Goal: Task Accomplishment & Management: Complete application form

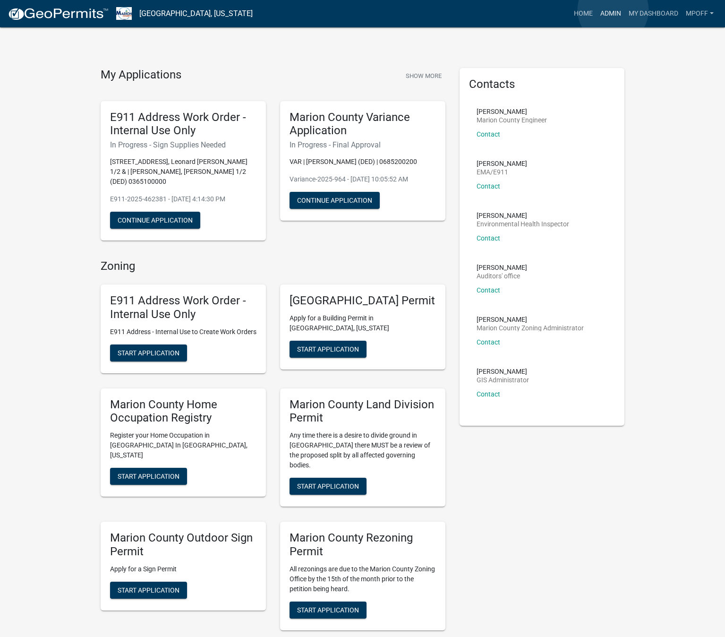
click at [613, 10] on link "Admin" at bounding box center [611, 14] width 28 height 18
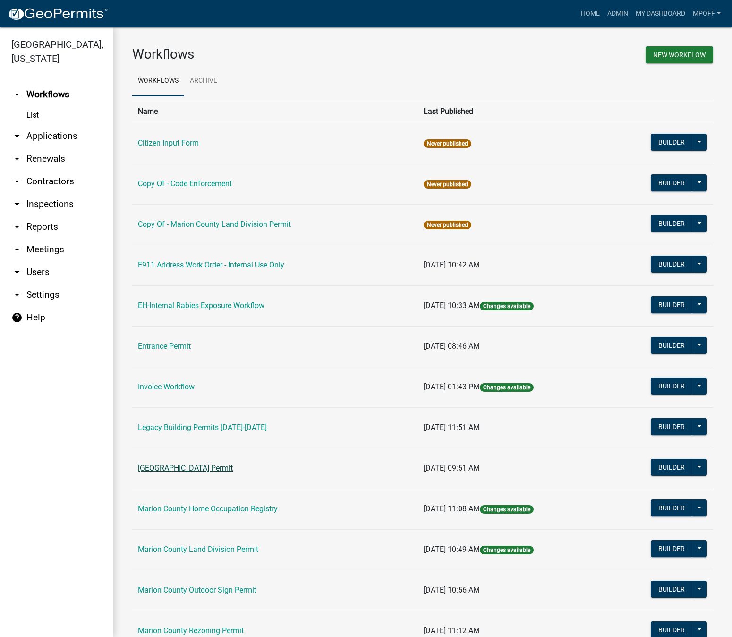
click at [177, 466] on link "[GEOGRAPHIC_DATA] Permit" at bounding box center [185, 467] width 95 height 9
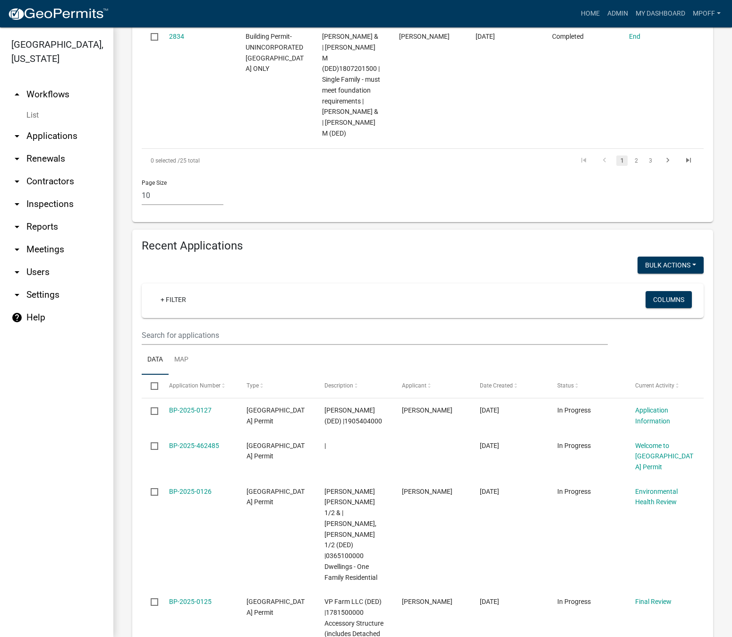
scroll to position [1275, 0]
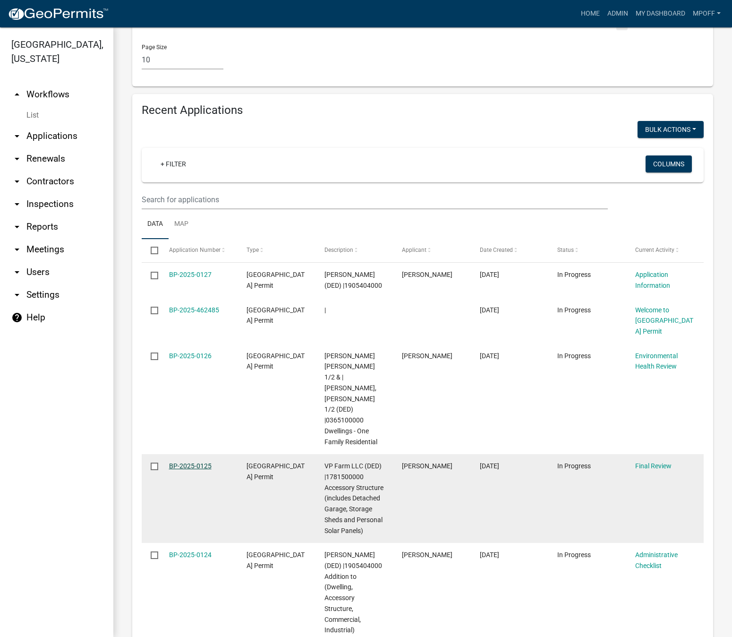
click at [188, 462] on link "BP-2025-0125" at bounding box center [190, 466] width 43 height 8
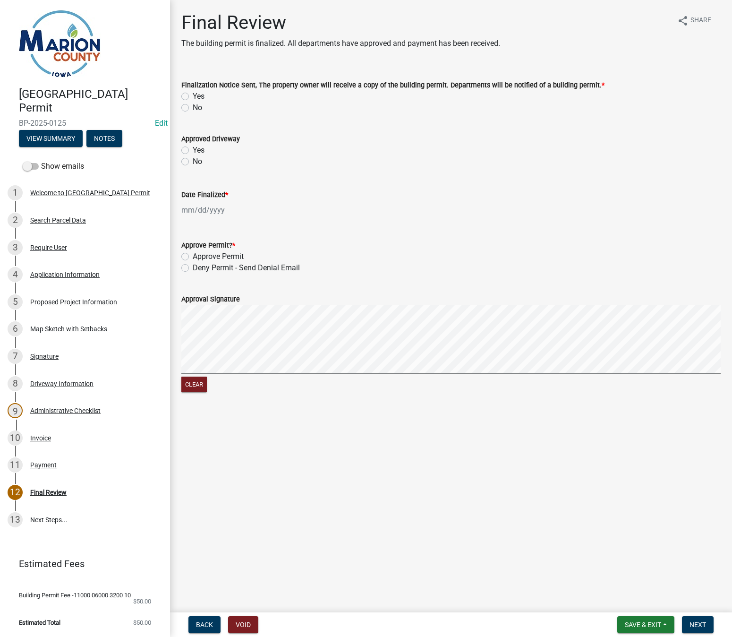
click at [193, 97] on label "Yes" at bounding box center [199, 96] width 12 height 11
click at [193, 97] on input "Yes" at bounding box center [196, 94] width 6 height 6
radio input "true"
click at [196, 208] on div at bounding box center [224, 209] width 86 height 19
select select "8"
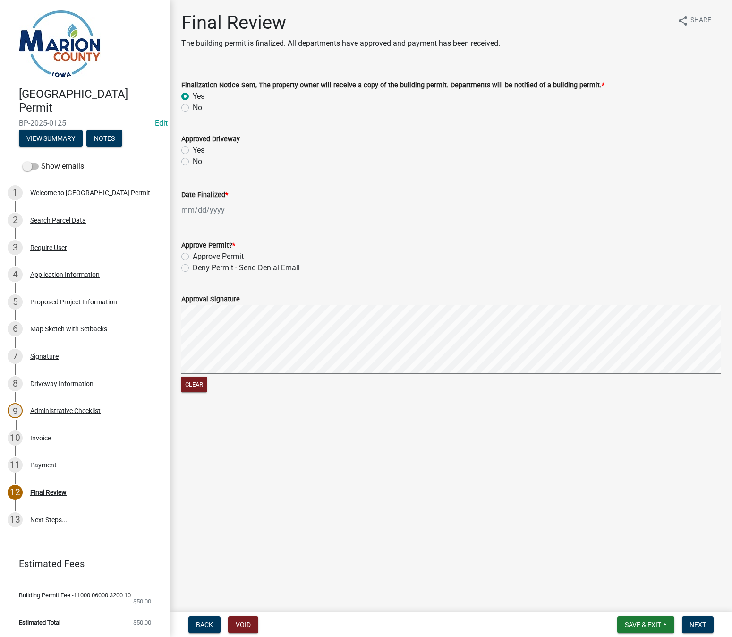
select select "2025"
click at [208, 286] on div "12" at bounding box center [205, 290] width 15 height 15
type input "[DATE]"
click at [193, 259] on label "Approve Permit" at bounding box center [218, 256] width 51 height 11
click at [193, 257] on input "Approve Permit" at bounding box center [196, 254] width 6 height 6
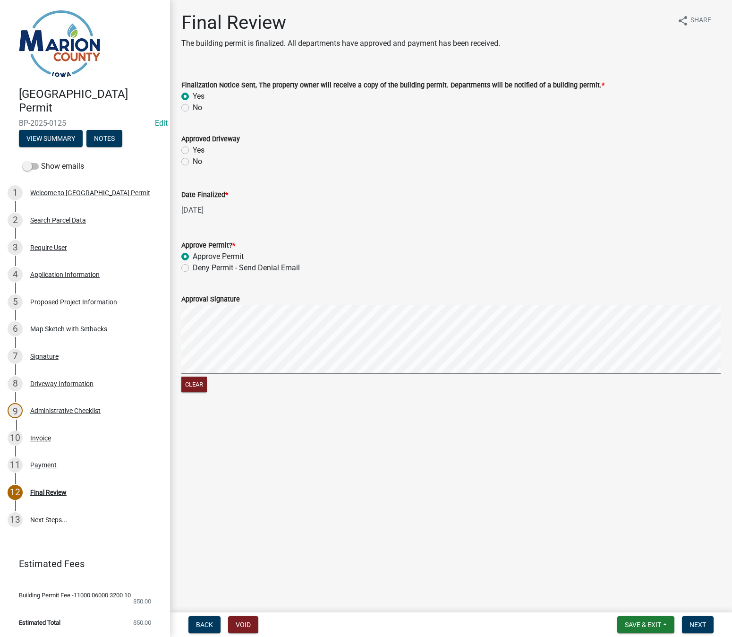
radio input "true"
click at [289, 353] on form "Approval Signature Clear" at bounding box center [450, 338] width 539 height 112
click at [701, 622] on span "Next" at bounding box center [698, 625] width 17 height 8
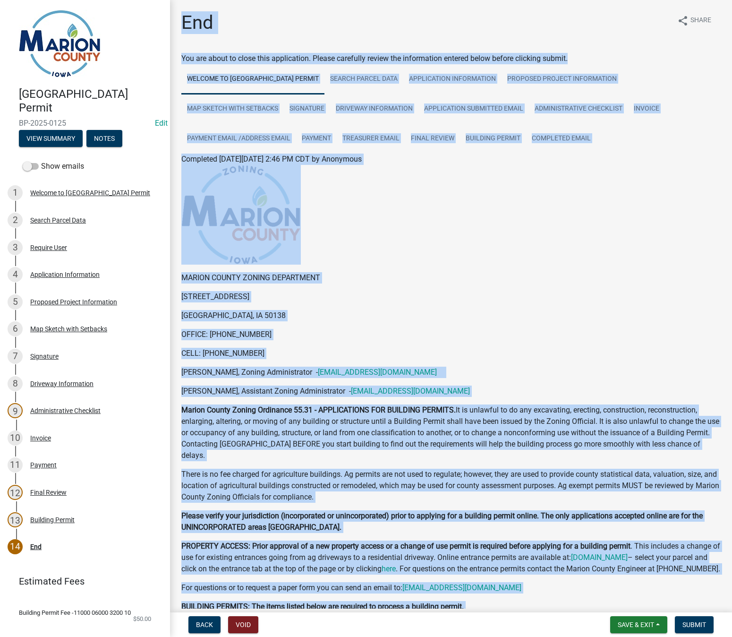
click at [455, 298] on p "214 EAST MAIN ST." at bounding box center [450, 296] width 539 height 11
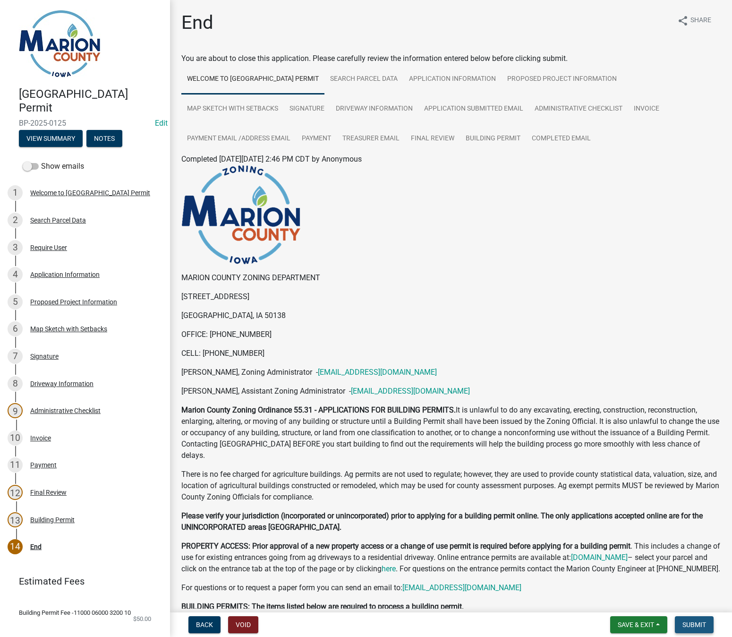
click at [690, 626] on span "Submit" at bounding box center [695, 625] width 24 height 8
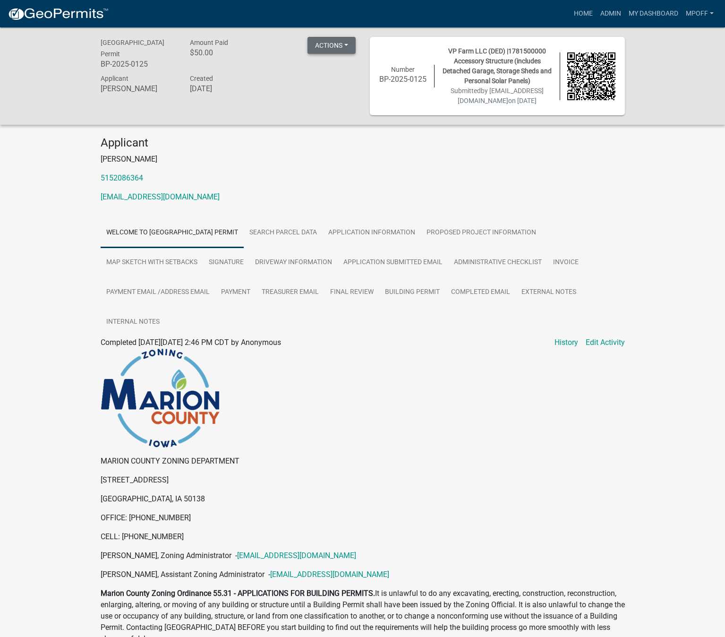
click at [330, 51] on button "Actions" at bounding box center [331, 45] width 48 height 17
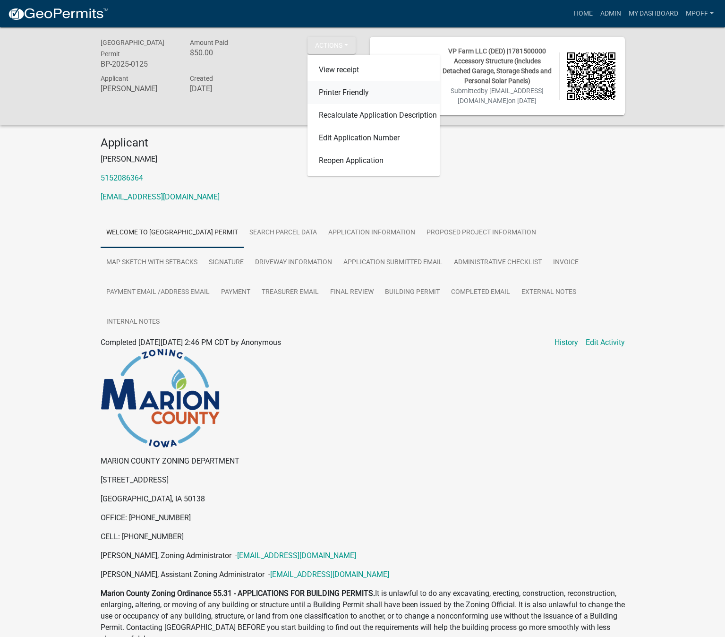
click at [321, 88] on link "Printer Friendly" at bounding box center [373, 92] width 132 height 23
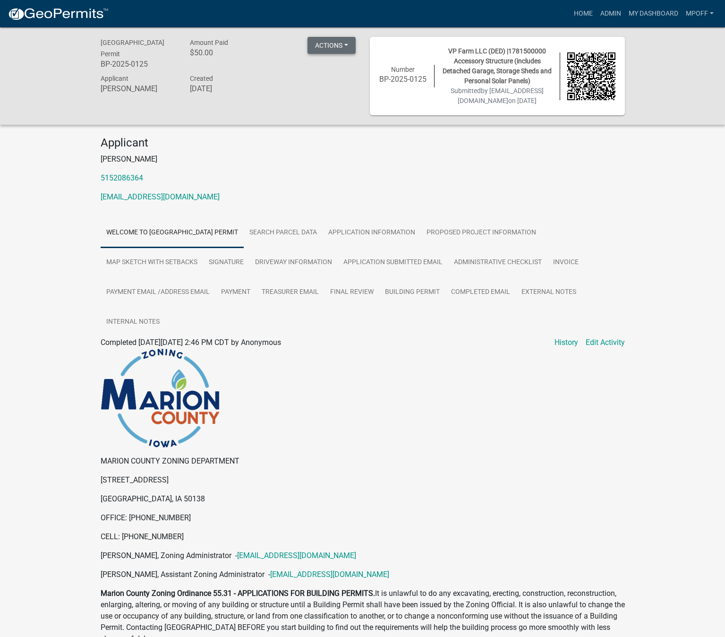
click at [347, 44] on button "Actions" at bounding box center [331, 45] width 48 height 17
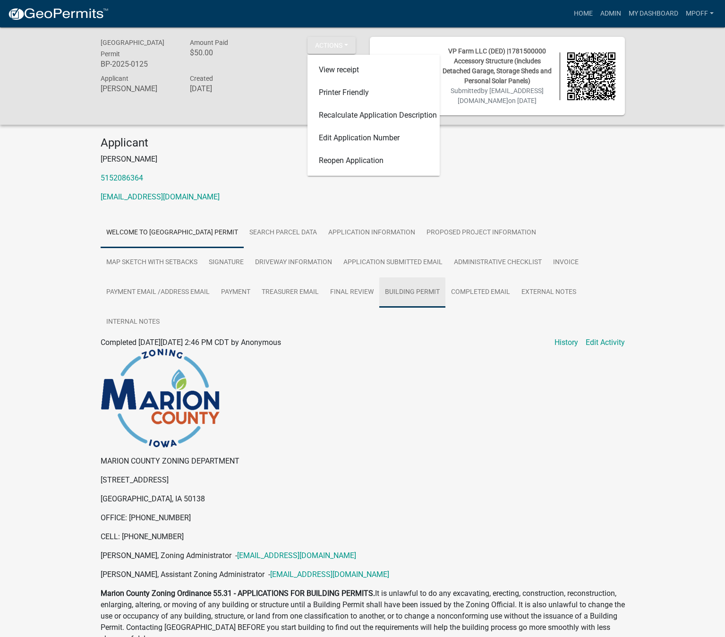
click at [433, 296] on link "Building Permit" at bounding box center [412, 292] width 66 height 30
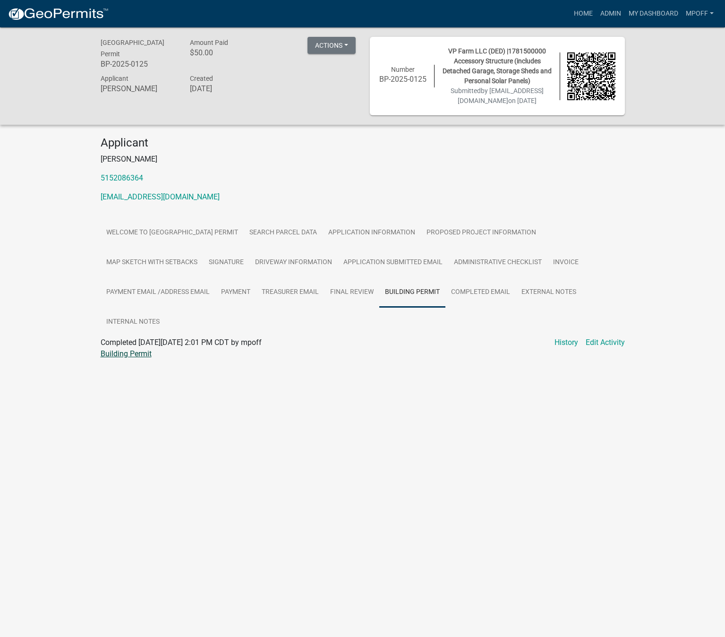
click at [128, 354] on link "Building Permit" at bounding box center [126, 353] width 51 height 9
click at [615, 15] on link "Admin" at bounding box center [611, 14] width 28 height 18
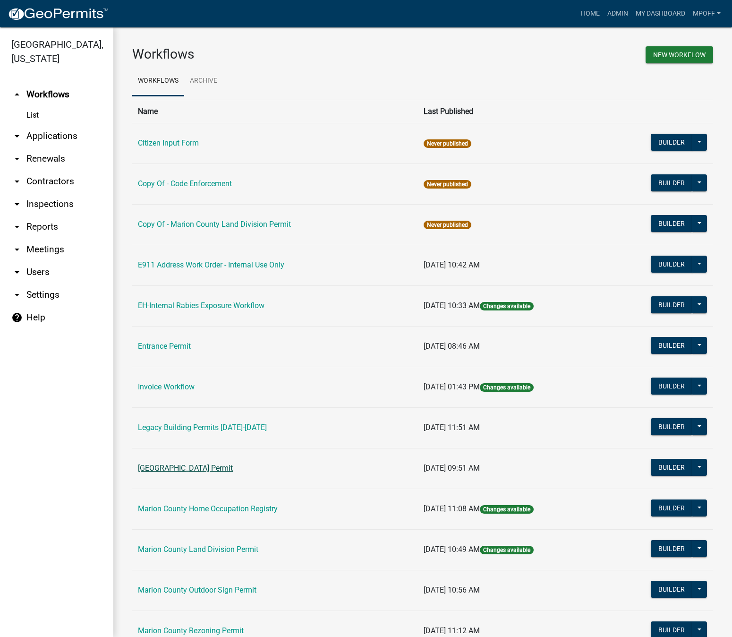
click at [220, 468] on link "[GEOGRAPHIC_DATA] Permit" at bounding box center [185, 467] width 95 height 9
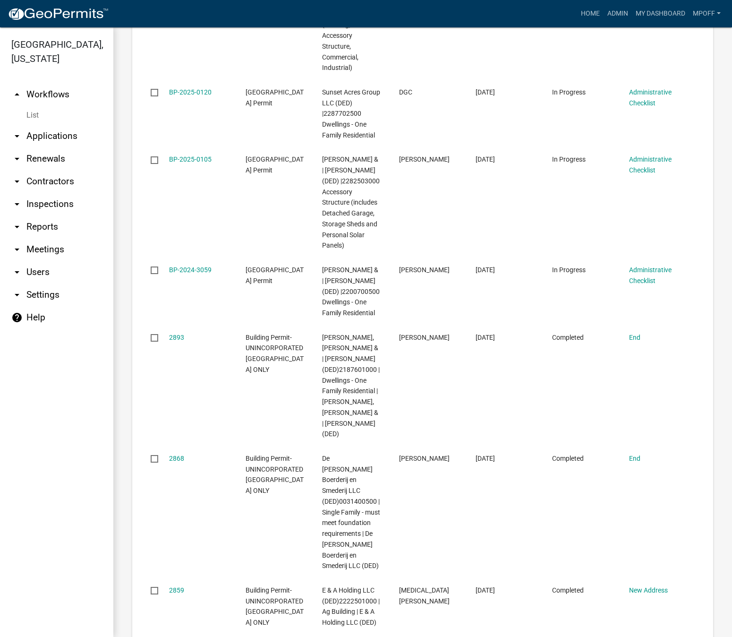
scroll to position [1348, 0]
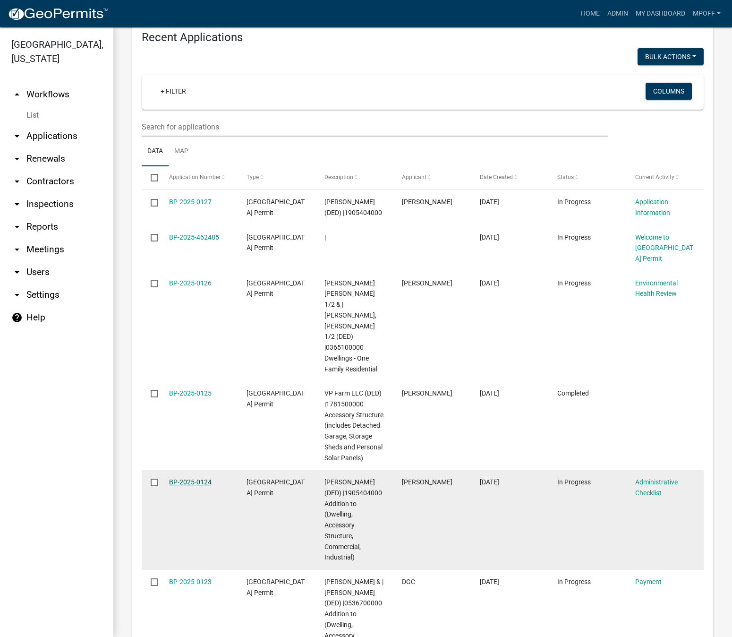
click at [176, 478] on link "BP-2025-0124" at bounding box center [190, 482] width 43 height 8
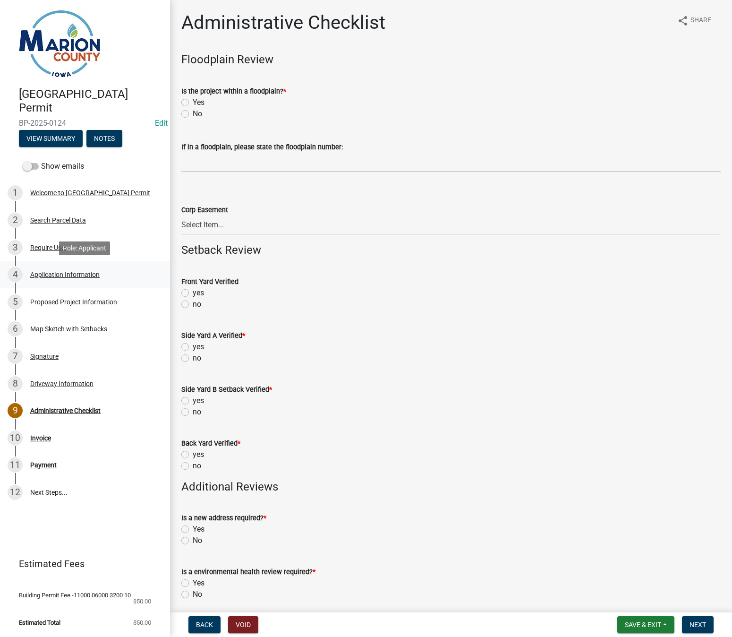
click at [48, 273] on div "Application Information" at bounding box center [64, 274] width 69 height 7
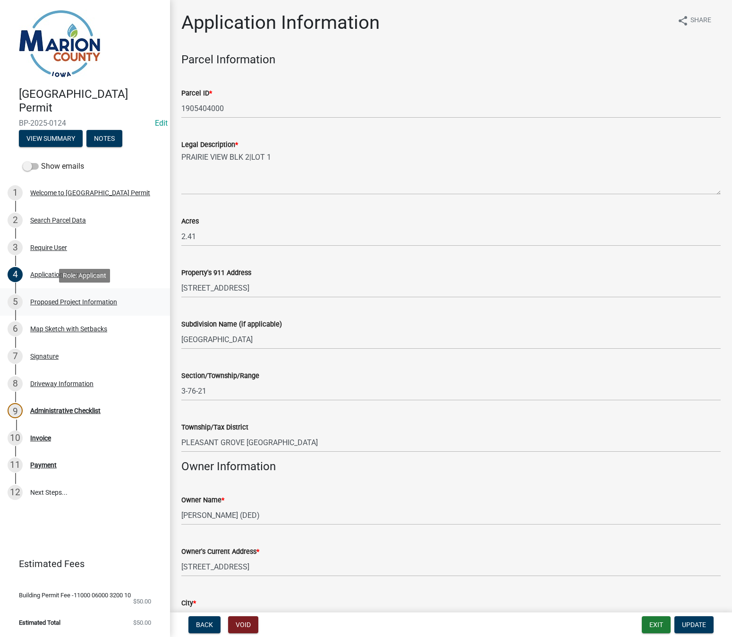
click at [57, 307] on div "5 Proposed Project Information" at bounding box center [81, 301] width 147 height 15
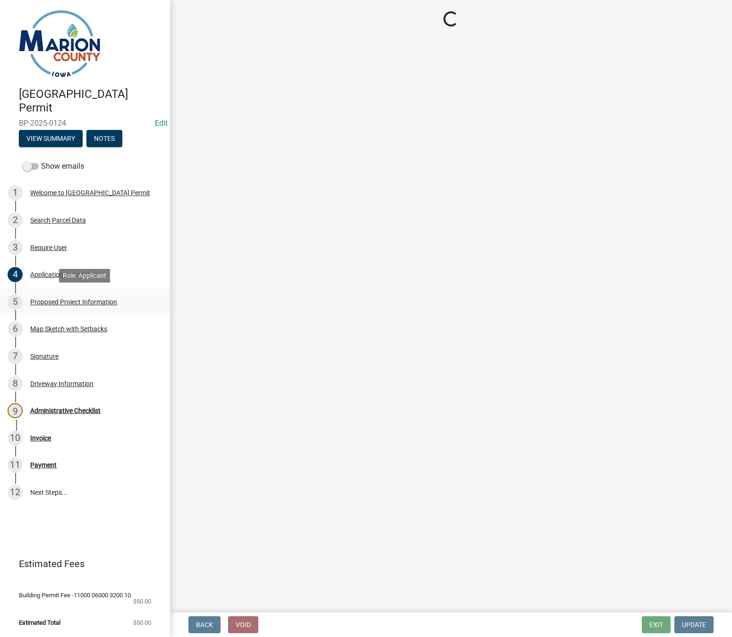
select select "2345ac37-7929-4014-941a-81c65e7ce3e9"
select select "7ee9b347-9d60-4880-bc15-13e3f262939b"
select select "c01c0ffe-a9ad-46ba-80d8-07ee8e46f3b2"
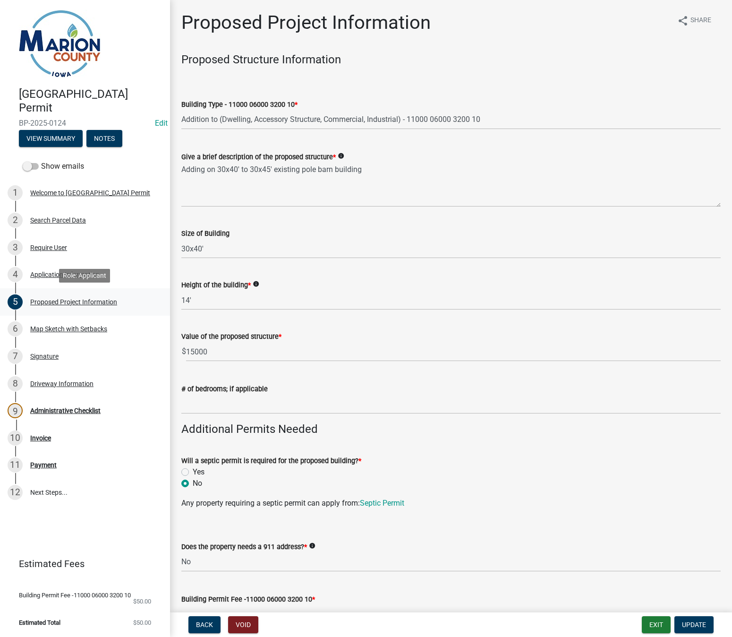
click at [60, 301] on div "Proposed Project Information" at bounding box center [73, 302] width 87 height 7
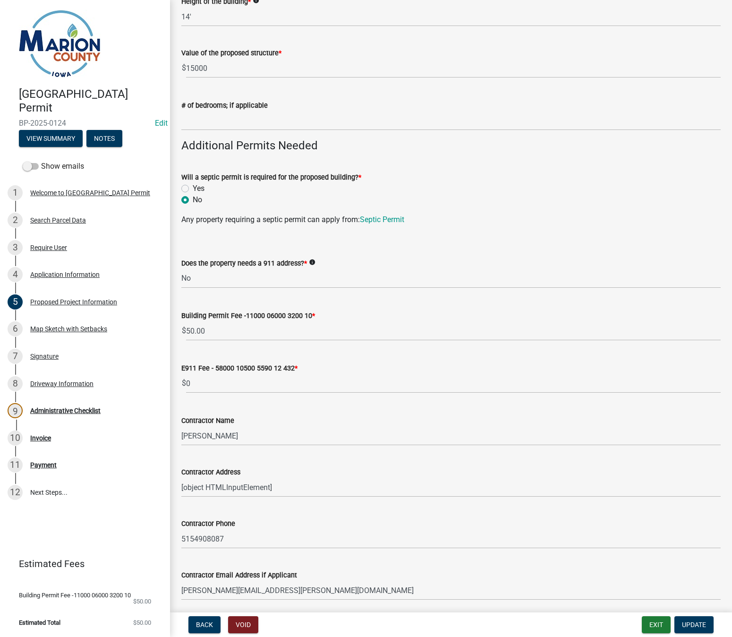
scroll to position [567, 0]
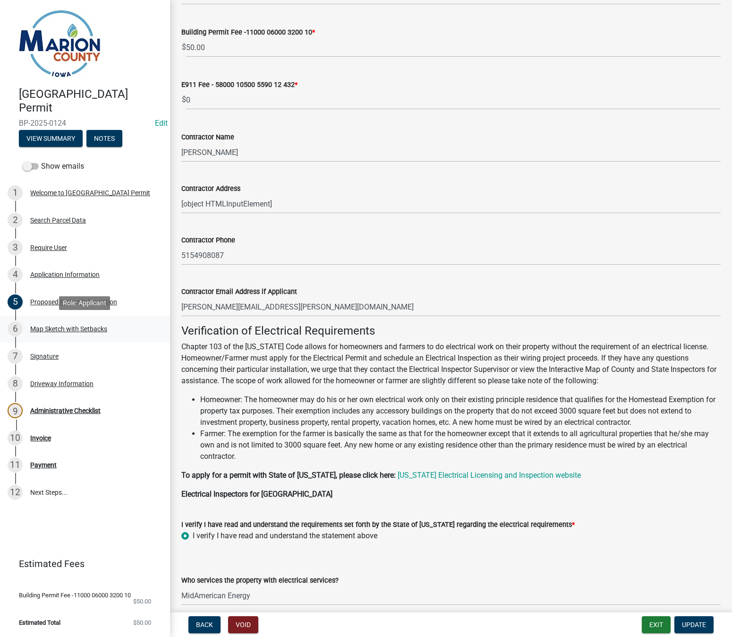
click at [80, 328] on div "Map Sketch with Setbacks" at bounding box center [68, 328] width 77 height 7
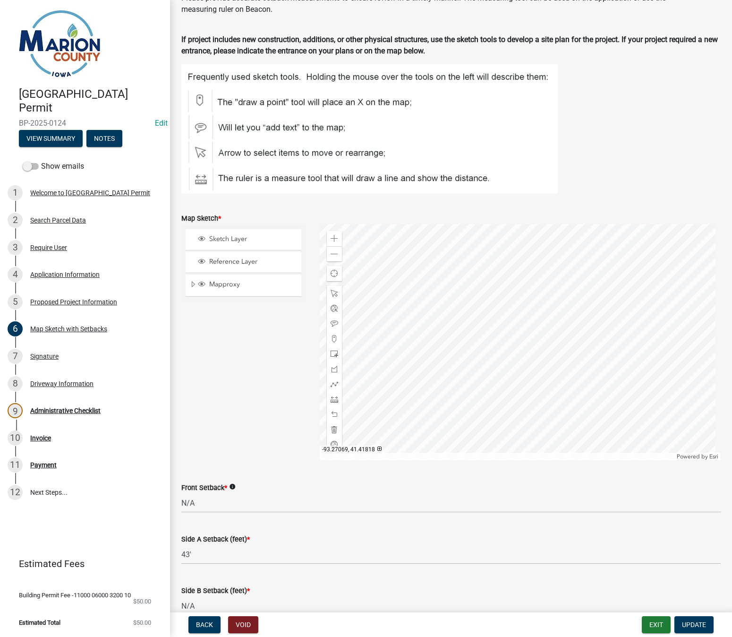
scroll to position [0, 0]
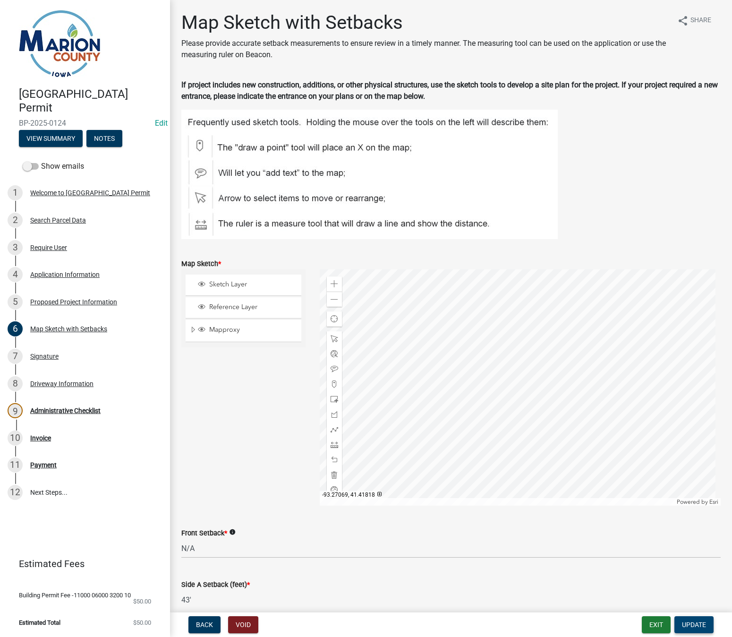
click at [695, 624] on span "Update" at bounding box center [694, 625] width 24 height 8
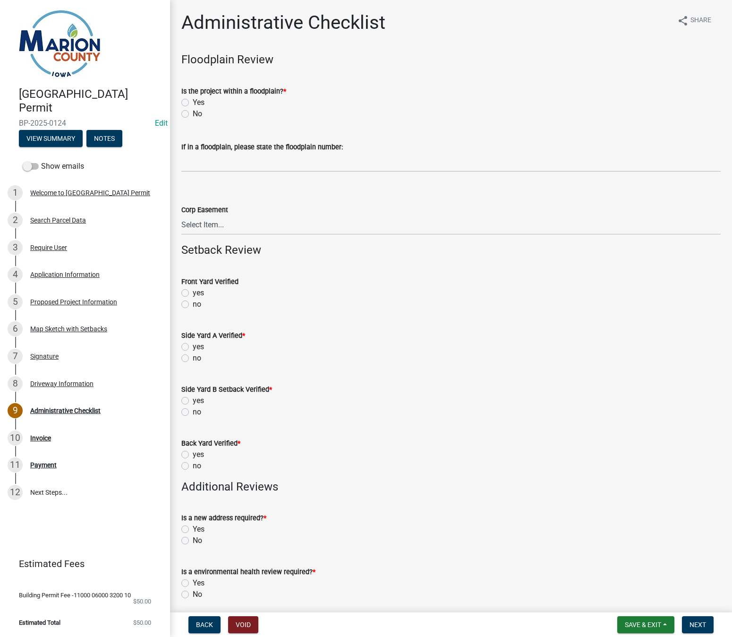
click at [193, 112] on label "No" at bounding box center [197, 113] width 9 height 11
click at [193, 112] on input "No" at bounding box center [196, 111] width 6 height 6
radio input "true"
click at [193, 305] on label "no" at bounding box center [197, 304] width 9 height 11
click at [193, 305] on input "no" at bounding box center [196, 302] width 6 height 6
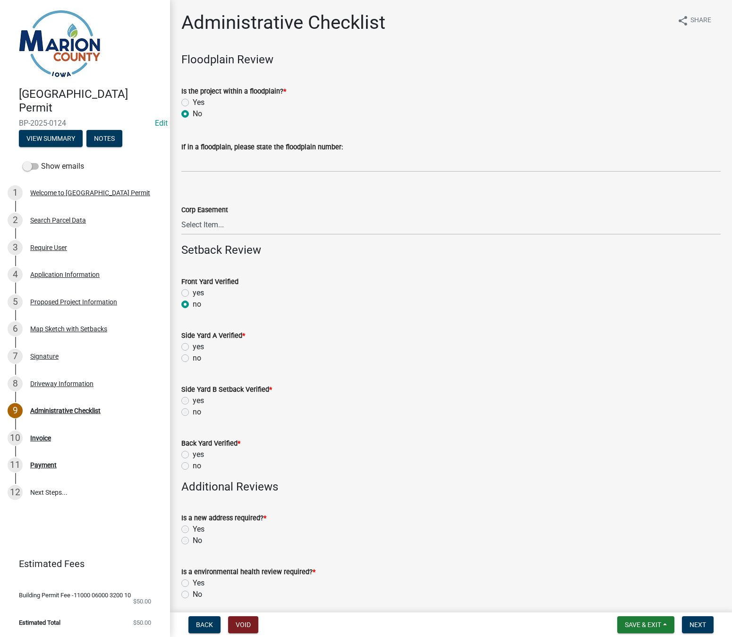
radio input "true"
click at [193, 359] on label "no" at bounding box center [197, 357] width 9 height 11
click at [193, 359] on input "no" at bounding box center [196, 355] width 6 height 6
radio input "true"
click at [193, 412] on label "no" at bounding box center [197, 411] width 9 height 11
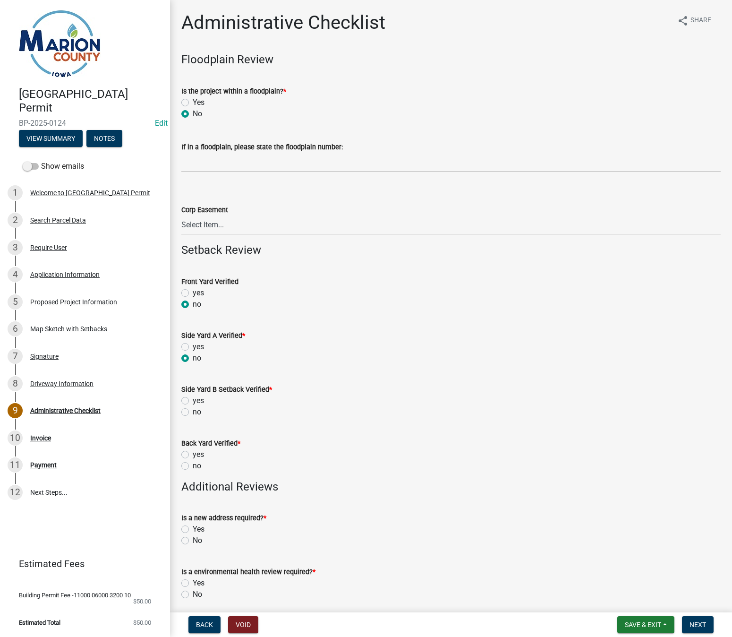
click at [193, 412] on input "no" at bounding box center [196, 409] width 6 height 6
radio input "true"
click at [193, 465] on label "no" at bounding box center [197, 465] width 9 height 11
click at [193, 465] on input "no" at bounding box center [196, 463] width 6 height 6
radio input "true"
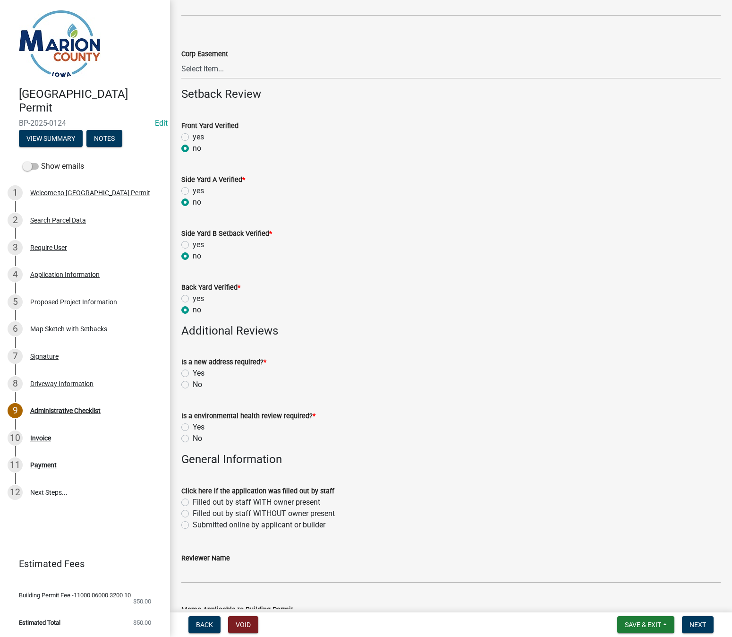
scroll to position [189, 0]
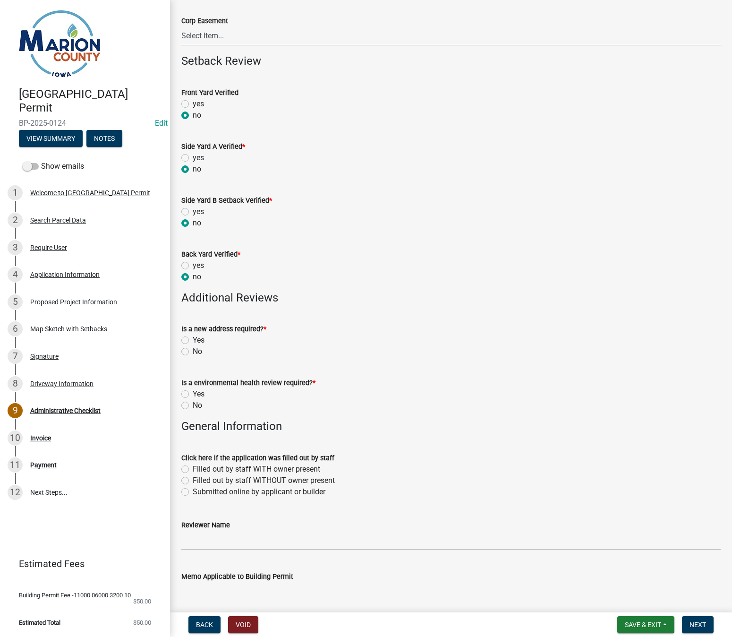
click at [193, 352] on label "No" at bounding box center [197, 351] width 9 height 11
click at [193, 352] on input "No" at bounding box center [196, 349] width 6 height 6
radio input "true"
click at [665, 627] on button "Save & Exit" at bounding box center [645, 624] width 57 height 17
click at [620, 576] on button "Save" at bounding box center [637, 577] width 76 height 23
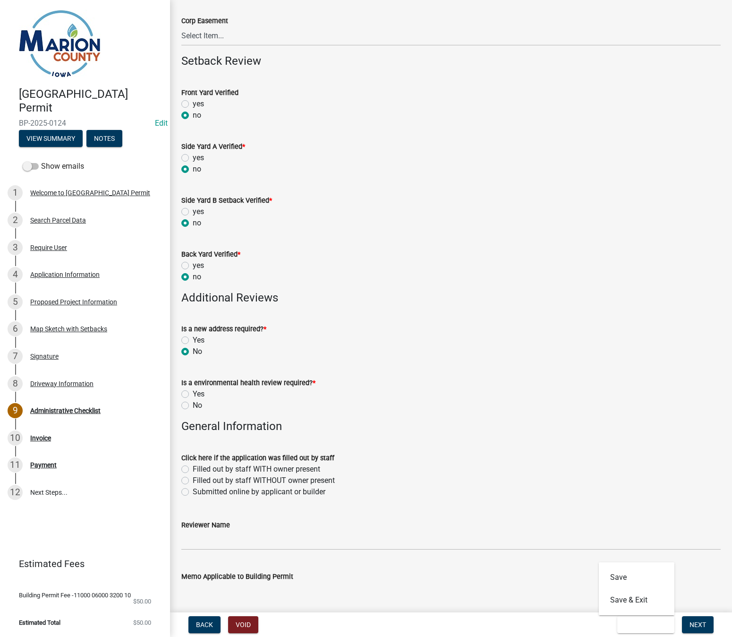
scroll to position [0, 0]
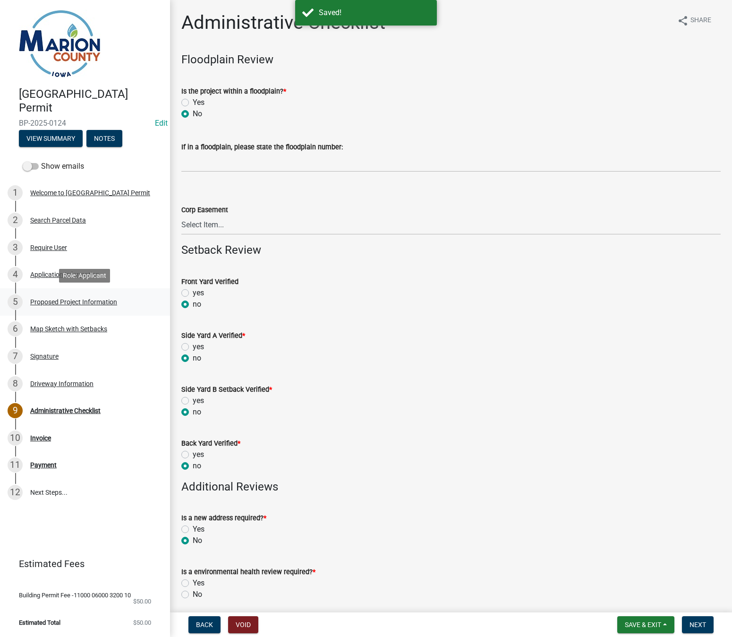
click at [44, 299] on div "Proposed Project Information" at bounding box center [73, 302] width 87 height 7
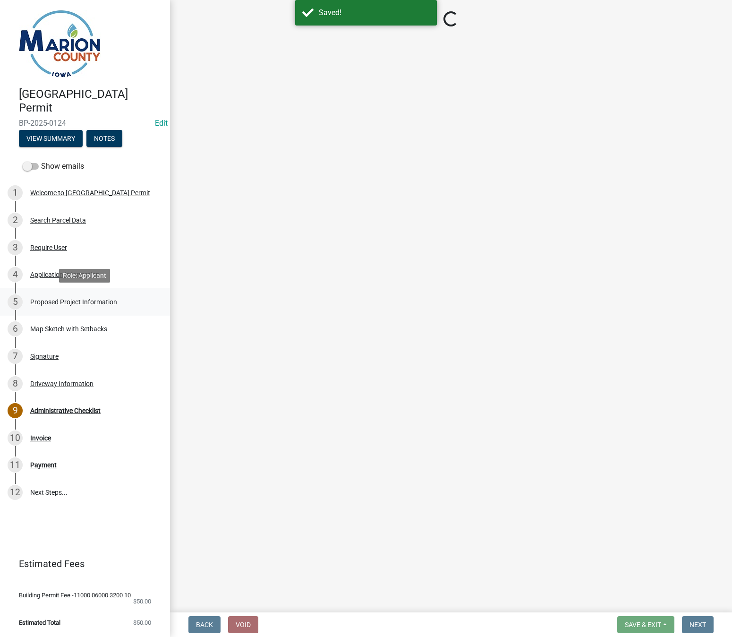
select select "2345ac37-7929-4014-941a-81c65e7ce3e9"
select select "7ee9b347-9d60-4880-bc15-13e3f262939b"
select select "c01c0ffe-a9ad-46ba-80d8-07ee8e46f3b2"
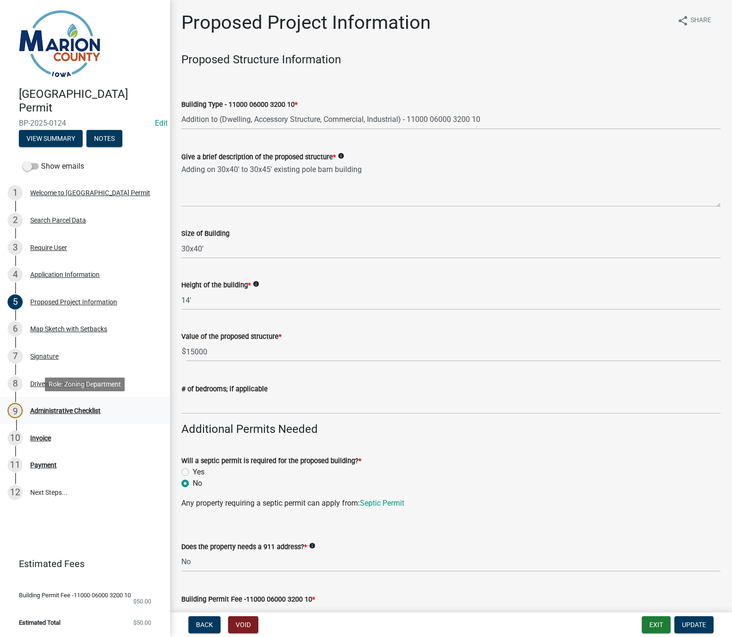
click at [66, 410] on div "Administrative Checklist" at bounding box center [65, 410] width 70 height 7
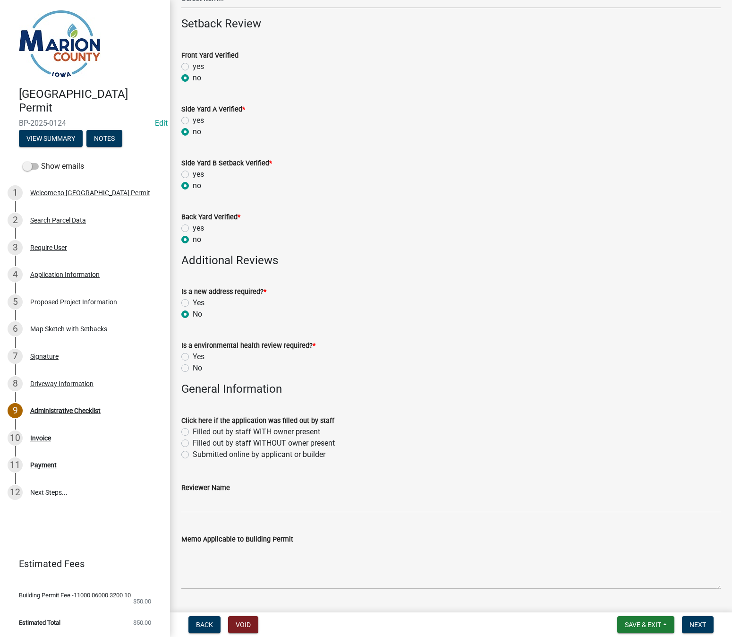
scroll to position [236, 0]
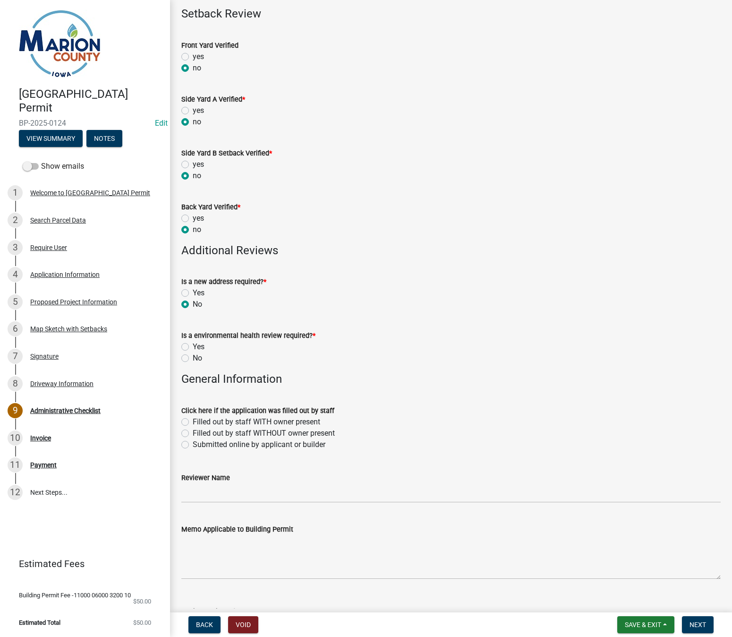
click at [193, 358] on label "No" at bounding box center [197, 357] width 9 height 11
click at [193, 358] on input "No" at bounding box center [196, 355] width 6 height 6
radio input "true"
click at [193, 446] on label "Submitted online by applicant or builder" at bounding box center [259, 444] width 133 height 11
click at [193, 445] on input "Submitted online by applicant or builder" at bounding box center [196, 442] width 6 height 6
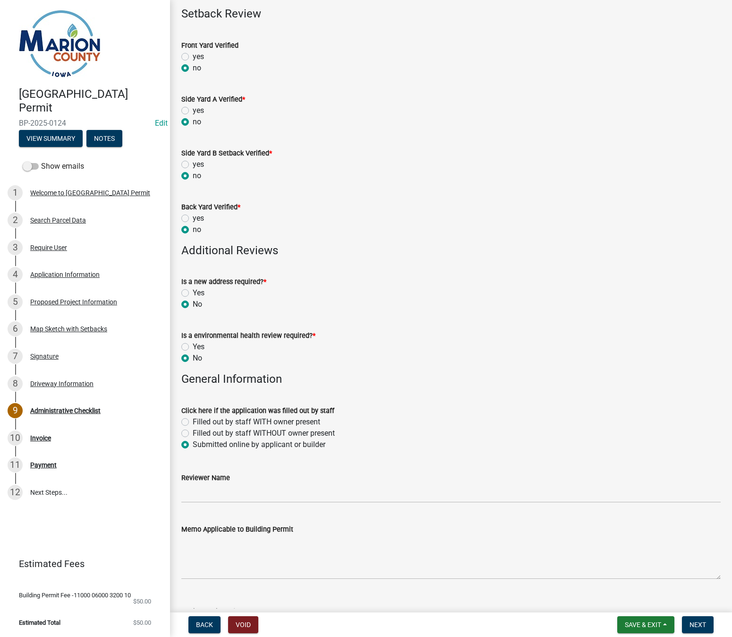
radio input "true"
click at [199, 496] on input "Reviewer Name" at bounding box center [450, 492] width 539 height 19
type input "MPoffenbarger"
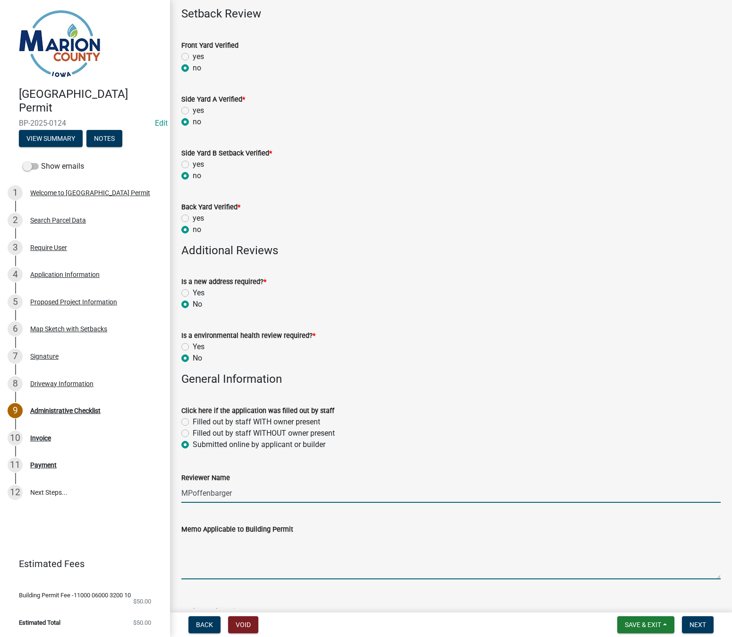
click at [217, 544] on textarea "Memo Applicable to Building Permit" at bounding box center [450, 557] width 539 height 44
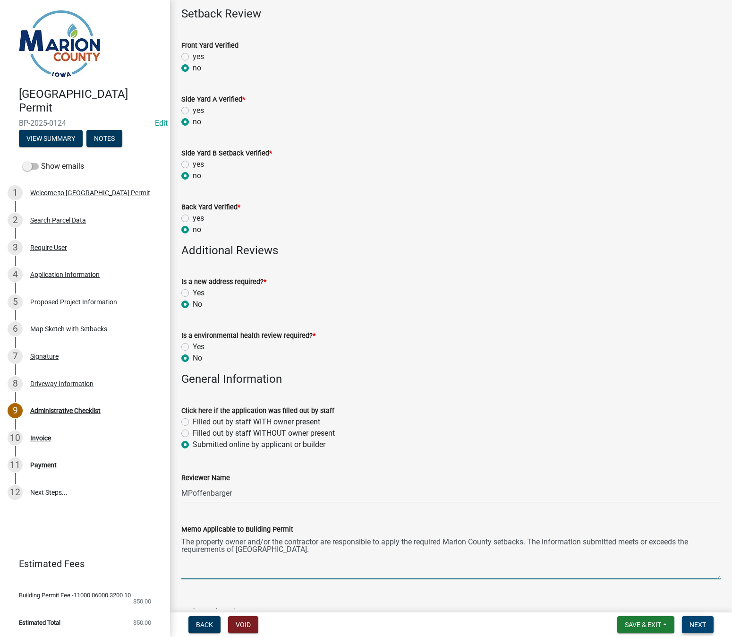
type textarea "The property owner and/or the contractor are responsible to apply the required …"
click at [702, 626] on span "Next" at bounding box center [698, 625] width 17 height 8
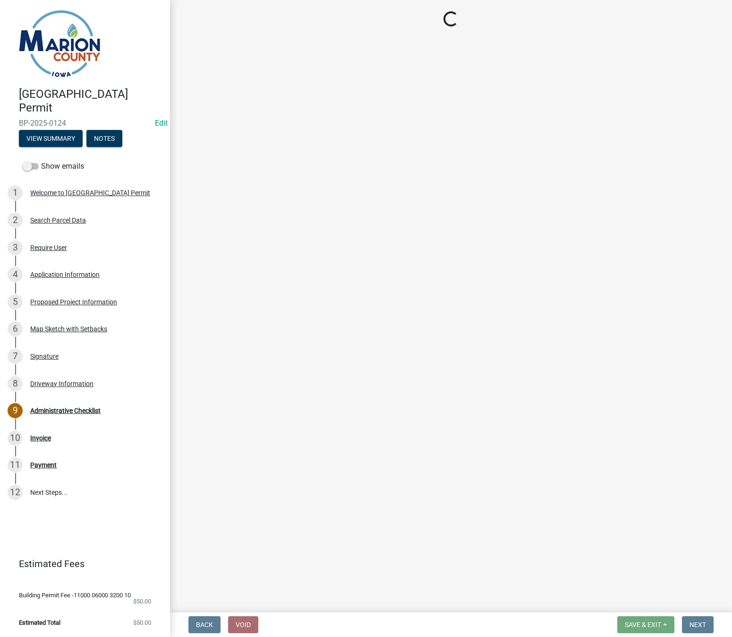
select select "3: 3"
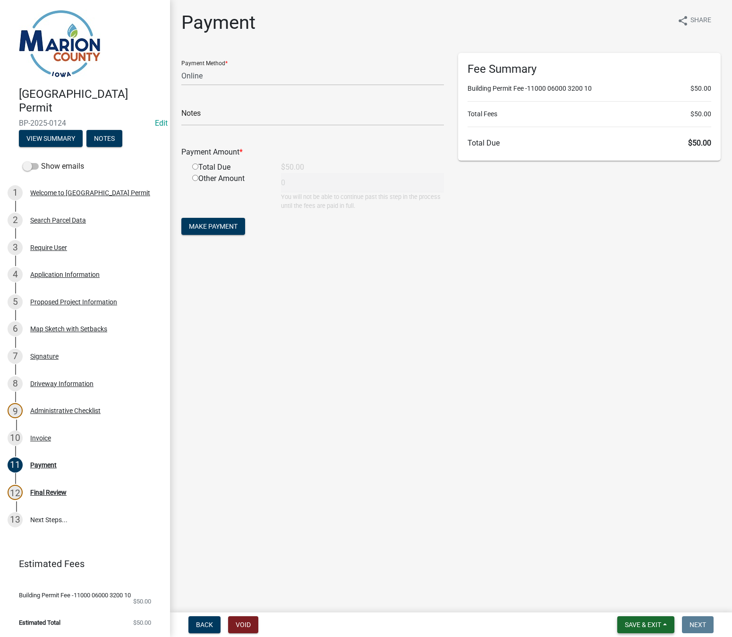
click at [667, 624] on button "Save & Exit" at bounding box center [645, 624] width 57 height 17
click at [625, 600] on button "Save & Exit" at bounding box center [637, 600] width 76 height 23
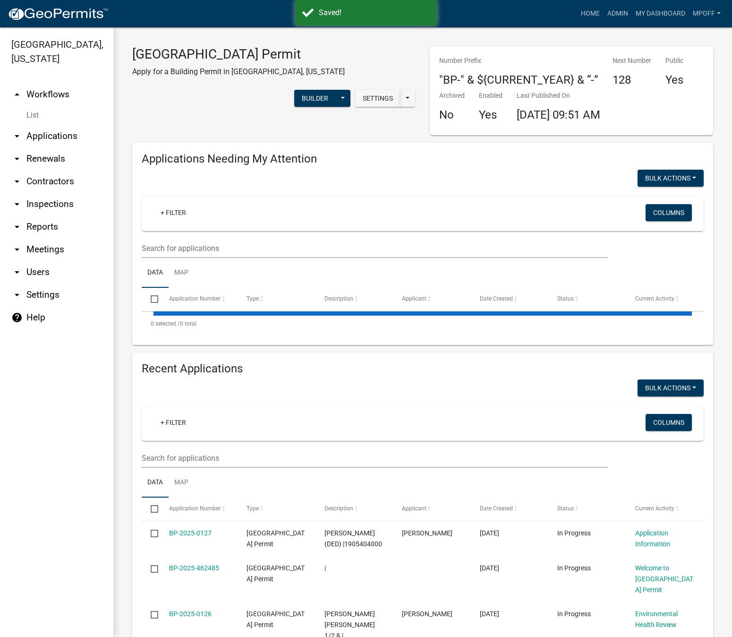
click at [40, 106] on link "List" at bounding box center [56, 115] width 113 height 19
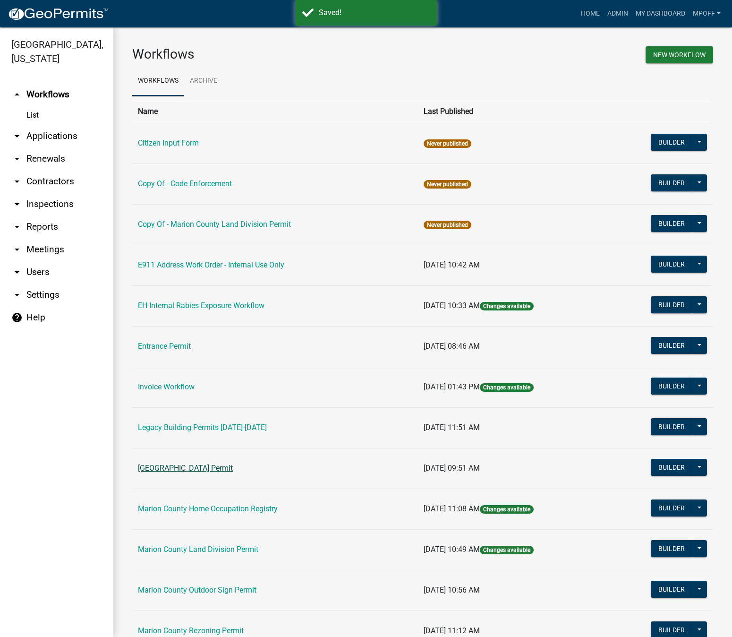
click at [199, 470] on link "[GEOGRAPHIC_DATA] Permit" at bounding box center [185, 467] width 95 height 9
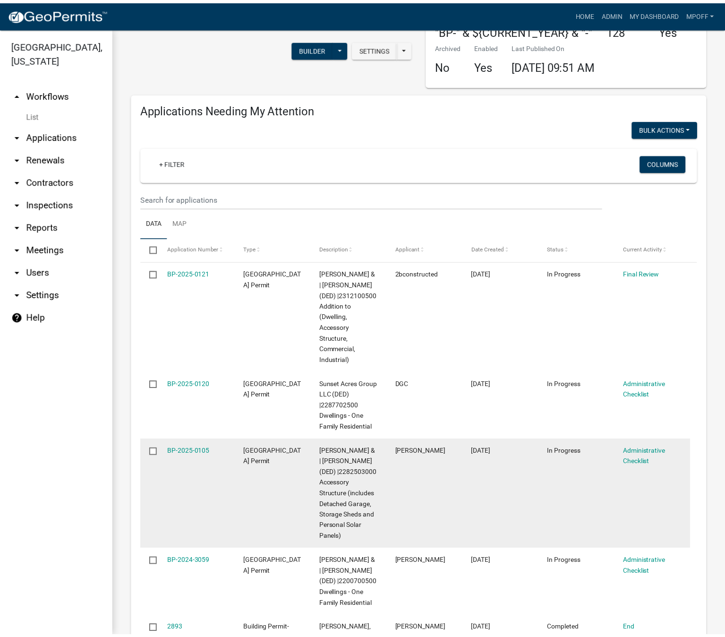
scroll to position [47, 0]
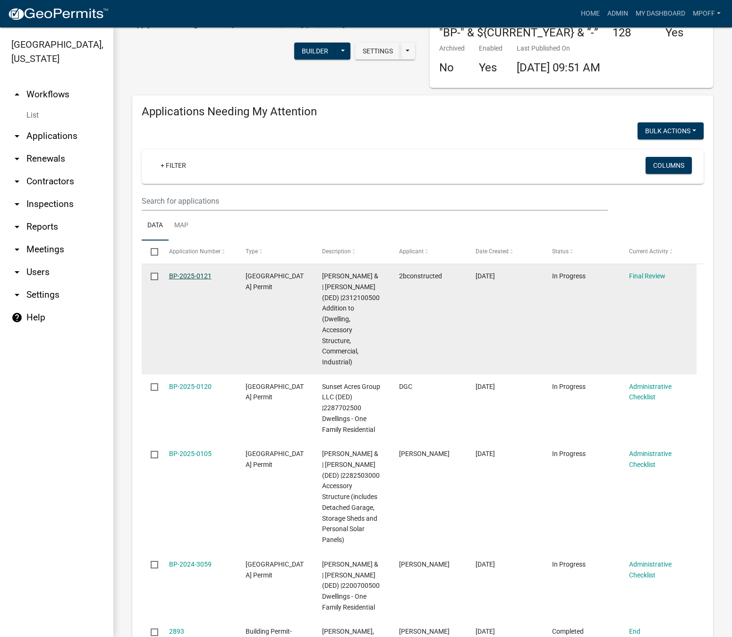
click at [192, 272] on link "BP-2025-0121" at bounding box center [190, 276] width 43 height 8
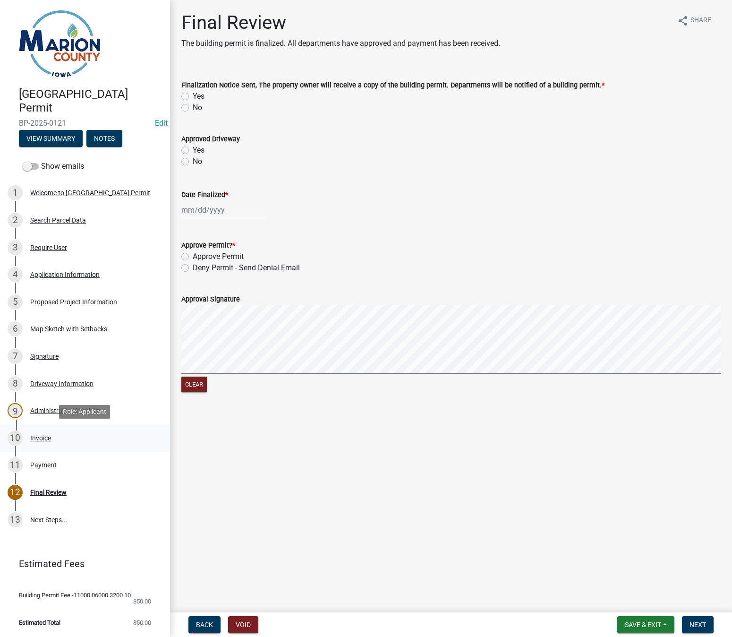
click at [32, 432] on div "10 Invoice" at bounding box center [81, 437] width 147 height 15
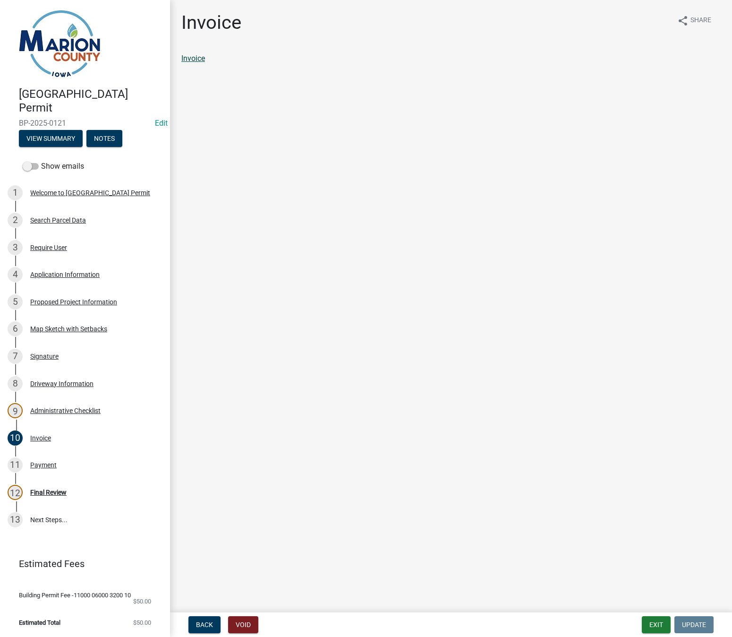
click at [195, 59] on link "Invoice" at bounding box center [193, 58] width 24 height 9
click at [42, 465] on div "Payment" at bounding box center [43, 464] width 26 height 7
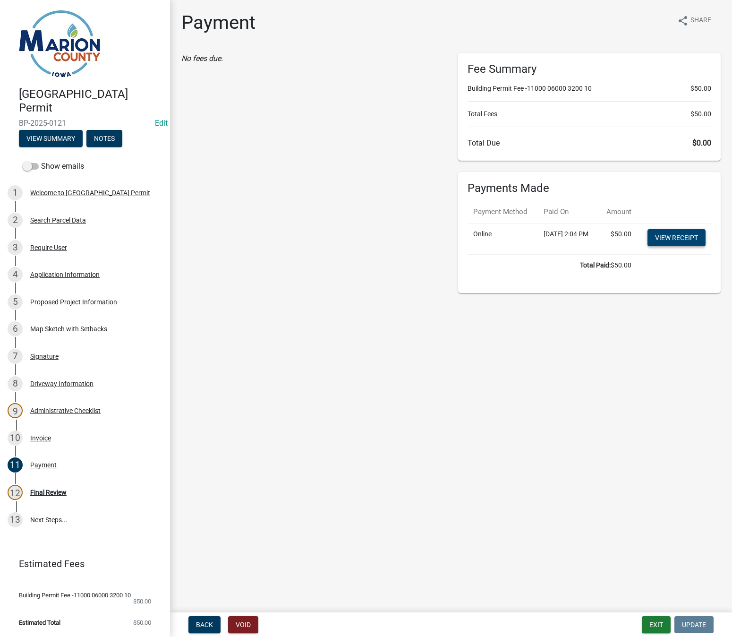
click at [675, 246] on link "View receipt" at bounding box center [677, 237] width 58 height 17
click at [48, 326] on div "Map Sketch with Setbacks" at bounding box center [68, 328] width 77 height 7
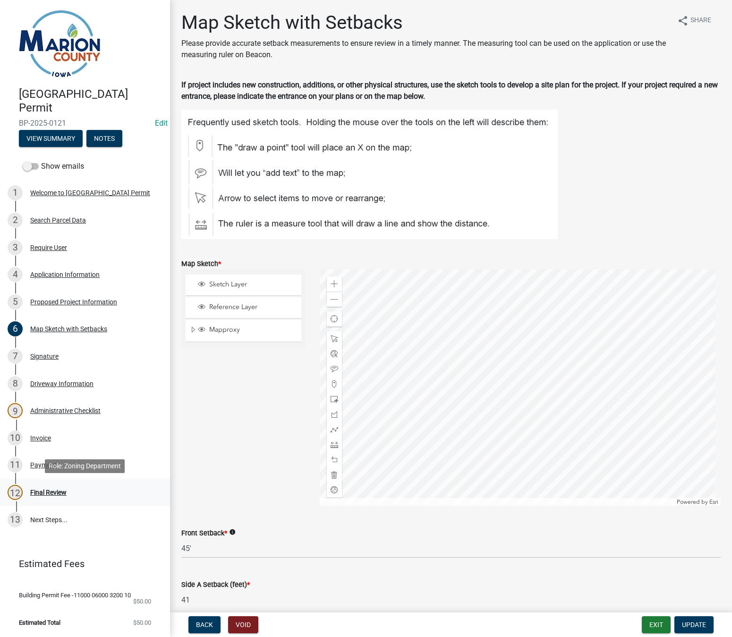
click at [49, 493] on div "Final Review" at bounding box center [48, 492] width 36 height 7
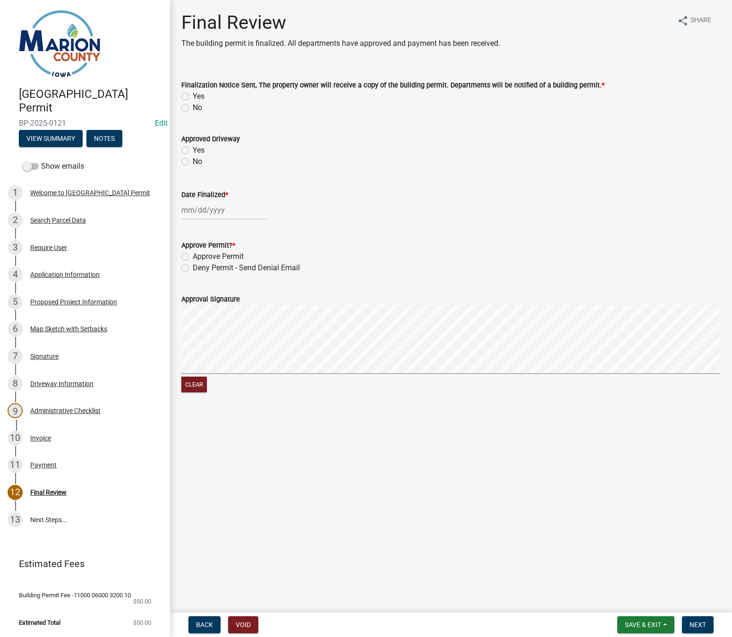
click at [193, 97] on label "Yes" at bounding box center [199, 96] width 12 height 11
click at [193, 97] on input "Yes" at bounding box center [196, 94] width 6 height 6
radio input "true"
click at [189, 215] on div at bounding box center [224, 209] width 86 height 19
select select "8"
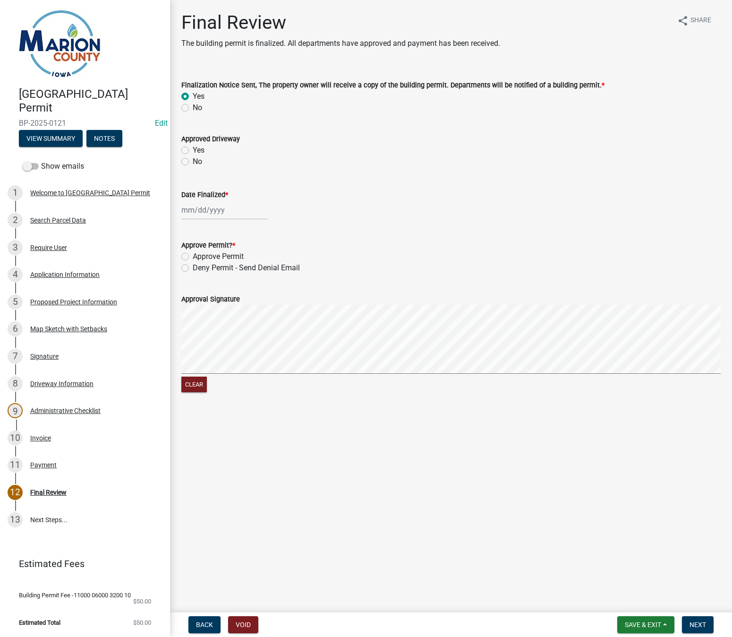
select select "2025"
click at [207, 290] on div "12" at bounding box center [205, 290] width 15 height 15
type input "[DATE]"
click at [193, 256] on label "Approve Permit" at bounding box center [218, 256] width 51 height 11
click at [193, 256] on input "Approve Permit" at bounding box center [196, 254] width 6 height 6
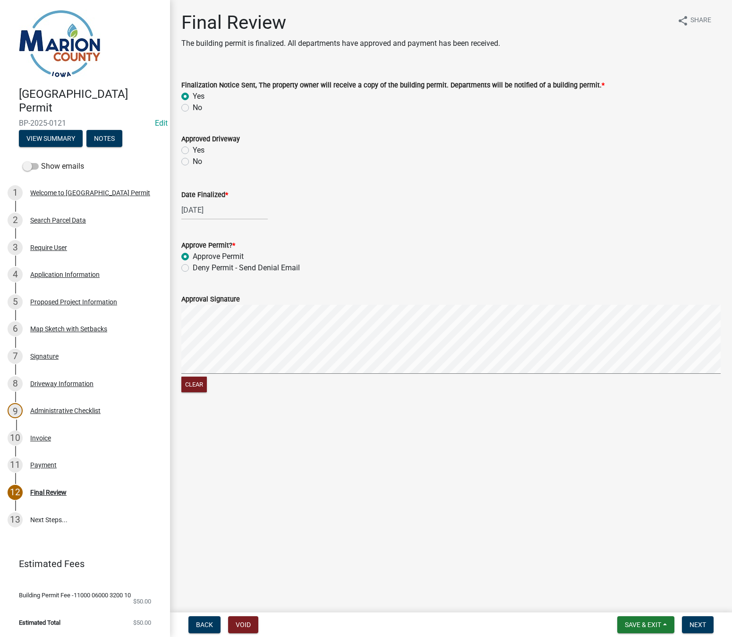
radio input "true"
click at [203, 380] on button "Clear" at bounding box center [194, 384] width 26 height 16
click at [552, 386] on div "Clear" at bounding box center [450, 350] width 539 height 90
click at [700, 625] on span "Next" at bounding box center [698, 625] width 17 height 8
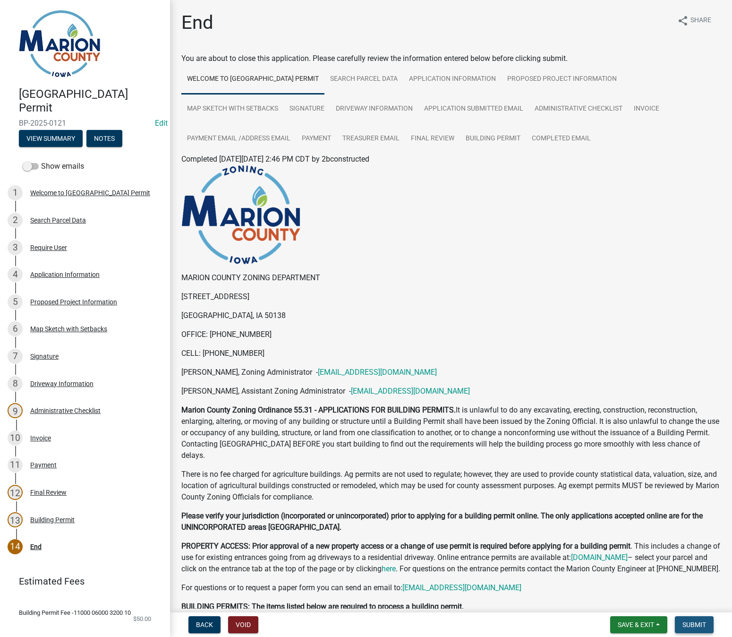
click at [703, 623] on span "Submit" at bounding box center [695, 625] width 24 height 8
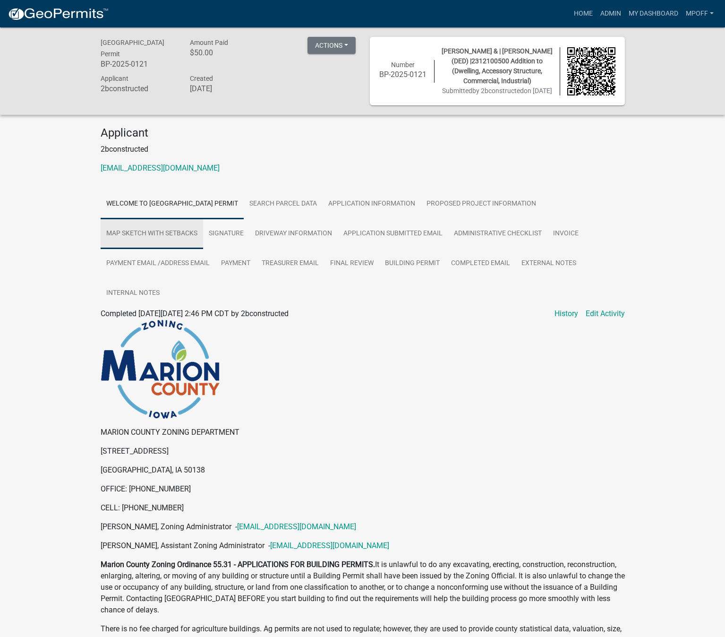
click at [135, 241] on link "Map Sketch with Setbacks" at bounding box center [152, 234] width 102 height 30
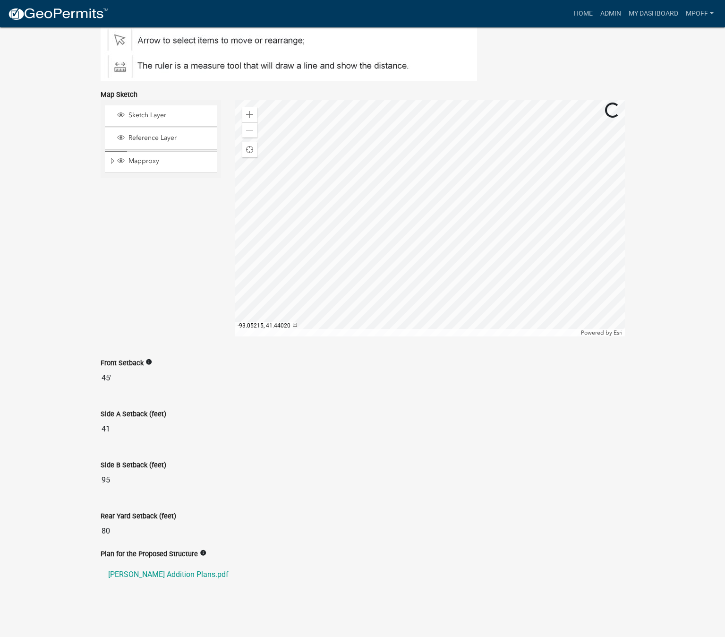
scroll to position [408, 0]
click at [175, 578] on link "Johnson Addition Plans.pdf" at bounding box center [363, 574] width 524 height 23
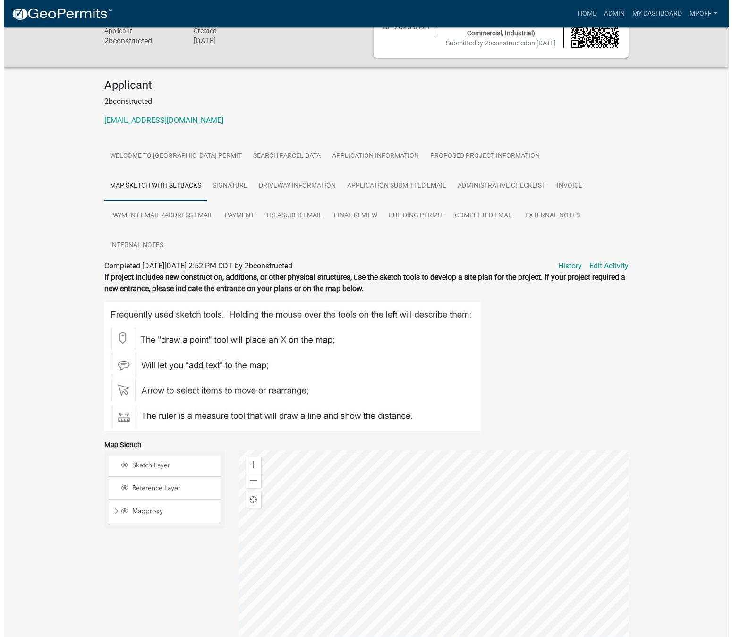
scroll to position [0, 0]
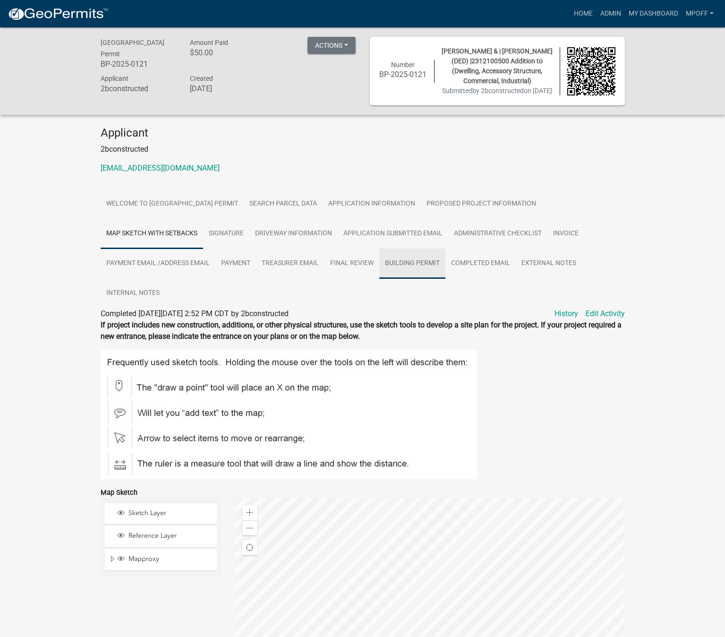
click at [391, 275] on link "Building Permit" at bounding box center [412, 263] width 66 height 30
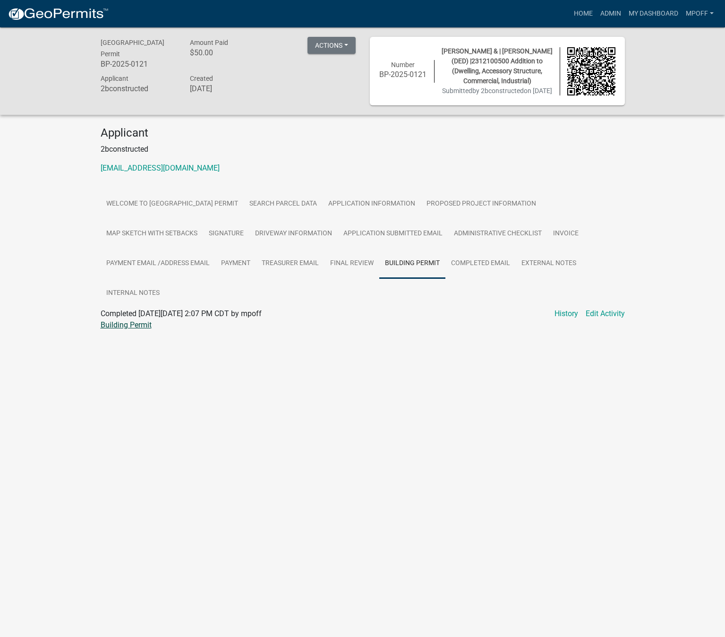
click at [138, 329] on link "Building Permit" at bounding box center [126, 324] width 51 height 9
click at [611, 12] on link "Admin" at bounding box center [611, 14] width 28 height 18
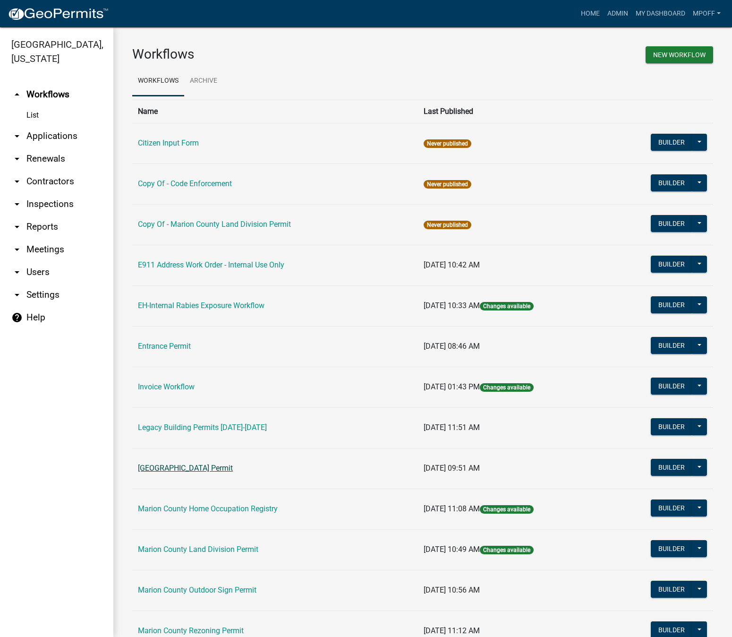
click at [181, 466] on link "[GEOGRAPHIC_DATA] Permit" at bounding box center [185, 467] width 95 height 9
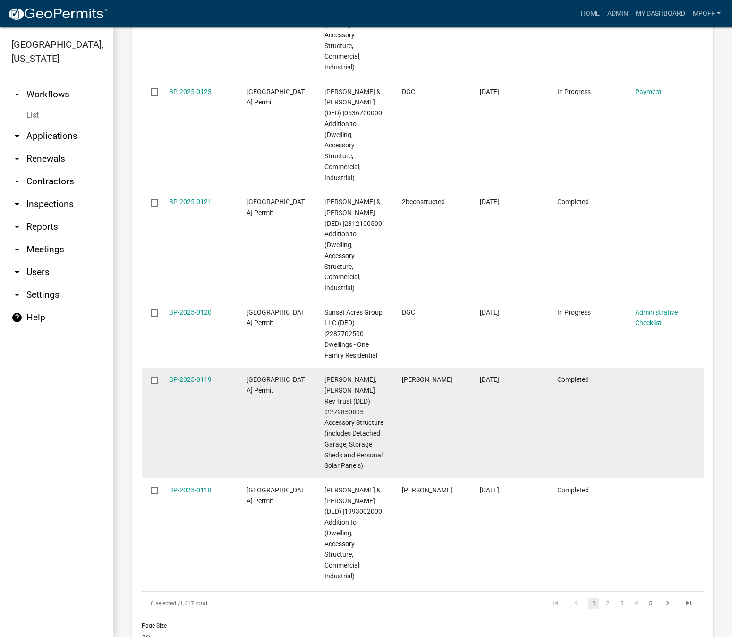
scroll to position [1863, 0]
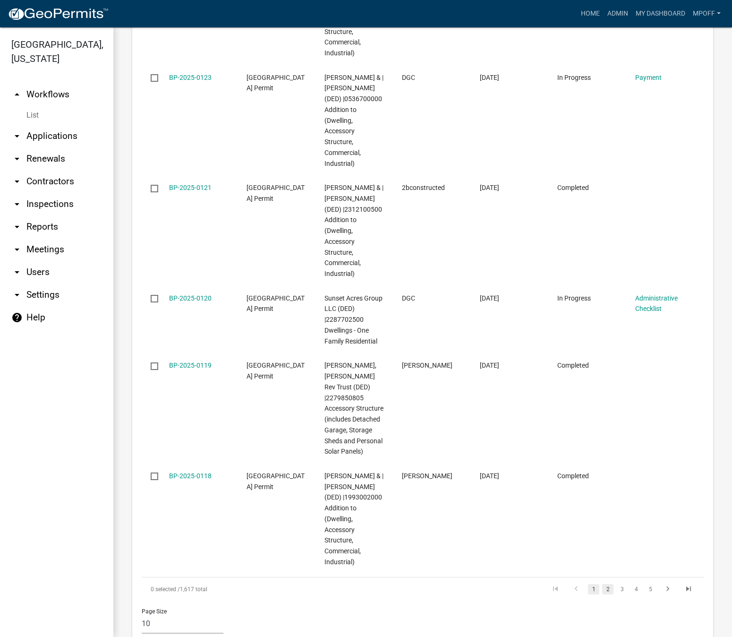
click at [602, 584] on link "2" at bounding box center [607, 589] width 11 height 10
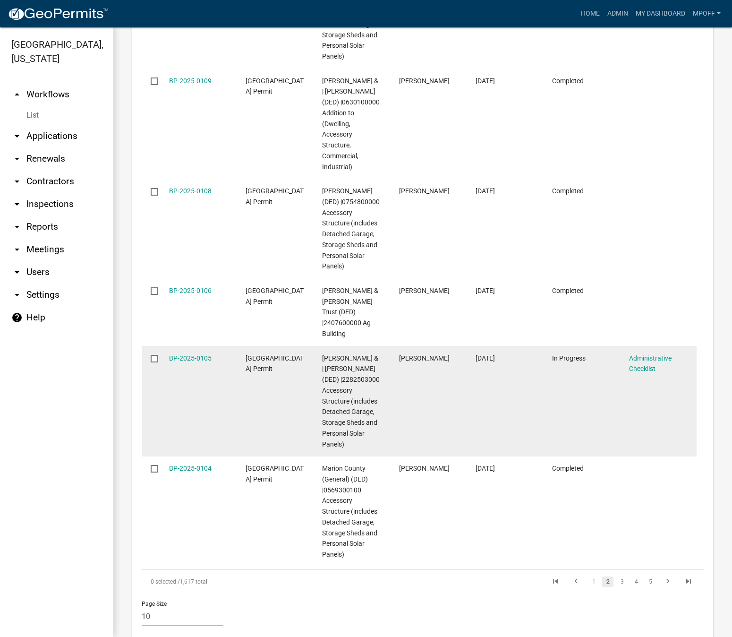
scroll to position [1896, 0]
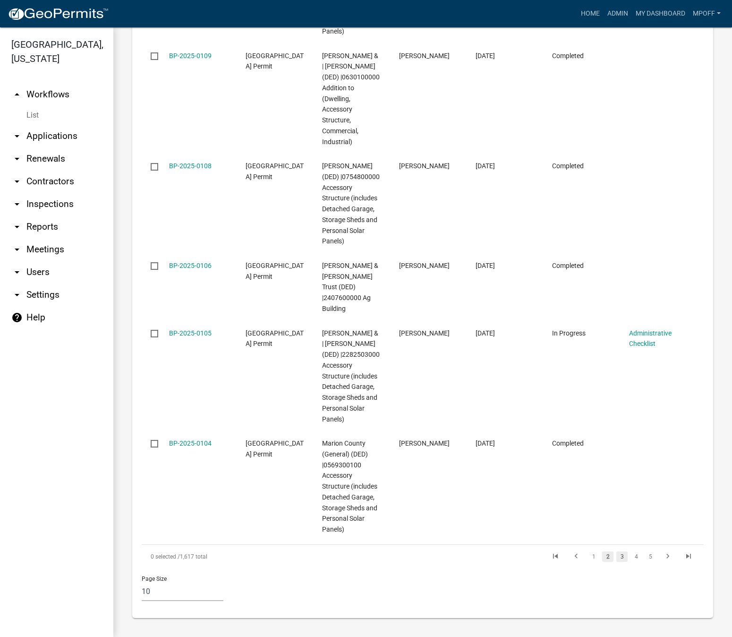
click at [616, 556] on link "3" at bounding box center [621, 556] width 11 height 10
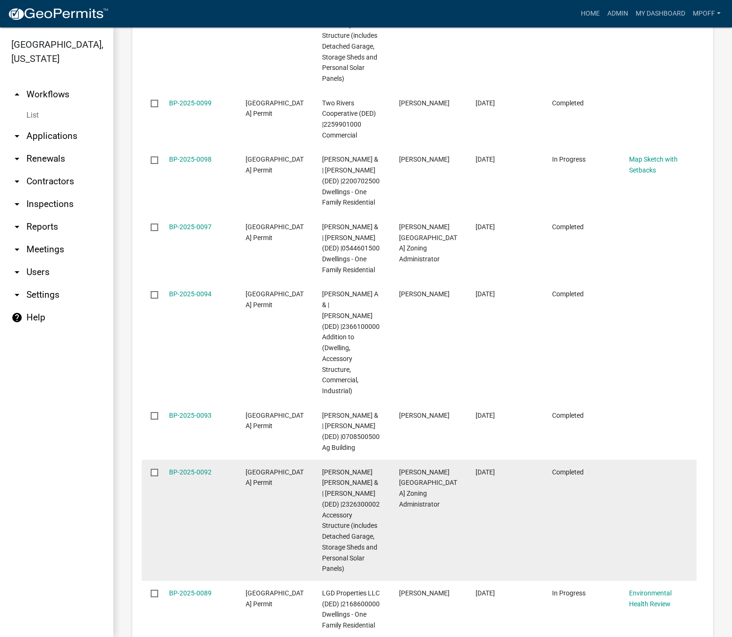
scroll to position [1885, 0]
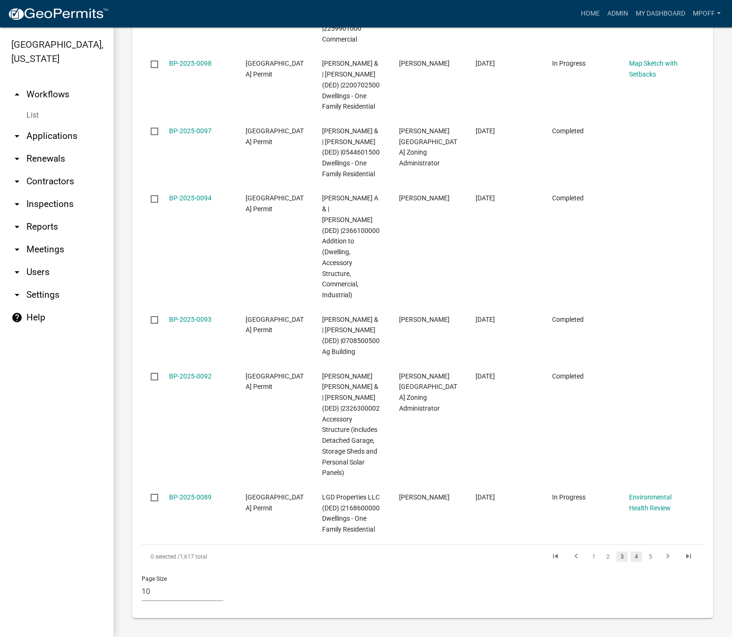
click at [631, 556] on link "4" at bounding box center [636, 556] width 11 height 10
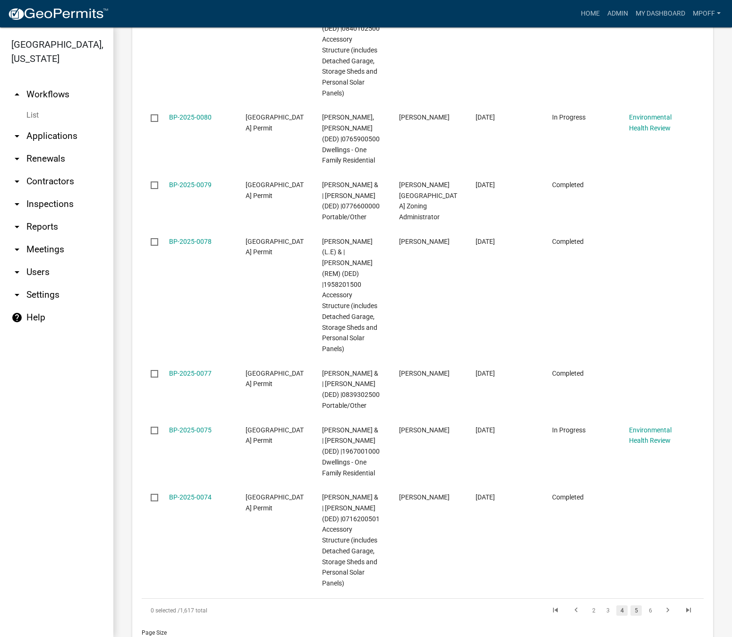
click at [631, 605] on link "5" at bounding box center [636, 610] width 11 height 10
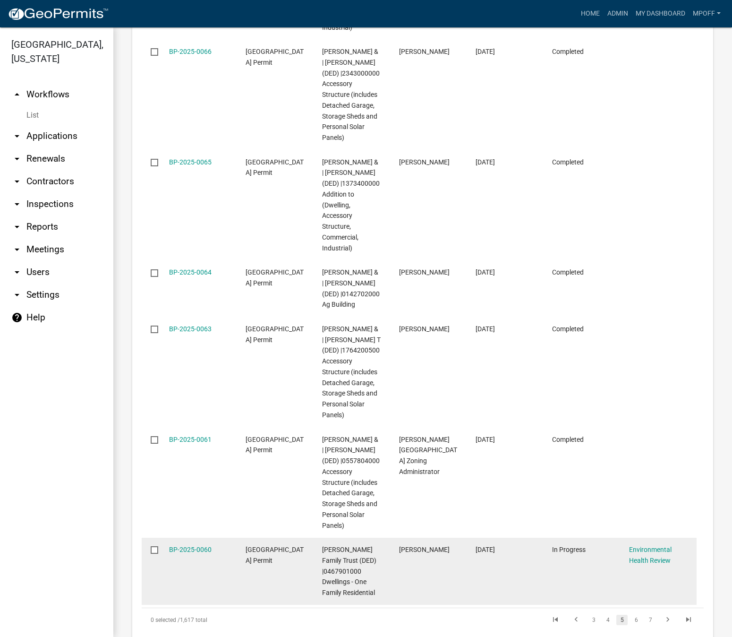
scroll to position [1938, 0]
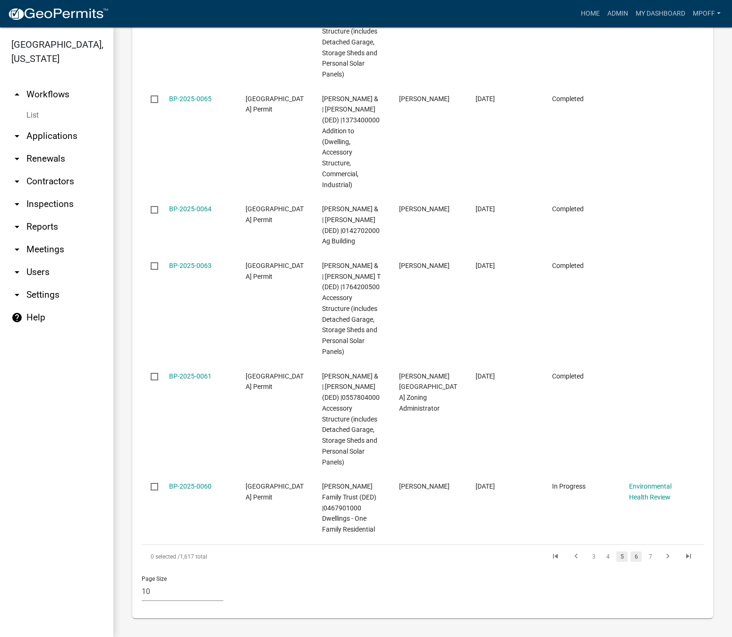
click at [631, 554] on link "6" at bounding box center [636, 556] width 11 height 10
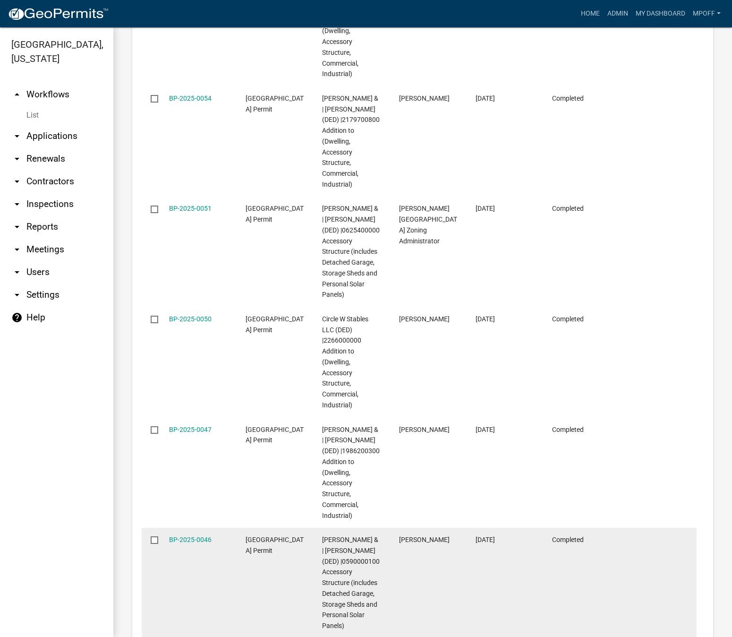
scroll to position [2014, 0]
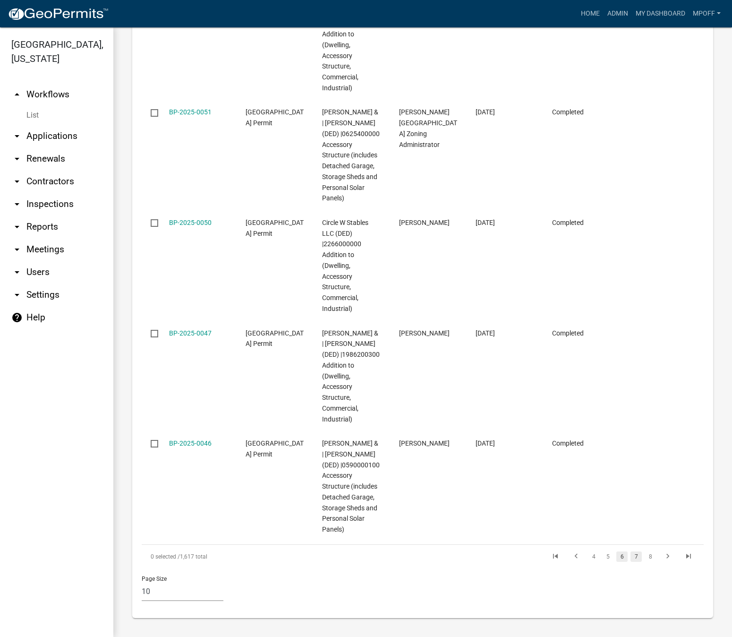
click at [631, 552] on link "7" at bounding box center [636, 556] width 11 height 10
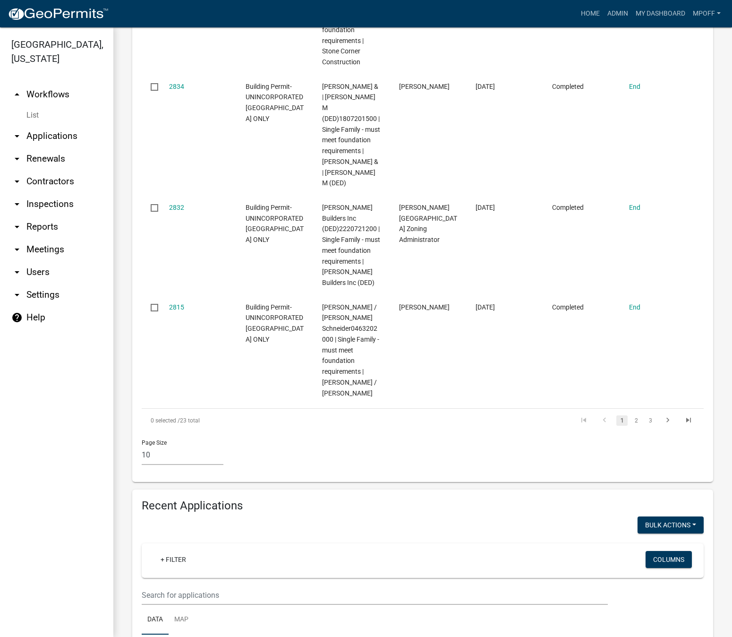
scroll to position [1062, 0]
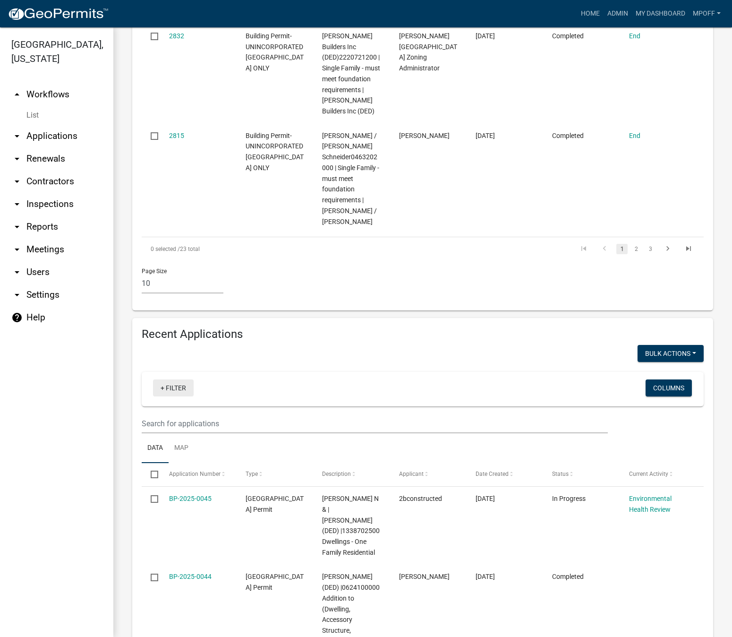
click at [162, 379] on link "+ Filter" at bounding box center [173, 387] width 41 height 17
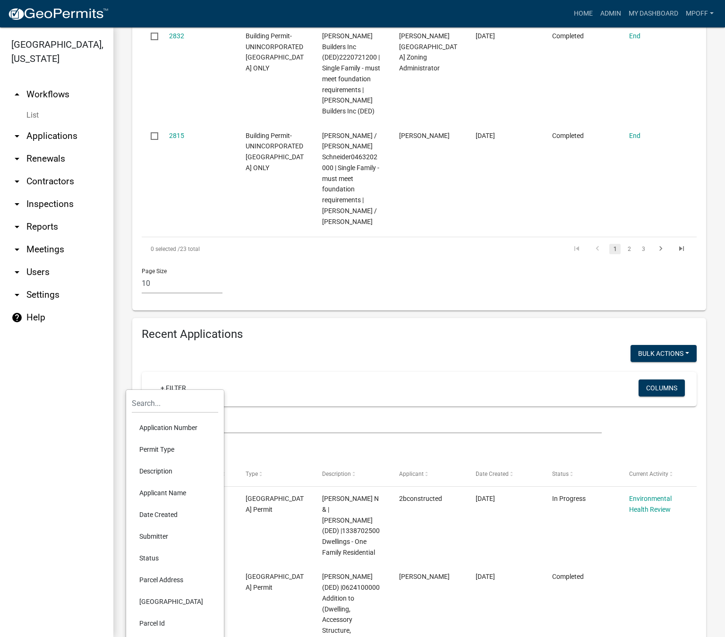
click at [146, 554] on li "Status" at bounding box center [175, 558] width 86 height 22
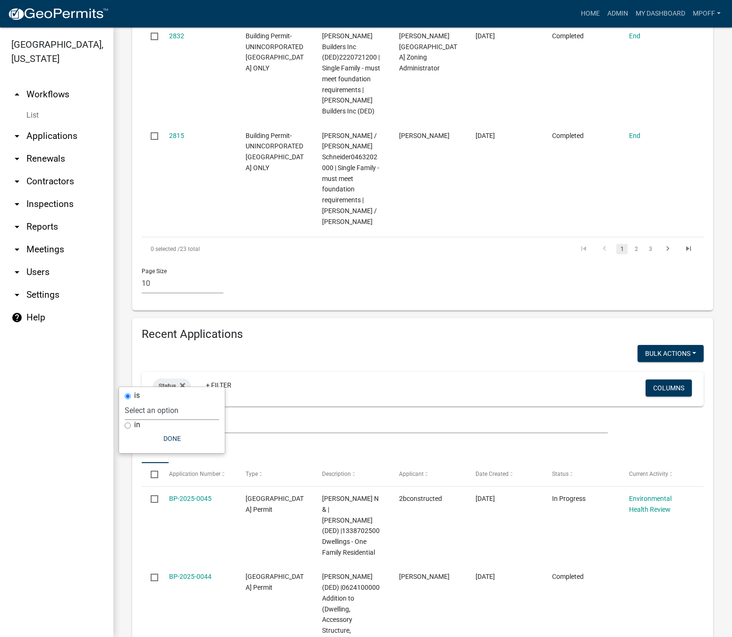
click at [155, 411] on select "Select an option Not Started In Progress Completed Voided Rejected Discarded" at bounding box center [172, 410] width 94 height 19
select select "1"
click at [144, 401] on select "Select an option Not Started In Progress Completed Voided Rejected Discarded" at bounding box center [172, 410] width 94 height 19
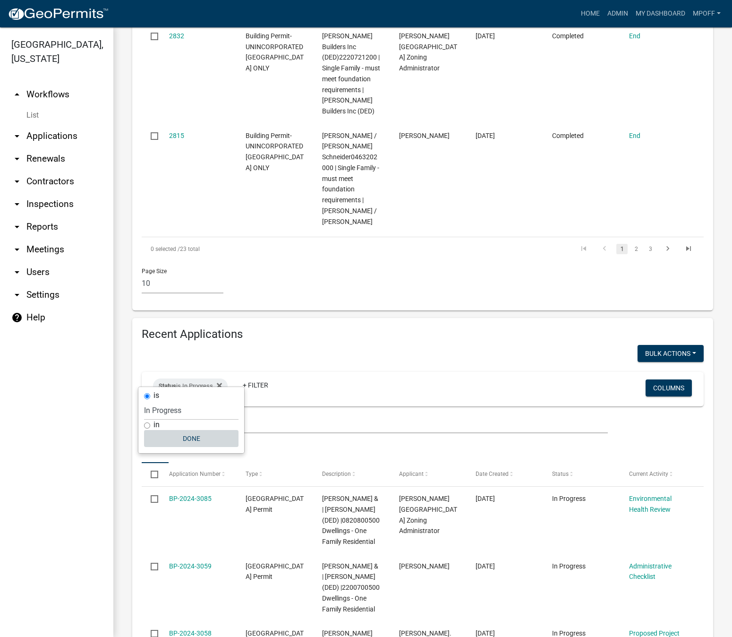
click at [193, 436] on button "Done" at bounding box center [191, 438] width 94 height 17
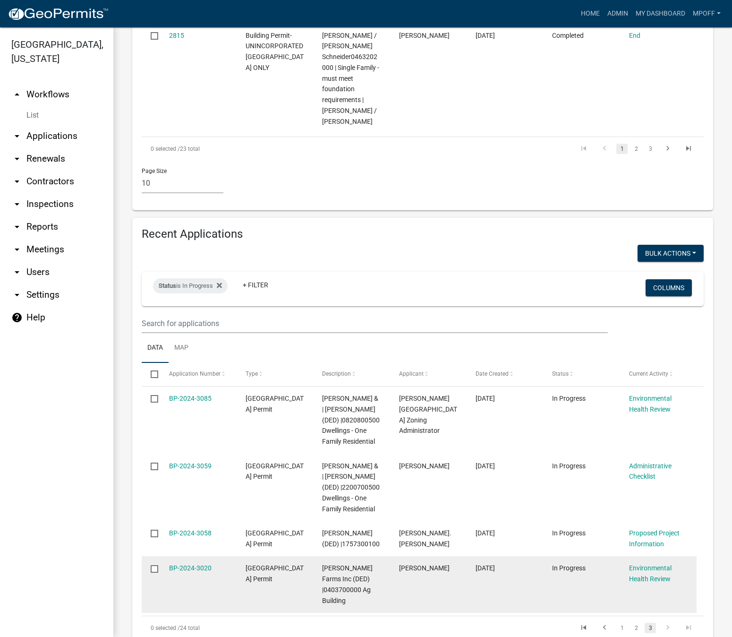
scroll to position [1233, 0]
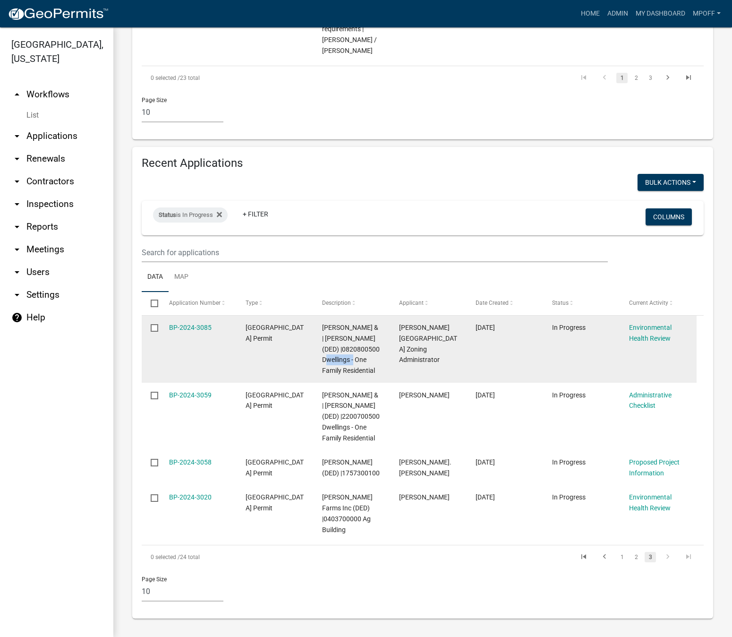
drag, startPoint x: 343, startPoint y: 351, endPoint x: 379, endPoint y: 352, distance: 35.5
click at [379, 352] on span "De Moss, Christopher J & | De Moss, Diana F (DED) |0820800500 Dwellings - One F…" at bounding box center [351, 349] width 58 height 51
copy span "0820800500"
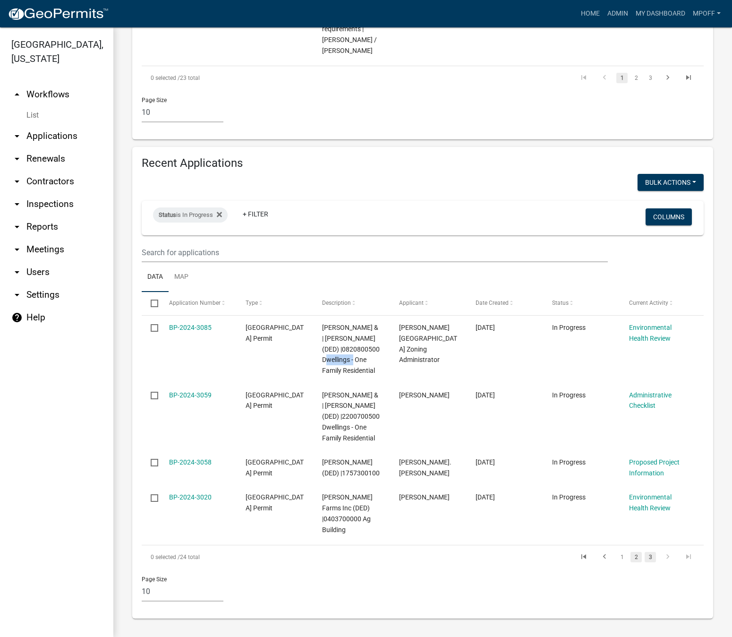
click at [631, 556] on link "2" at bounding box center [636, 557] width 11 height 10
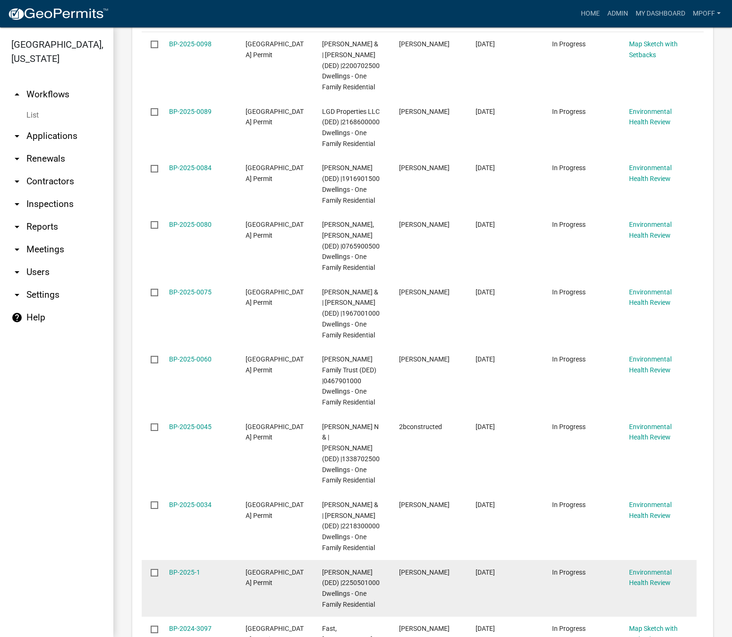
scroll to position [1616, 0]
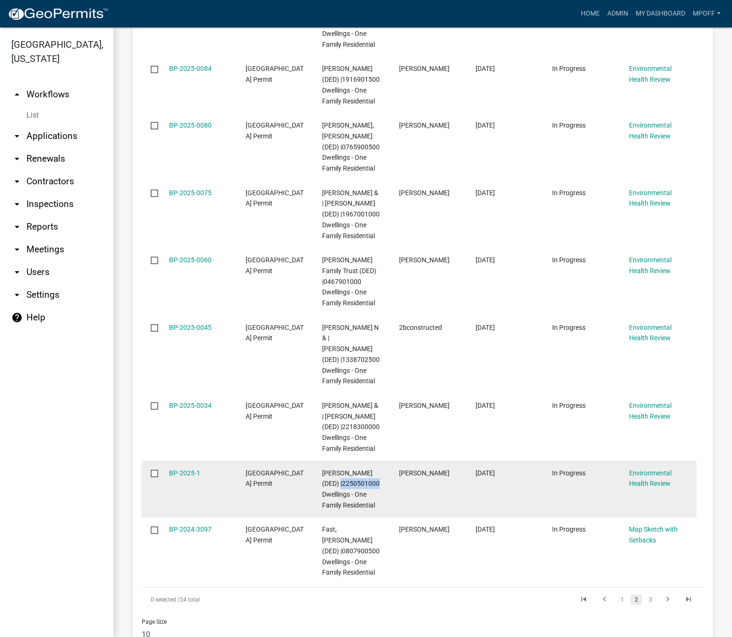
drag, startPoint x: 323, startPoint y: 450, endPoint x: 361, endPoint y: 448, distance: 37.8
click at [361, 469] on span "Grier, Jordan (DED) |2250501000 Dwellings - One Family Residential" at bounding box center [351, 489] width 58 height 40
copy span "|2250501000"
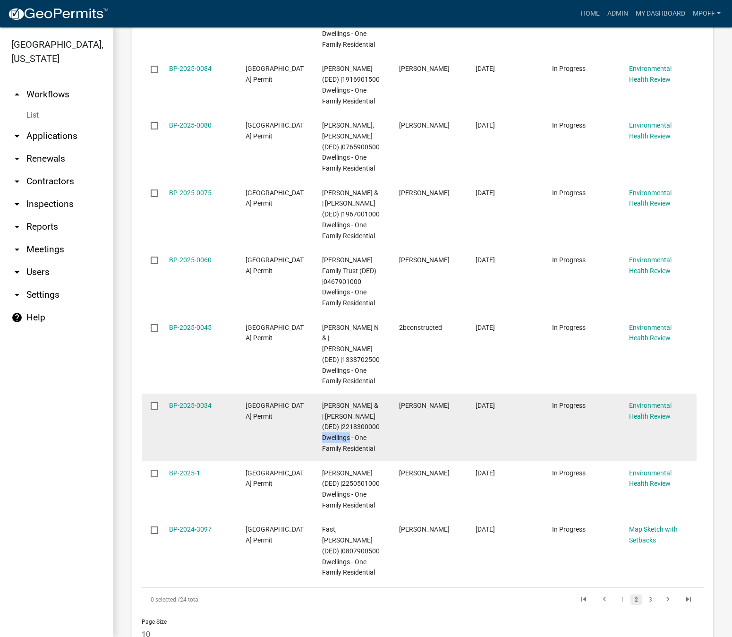
drag, startPoint x: 344, startPoint y: 394, endPoint x: 381, endPoint y: 394, distance: 37.3
click at [381, 394] on datatable-body-cell "Mc Claflin, Blake & | Mc Claflin, Mallory (DED) |2218300000 Dwellings - One Fam…" at bounding box center [351, 427] width 77 height 68
copy span "2218300000"
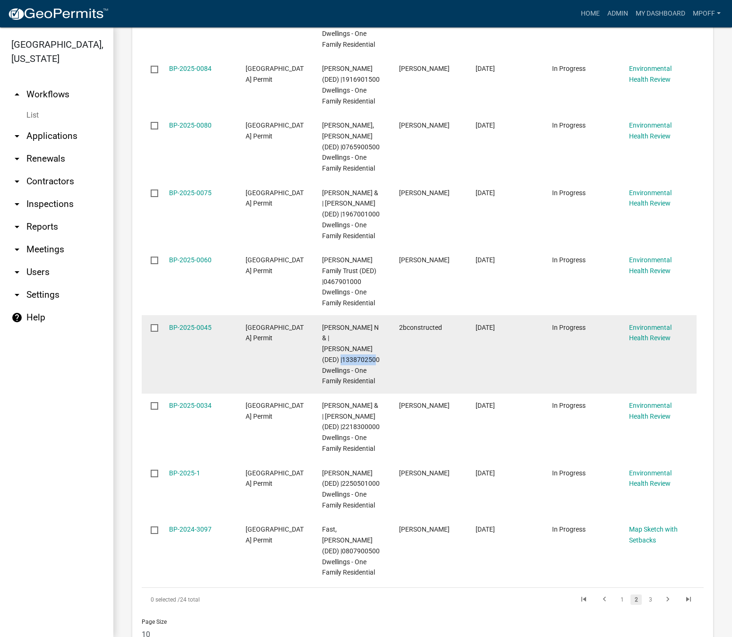
drag, startPoint x: 325, startPoint y: 326, endPoint x: 363, endPoint y: 326, distance: 37.8
click at [363, 326] on div "Blazek, Brady N & | Blazek, Anne (DED) |1338702500 Dwellings - One Family Resid…" at bounding box center [351, 354] width 59 height 65
copy span "1338702500"
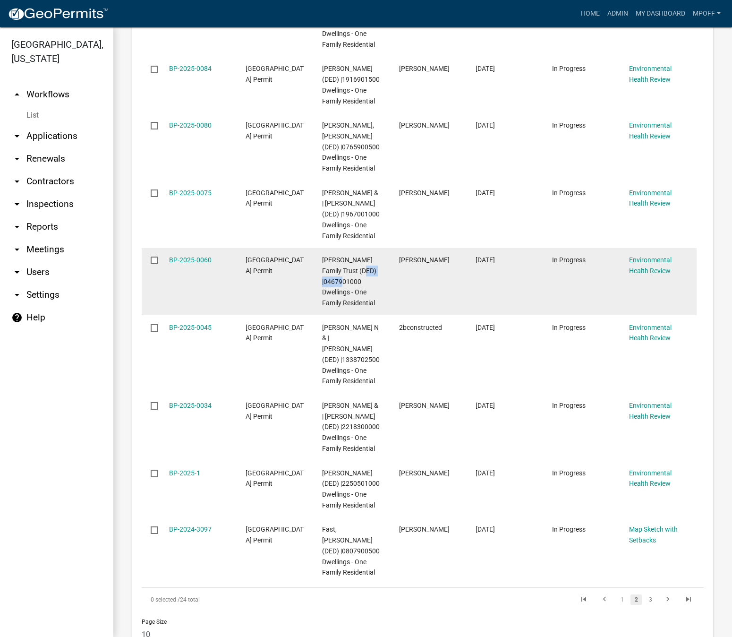
drag, startPoint x: 325, startPoint y: 260, endPoint x: 362, endPoint y: 259, distance: 36.9
click at [362, 259] on div "Lambirth Family Trust (DED) |0467901000 Dwellings - One Family Residential" at bounding box center [351, 282] width 59 height 54
copy span "0467901000"
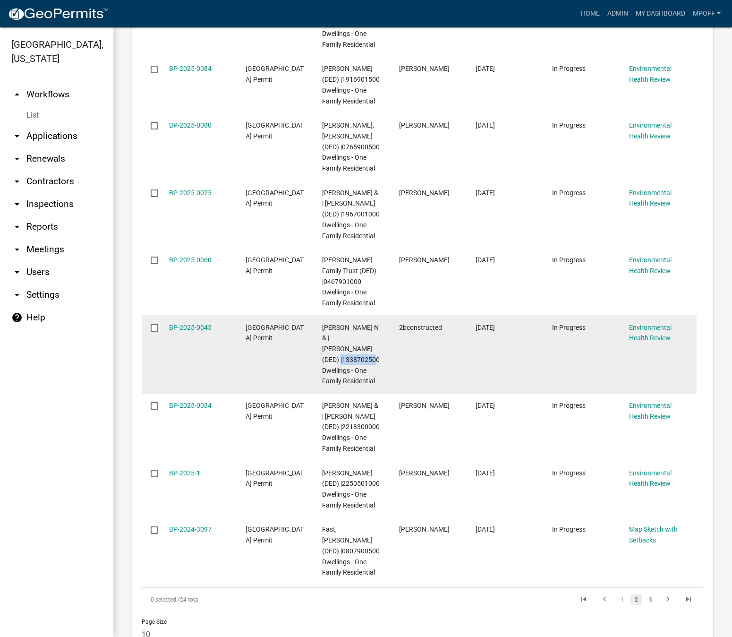
drag, startPoint x: 325, startPoint y: 326, endPoint x: 364, endPoint y: 328, distance: 38.8
click at [364, 328] on div "Blazek, Brady N & | Blazek, Anne (DED) |1338702500 Dwellings - One Family Resid…" at bounding box center [351, 354] width 59 height 65
copy span "1338702500"
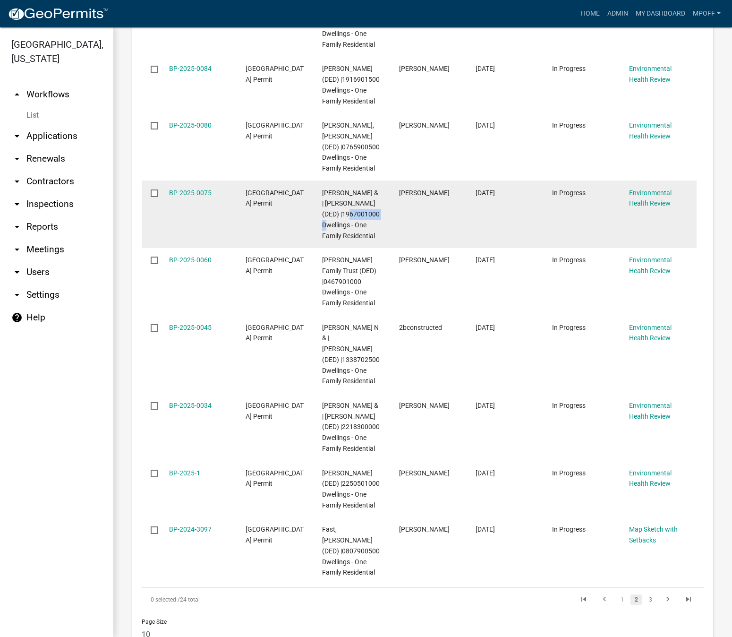
drag, startPoint x: 342, startPoint y: 191, endPoint x: 384, endPoint y: 192, distance: 41.1
click at [384, 192] on datatable-body-cell "Clark, Kendel & | Clark, Samantha (DED) |1967001000 Dwellings - One Family Resi…" at bounding box center [351, 214] width 77 height 68
copy span "1967001000"
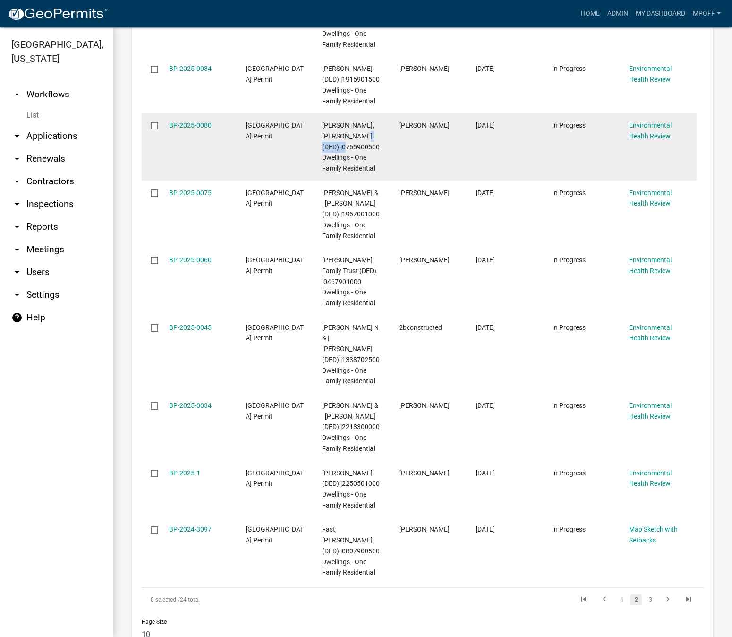
drag, startPoint x: 344, startPoint y: 125, endPoint x: 385, endPoint y: 126, distance: 41.6
click at [385, 126] on datatable-body-cell "Cedar, Nicholas Lee (DED) |0765900500 Dwellings - One Family Residential" at bounding box center [351, 147] width 77 height 68
copy span "0765900500"
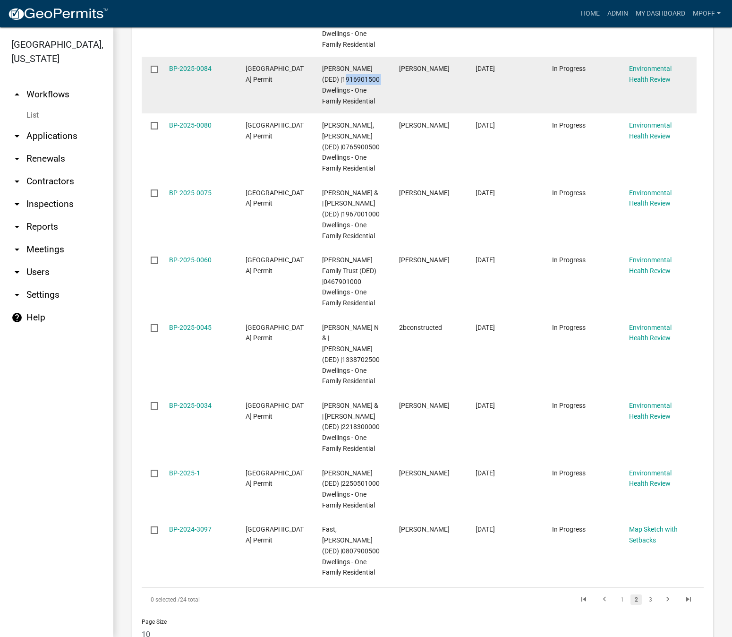
drag, startPoint x: 343, startPoint y: 69, endPoint x: 385, endPoint y: 69, distance: 42.0
click at [385, 69] on datatable-body-cell "Adreon, Calvin (DED) |1916901500 Dwellings - One Family Residential" at bounding box center [351, 85] width 77 height 57
copy span "1916901500"
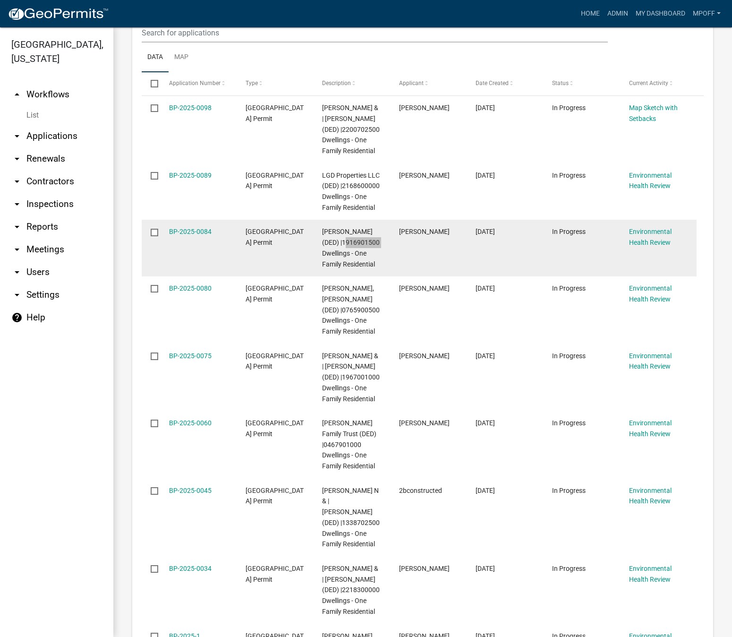
scroll to position [1427, 0]
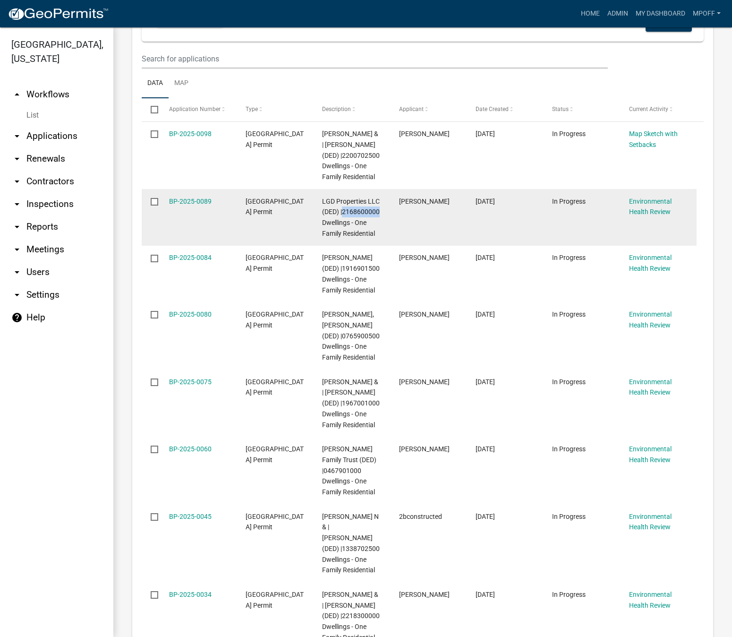
drag, startPoint x: 342, startPoint y: 203, endPoint x: 381, endPoint y: 204, distance: 38.3
click at [381, 204] on div "LGD Properties LLC (DED) |2168600000 Dwellings - One Family Residential" at bounding box center [351, 217] width 59 height 43
copy span "2168600000"
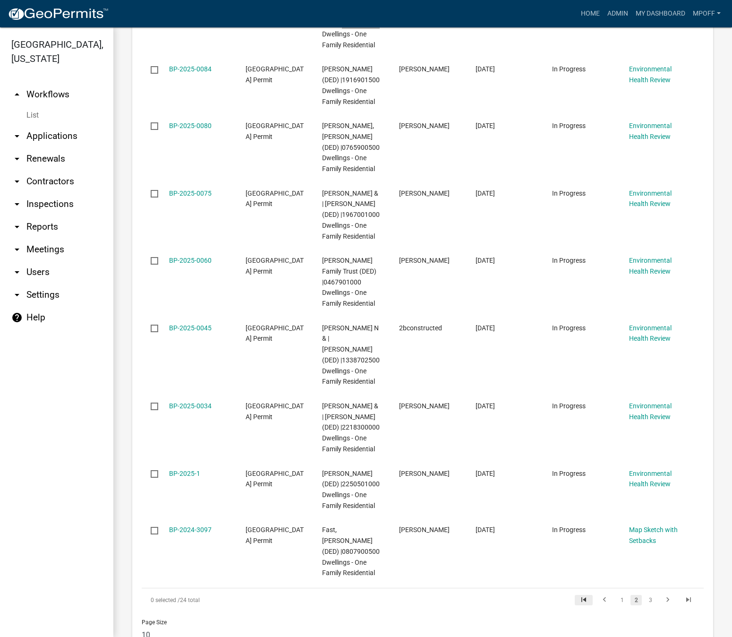
scroll to position [1616, 0]
click at [616, 594] on link "1" at bounding box center [621, 599] width 11 height 10
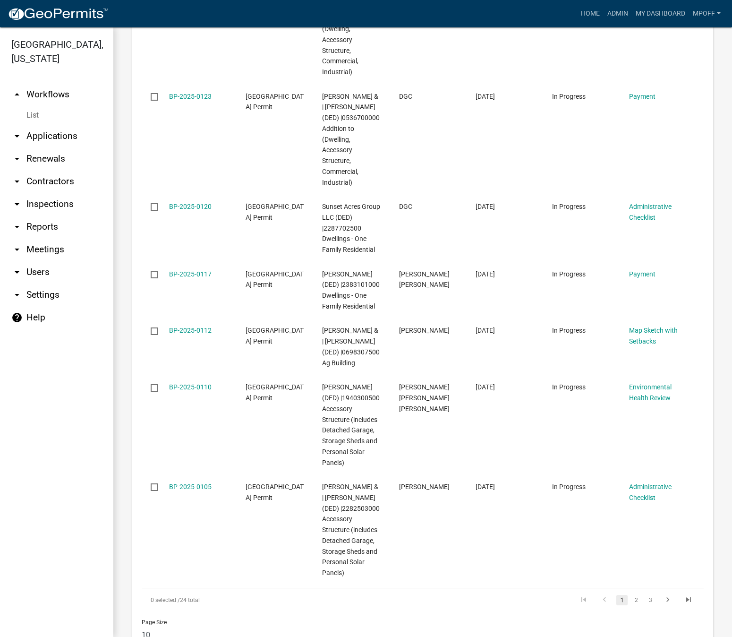
scroll to position [1799, 0]
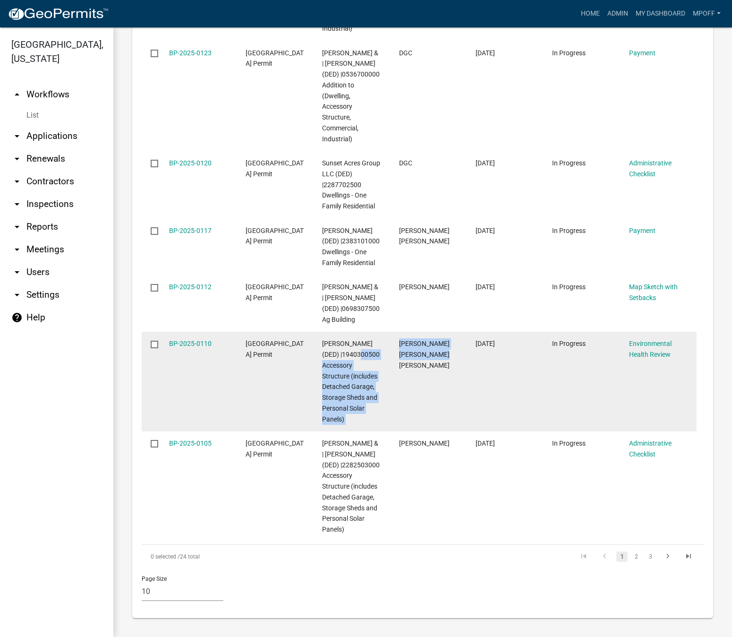
drag, startPoint x: 343, startPoint y: 343, endPoint x: 417, endPoint y: 367, distance: 77.2
click at [431, 360] on div "BP-2025-0110 Marion County Building Permit Hanson, Nicholas E (DED) |1940300500…" at bounding box center [419, 382] width 555 height 100
click at [455, 393] on datatable-body-cell "Nicholas Enrique Gil hanson" at bounding box center [428, 382] width 77 height 100
drag, startPoint x: 343, startPoint y: 343, endPoint x: 387, endPoint y: 346, distance: 44.0
click at [387, 346] on datatable-body-cell "Hanson, Nicholas E (DED) |1940300500 Accessory Structure (includes Detached Gar…" at bounding box center [351, 382] width 77 height 100
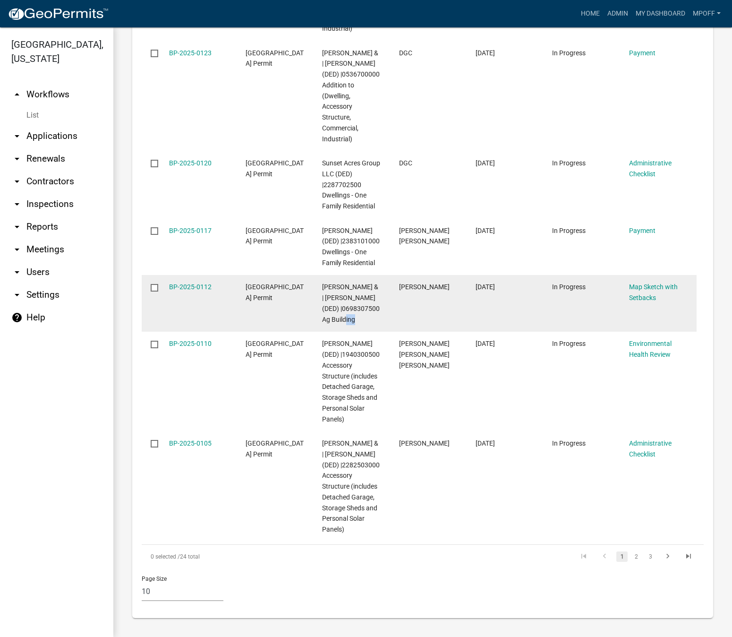
drag, startPoint x: 343, startPoint y: 297, endPoint x: 393, endPoint y: 297, distance: 49.1
click at [393, 297] on div "BP-2025-0112 Marion County Building Permit Maldonado, Toby Lee & | Maldonado, H…" at bounding box center [419, 303] width 555 height 57
click at [357, 295] on span "Maldonado, Toby Lee & | Maldonado, Holly Elizabeth (DED) |0698307500 Ag Building" at bounding box center [351, 303] width 58 height 40
drag, startPoint x: 344, startPoint y: 297, endPoint x: 359, endPoint y: 297, distance: 14.2
click at [359, 297] on span "Maldonado, Toby Lee & | Maldonado, Holly Elizabeth (DED) |0698307500 Ag Building" at bounding box center [351, 303] width 58 height 40
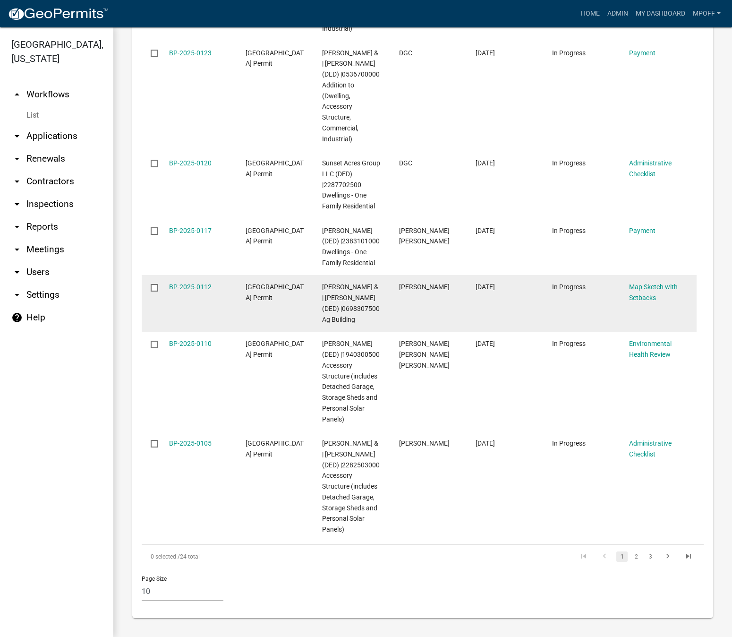
click at [453, 299] on datatable-body-cell "Toby Maldonado" at bounding box center [428, 303] width 77 height 57
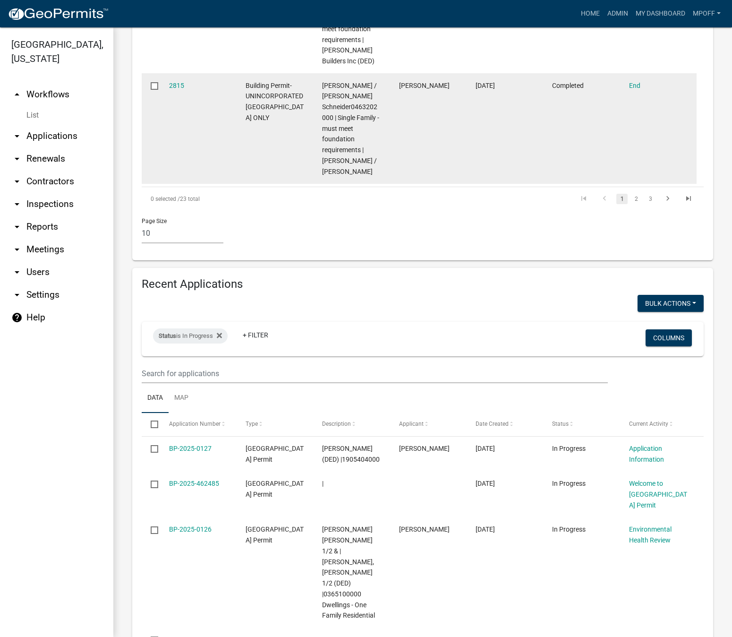
scroll to position [948, 0]
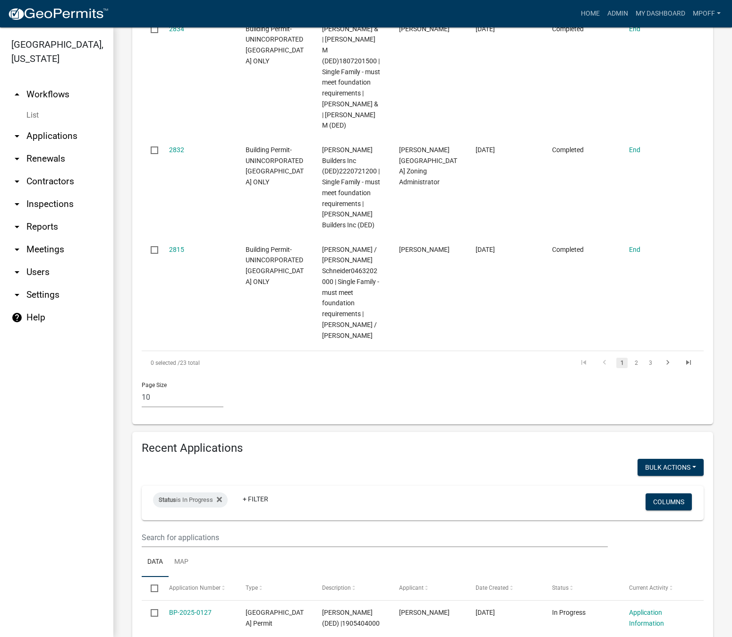
click at [36, 106] on link "List" at bounding box center [56, 115] width 113 height 19
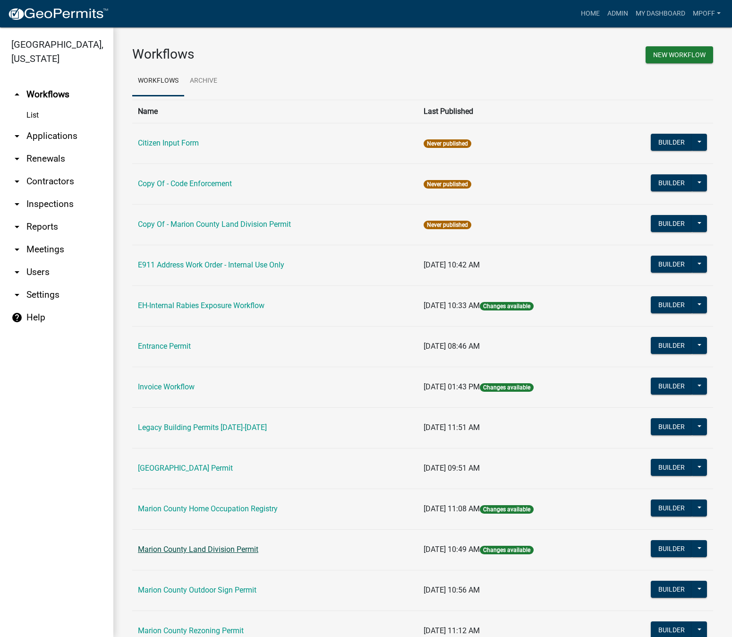
click at [228, 545] on link "Marion County Land Division Permit" at bounding box center [198, 549] width 120 height 9
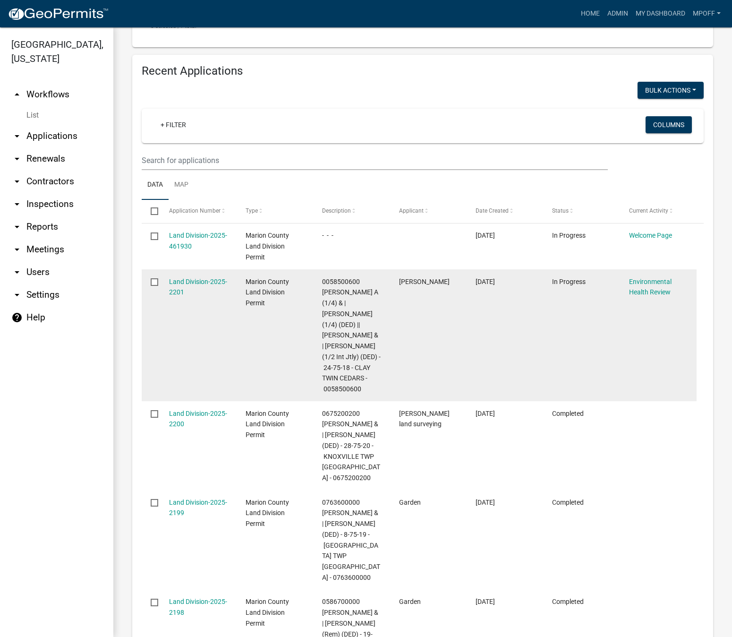
scroll to position [425, 0]
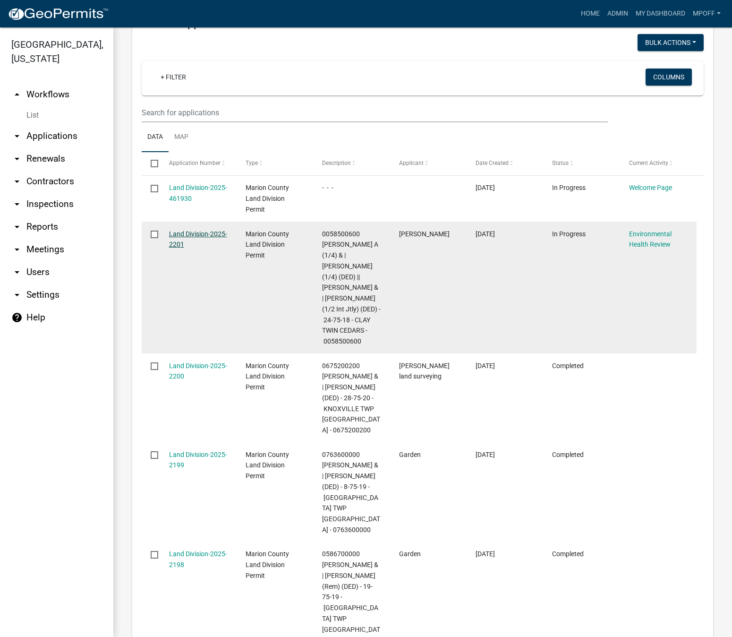
click at [179, 248] on link "Land Division-2025-2201" at bounding box center [198, 239] width 58 height 18
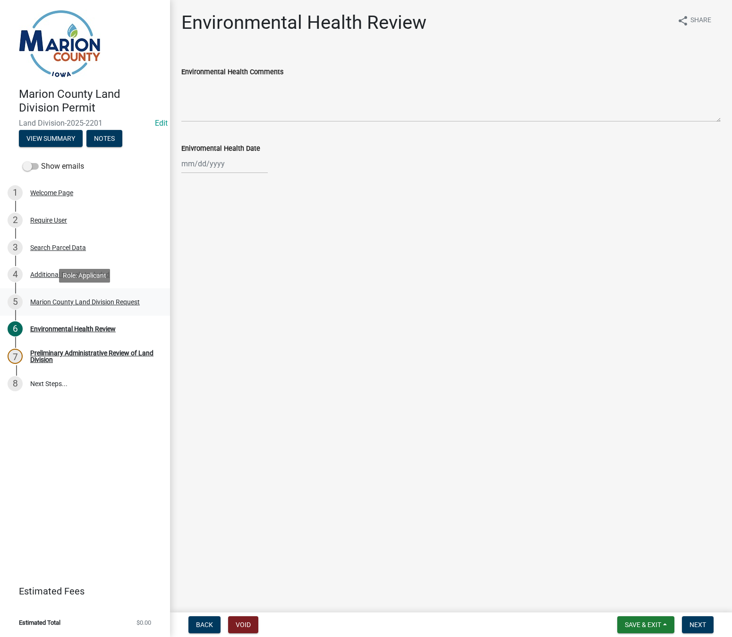
click at [106, 300] on div "Marion County Land Division Request" at bounding box center [85, 302] width 110 height 7
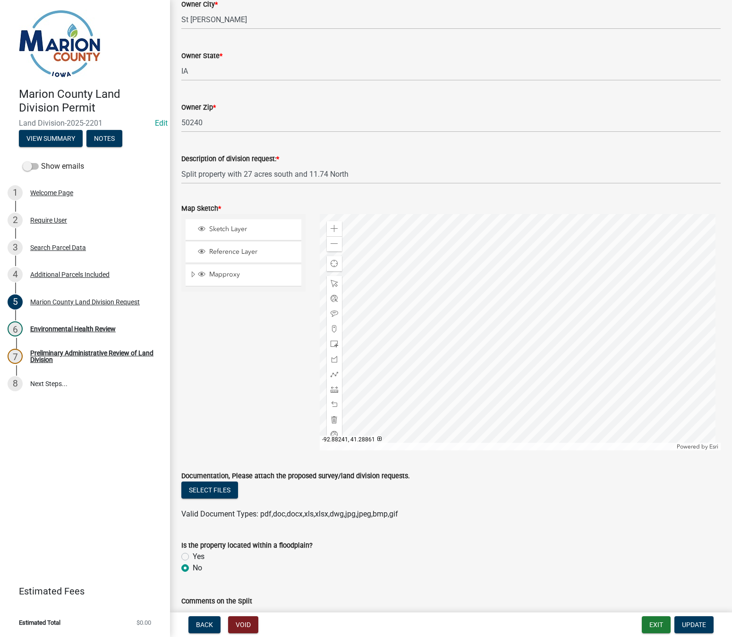
scroll to position [945, 0]
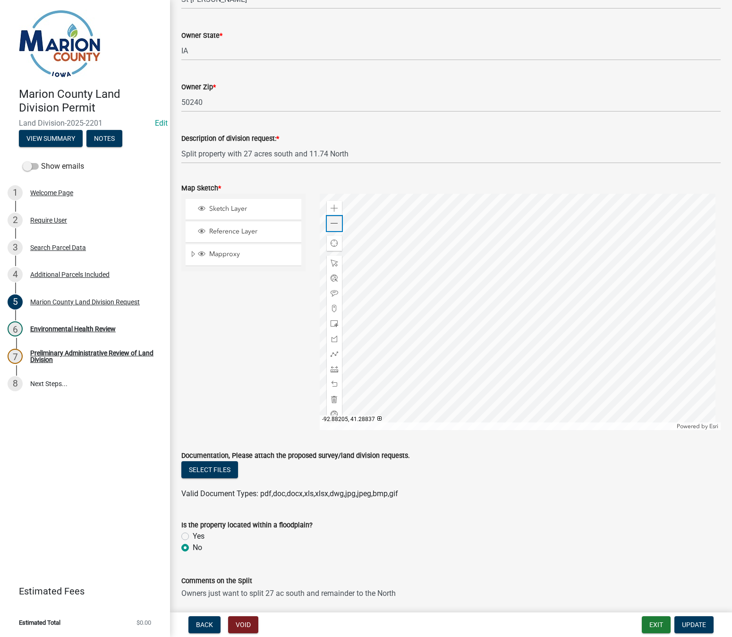
click at [332, 228] on div "Zoom out" at bounding box center [334, 223] width 15 height 15
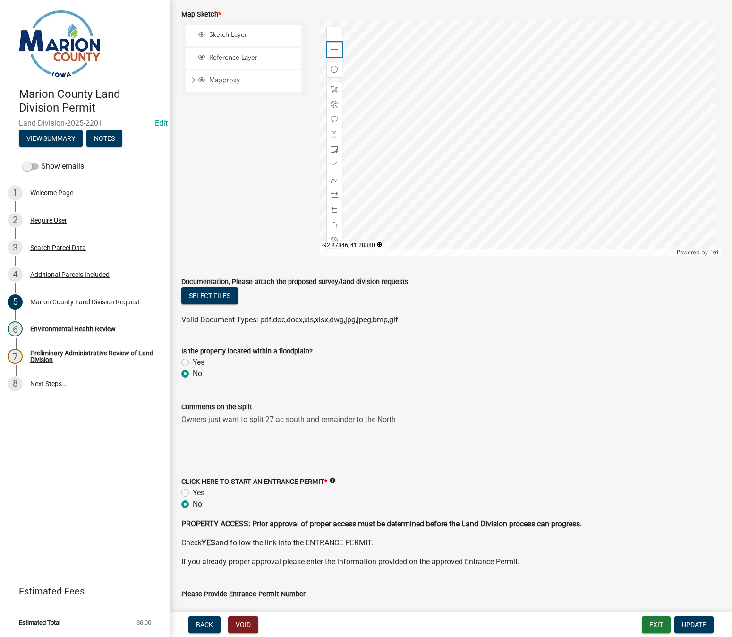
scroll to position [1181, 0]
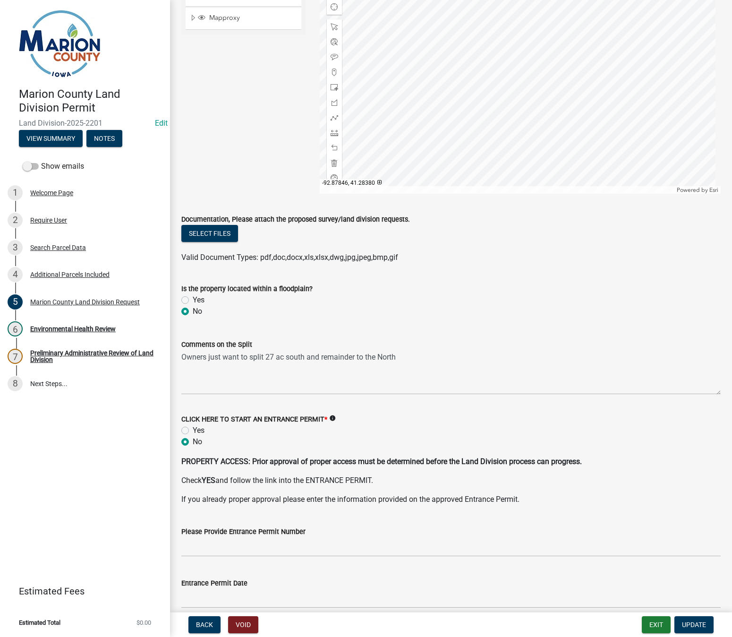
click at [193, 430] on label "Yes" at bounding box center [199, 430] width 12 height 11
click at [193, 430] on input "Yes" at bounding box center [196, 428] width 6 height 6
radio input "true"
click at [694, 624] on span "Update" at bounding box center [694, 625] width 24 height 8
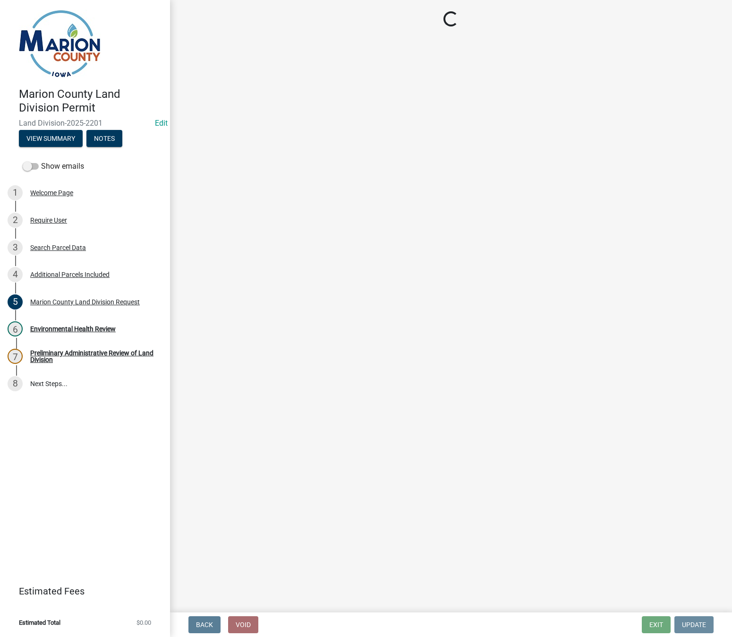
scroll to position [0, 0]
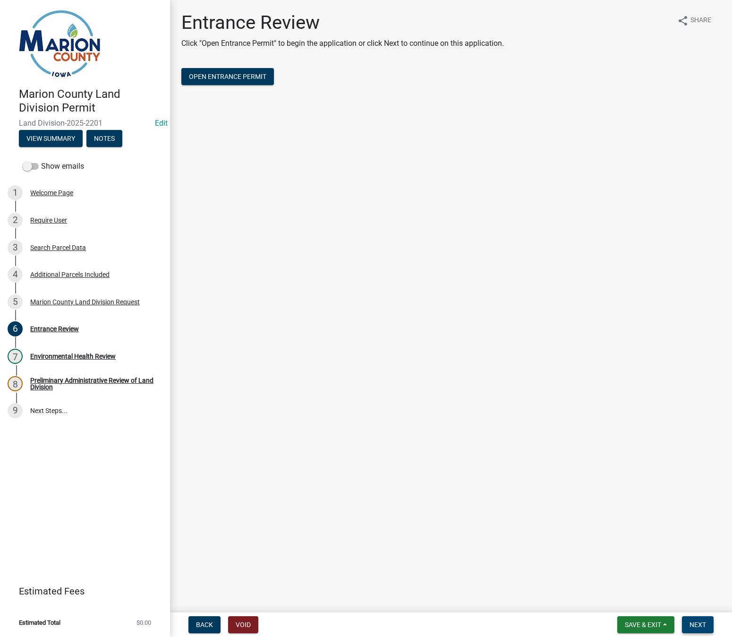
click at [692, 626] on span "Next" at bounding box center [698, 625] width 17 height 8
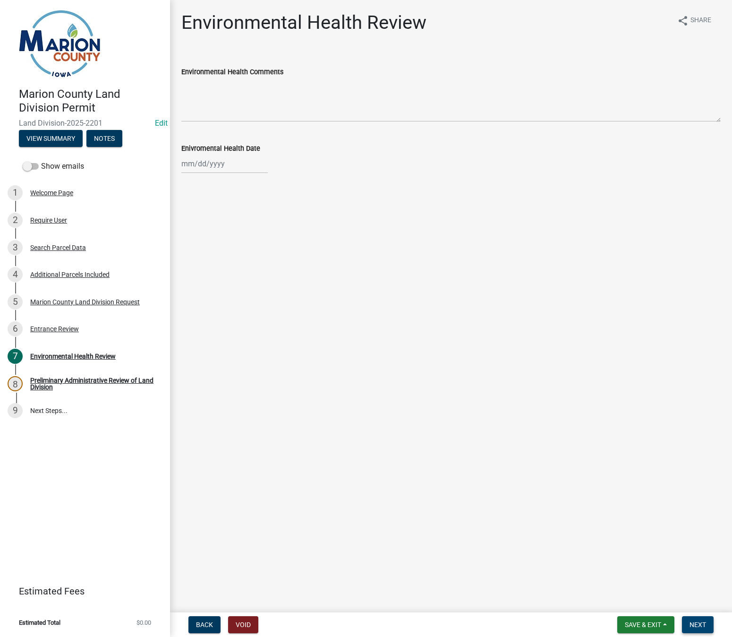
click at [696, 622] on span "Next" at bounding box center [698, 625] width 17 height 8
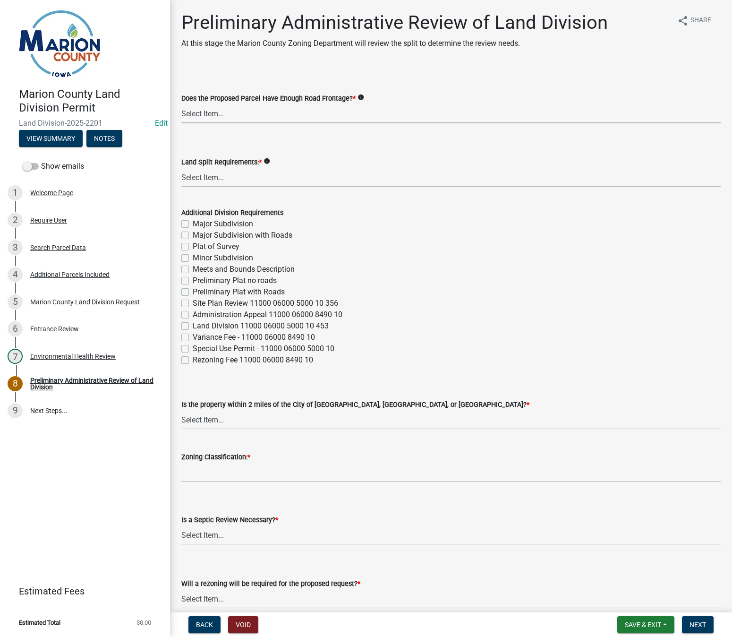
click at [200, 112] on select "Select Item... Yes No" at bounding box center [450, 113] width 539 height 19
click at [181, 104] on select "Select Item... Yes No" at bounding box center [450, 113] width 539 height 19
select select "43319d02-a412-4412-95a1-37ac20288b72"
click at [202, 179] on select "Select Item... Major Subdivision Major Subdivision with Roads Ag Only/None Mino…" at bounding box center [450, 177] width 539 height 19
click at [181, 168] on select "Select Item... Major Subdivision Major Subdivision with Roads Ag Only/None Mino…" at bounding box center [450, 177] width 539 height 19
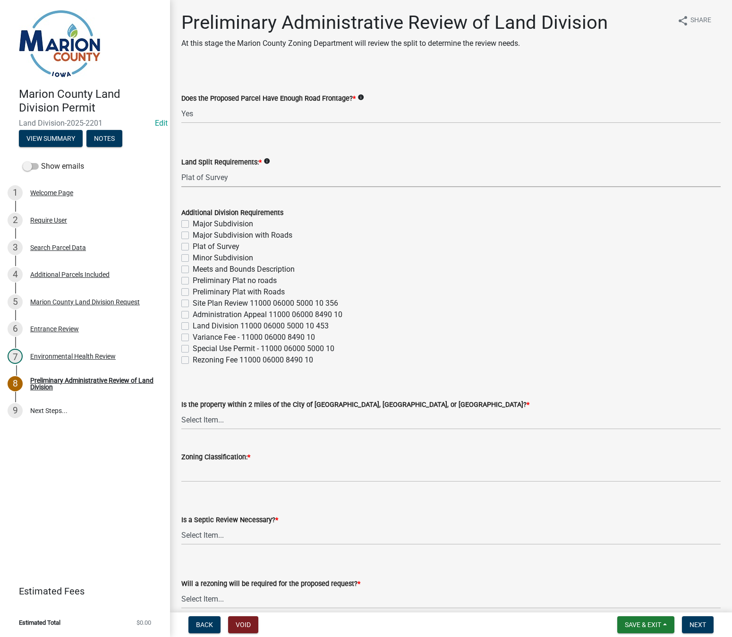
select select "adef8808-bd54-441f-b8ae-6556701ca10c"
click at [213, 419] on select "Select Item... Knoxville Pella Pleasantville Not Required" at bounding box center [450, 419] width 539 height 19
click at [181, 410] on select "Select Item... Knoxville Pella Pleasantville Not Required" at bounding box center [450, 419] width 539 height 19
select select "a5a811e1-1883-458e-a0e5-603d251b0610"
click at [213, 471] on input "Zoning Classification: *" at bounding box center [450, 471] width 539 height 19
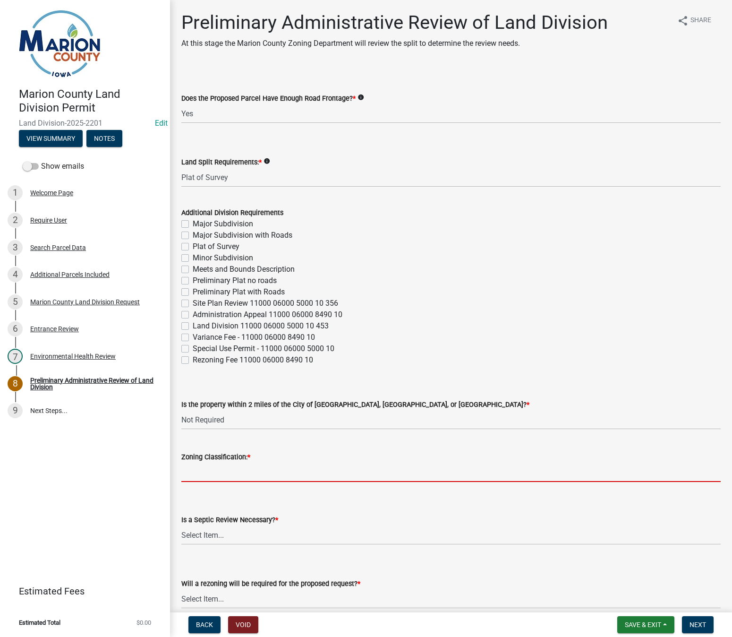
type input "A-1"
click at [206, 530] on select "Select Item... Yes No" at bounding box center [450, 534] width 539 height 19
click at [181, 525] on select "Select Item... Yes No" at bounding box center [450, 534] width 539 height 19
select select "fb24c959-e9cd-4888-bdf9-14b73a21e59f"
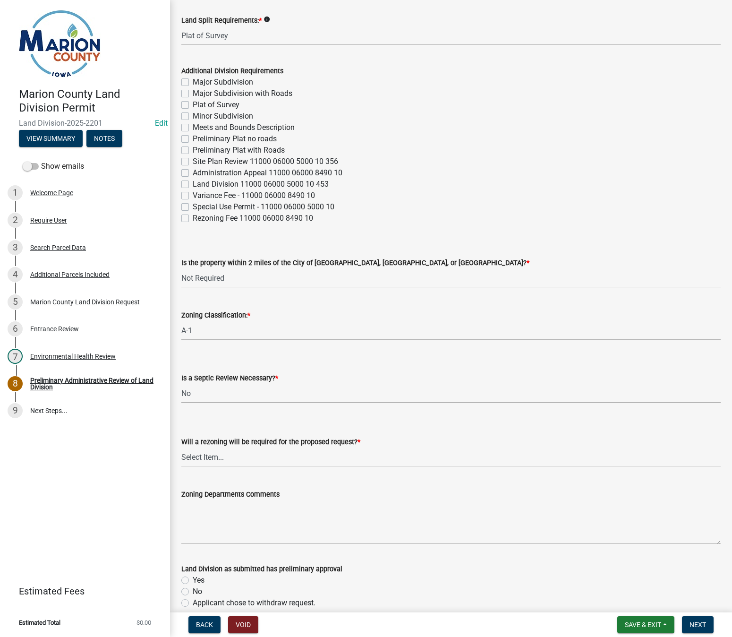
scroll to position [189, 0]
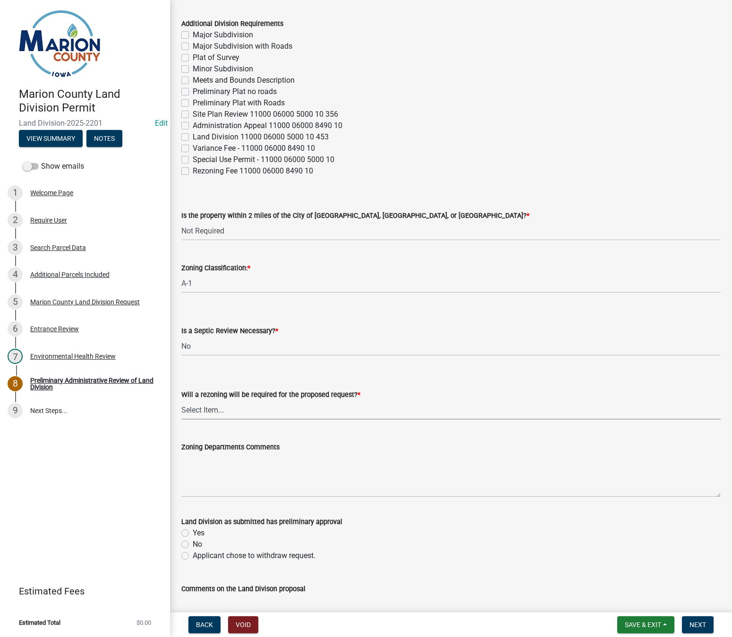
click at [263, 410] on select "Select Item... Yes No" at bounding box center [450, 409] width 539 height 19
click at [181, 400] on select "Select Item... Yes No" at bounding box center [450, 409] width 539 height 19
select select "c44cf09b-9a6e-4b49-8fa4-564df1708437"
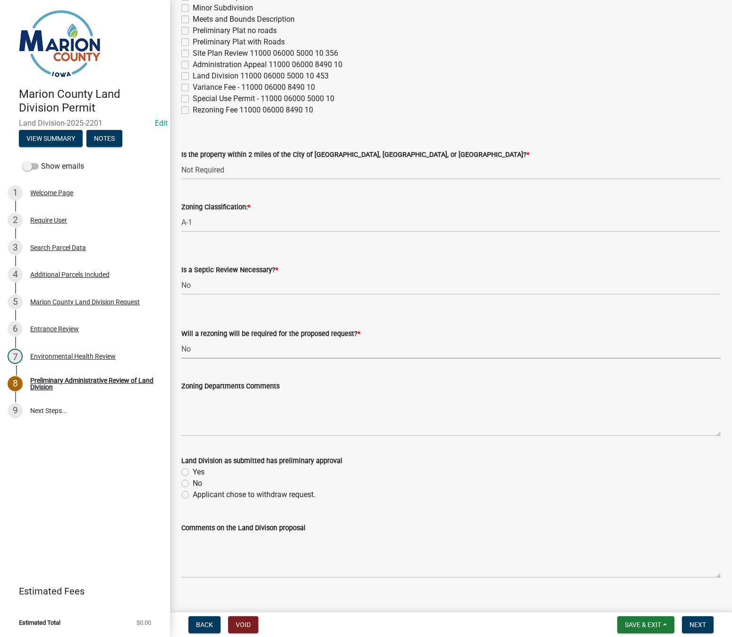
scroll to position [327, 0]
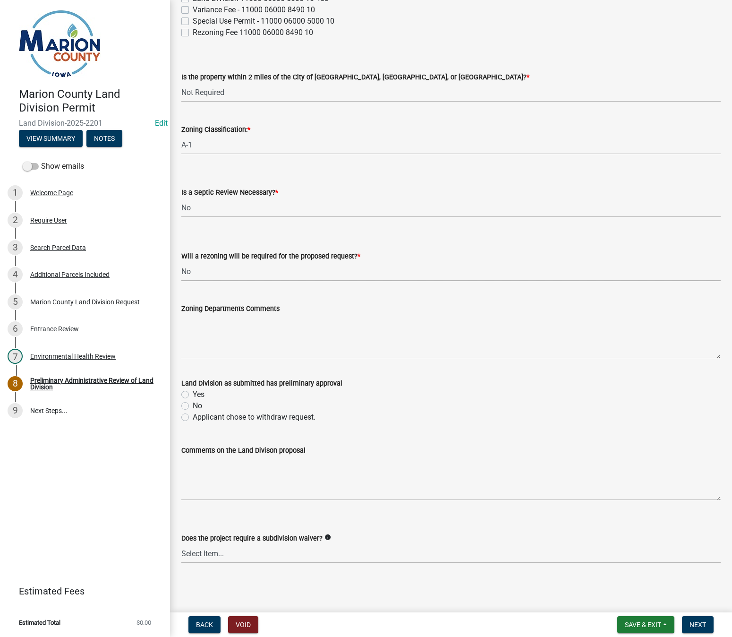
click at [193, 396] on label "Yes" at bounding box center [199, 394] width 12 height 11
click at [193, 395] on input "Yes" at bounding box center [196, 392] width 6 height 6
radio input "true"
click at [693, 625] on span "Next" at bounding box center [698, 625] width 17 height 8
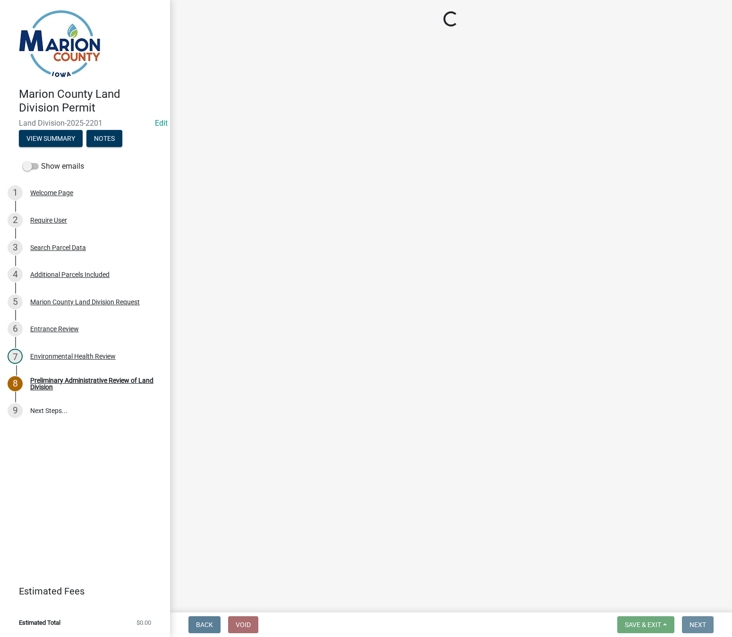
scroll to position [0, 0]
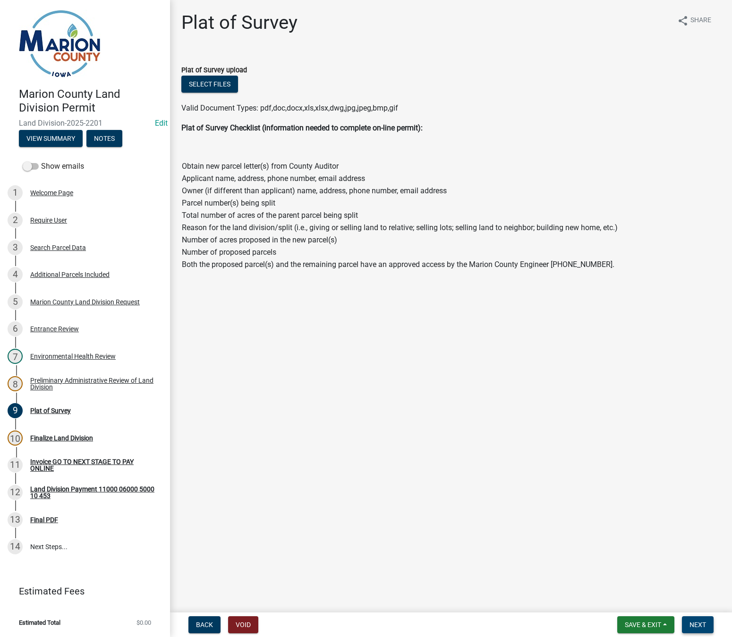
click at [706, 626] on span "Next" at bounding box center [698, 625] width 17 height 8
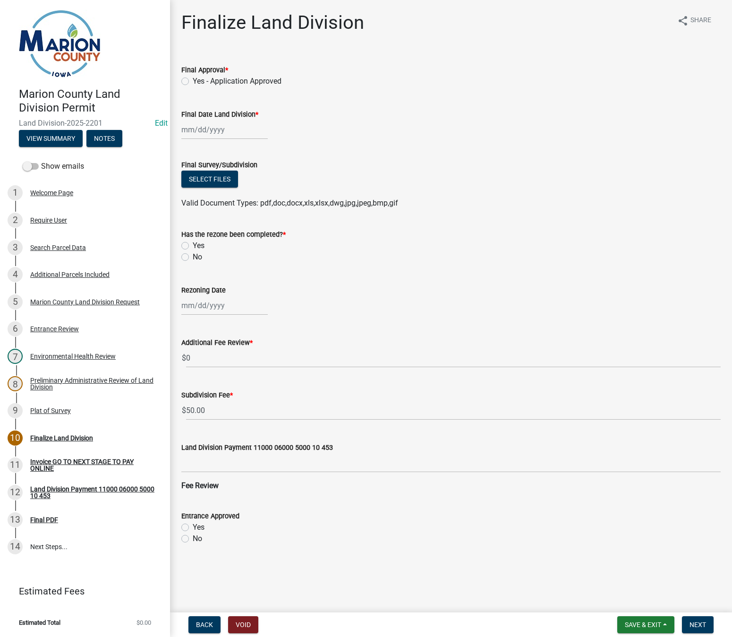
click at [193, 80] on label "Yes - Application Approved" at bounding box center [237, 81] width 89 height 11
click at [193, 80] on input "Yes - Application Approved" at bounding box center [196, 79] width 6 height 6
radio input "true"
click at [195, 128] on div at bounding box center [224, 129] width 86 height 19
select select "8"
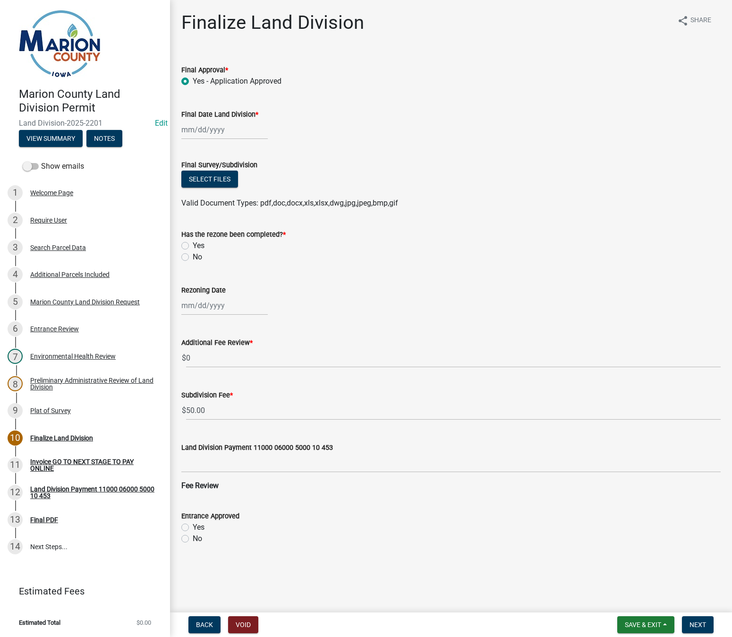
select select "2025"
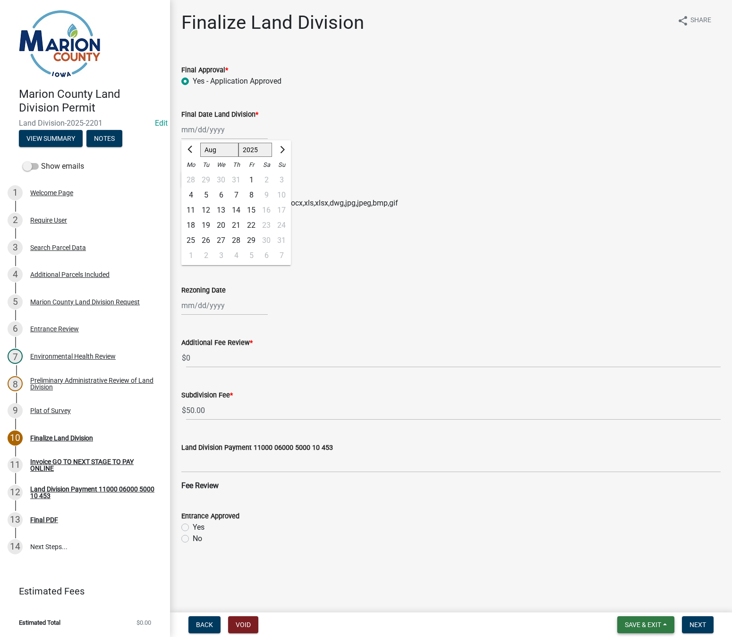
click at [633, 626] on span "Save & Exit" at bounding box center [643, 625] width 36 height 8
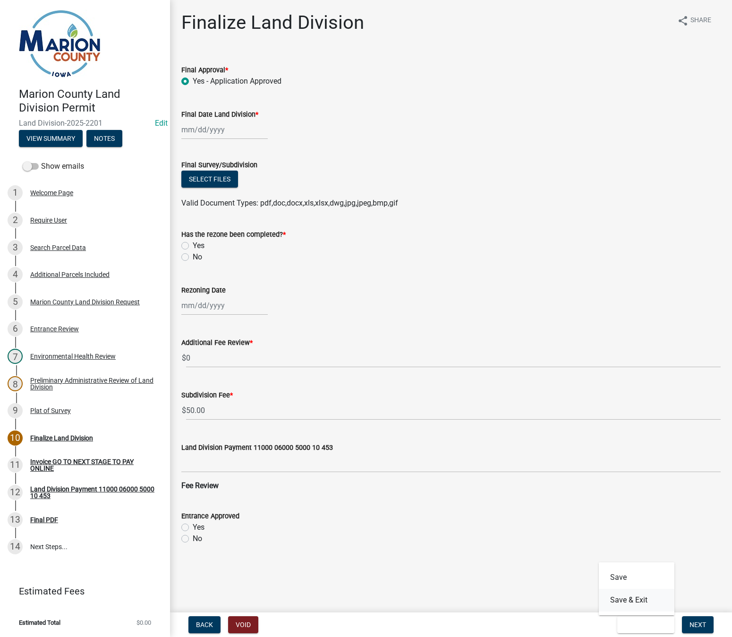
click at [619, 600] on button "Save & Exit" at bounding box center [637, 600] width 76 height 23
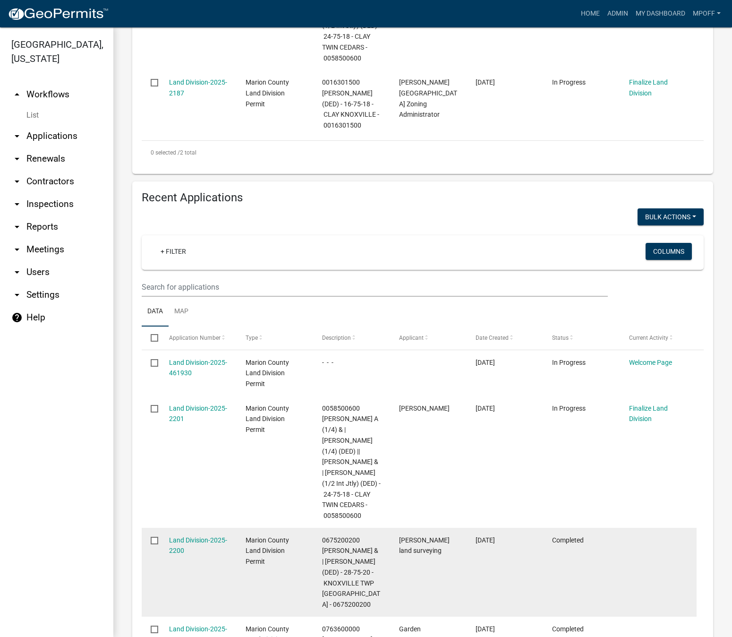
scroll to position [425, 0]
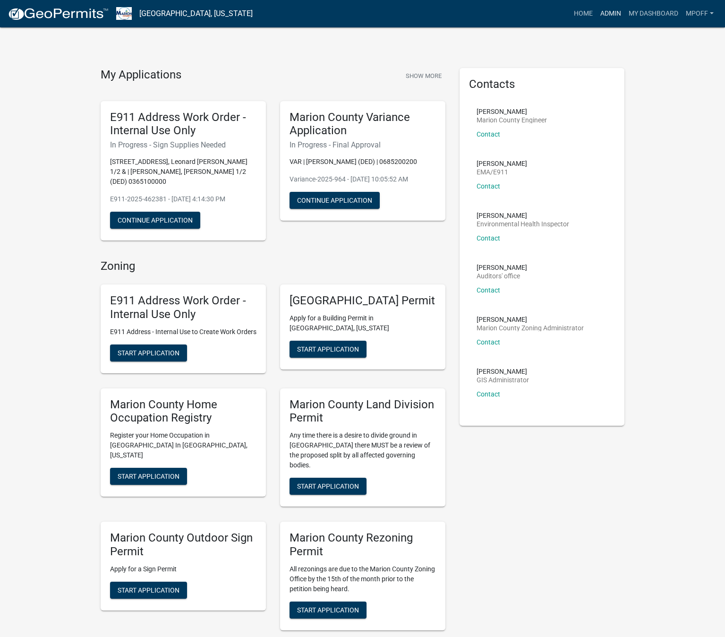
click at [616, 7] on link "Admin" at bounding box center [611, 14] width 28 height 18
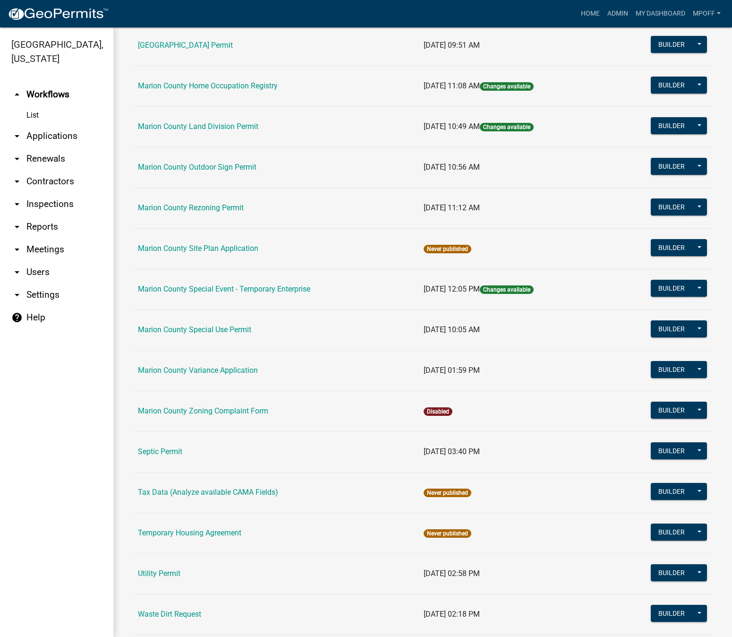
scroll to position [425, 0]
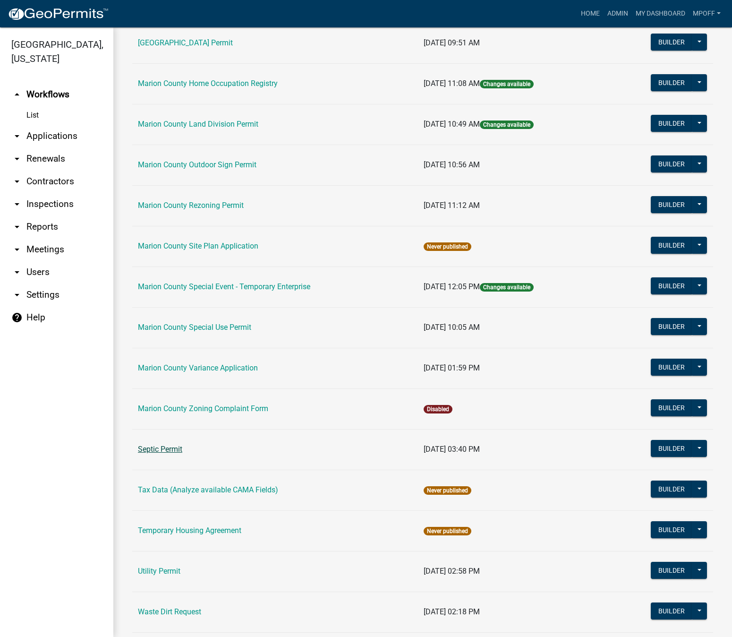
click at [160, 446] on link "Septic Permit" at bounding box center [160, 448] width 44 height 9
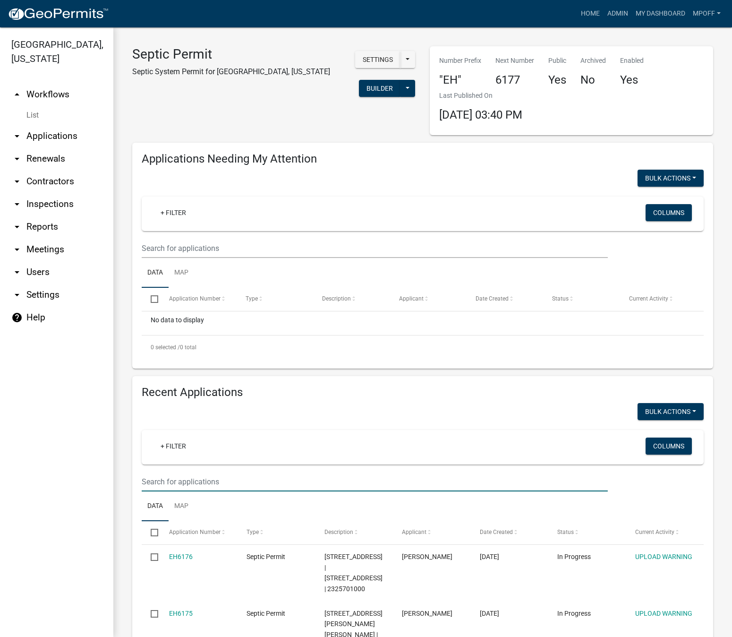
click at [160, 480] on input "text" at bounding box center [375, 481] width 466 height 19
paste input "0820800500"
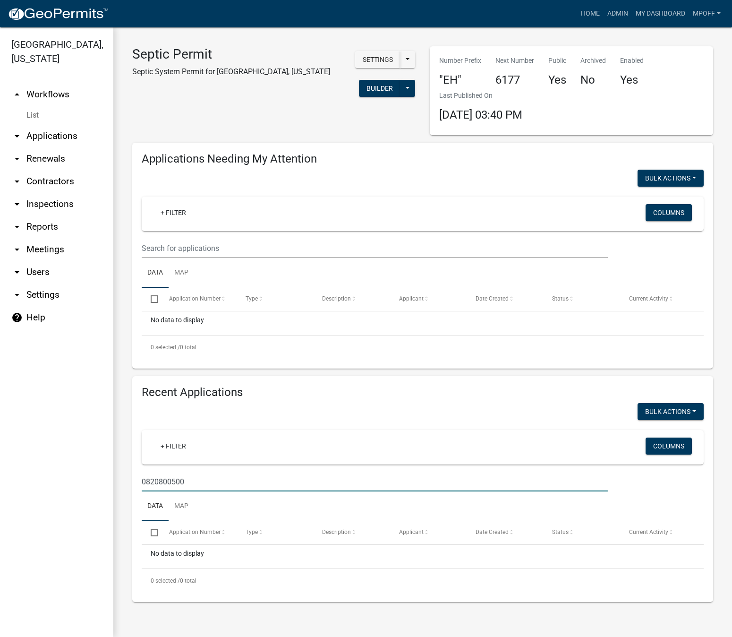
drag, startPoint x: 200, startPoint y: 480, endPoint x: 119, endPoint y: 479, distance: 81.3
click at [119, 479] on div "Septic Permit Septic System Permit for [GEOGRAPHIC_DATA], [US_STATE] Settings S…" at bounding box center [422, 323] width 619 height 593
paste input "|22505010"
click at [145, 480] on input "|2250501000" at bounding box center [375, 481] width 466 height 19
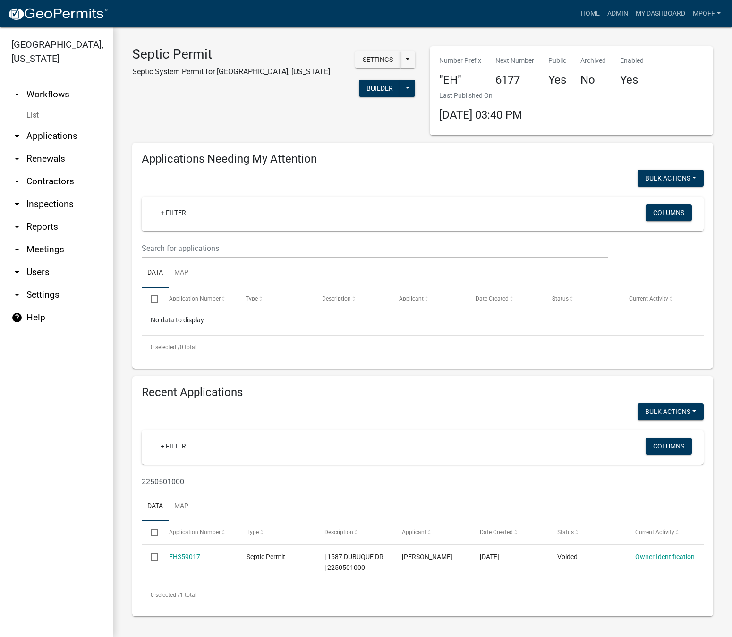
drag, startPoint x: 200, startPoint y: 483, endPoint x: 112, endPoint y: 476, distance: 88.1
click at [112, 476] on div "[GEOGRAPHIC_DATA], [US_STATE] arrow_drop_up Workflows List arrow_drop_down Appl…" at bounding box center [366, 331] width 732 height 609
paste input "18300"
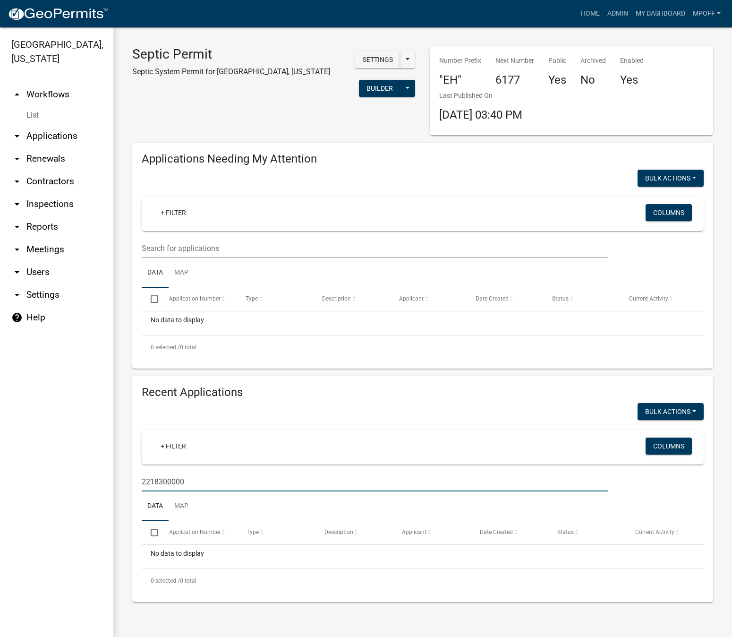
drag, startPoint x: 193, startPoint y: 482, endPoint x: 95, endPoint y: 480, distance: 97.8
click at [95, 480] on div "[GEOGRAPHIC_DATA], [US_STATE] arrow_drop_up Workflows List arrow_drop_down Appl…" at bounding box center [366, 331] width 732 height 609
paste input "13387025"
drag, startPoint x: 219, startPoint y: 486, endPoint x: 67, endPoint y: 470, distance: 152.5
click at [67, 470] on div "[GEOGRAPHIC_DATA], [US_STATE] arrow_drop_up Workflows List arrow_drop_down Appl…" at bounding box center [366, 331] width 732 height 609
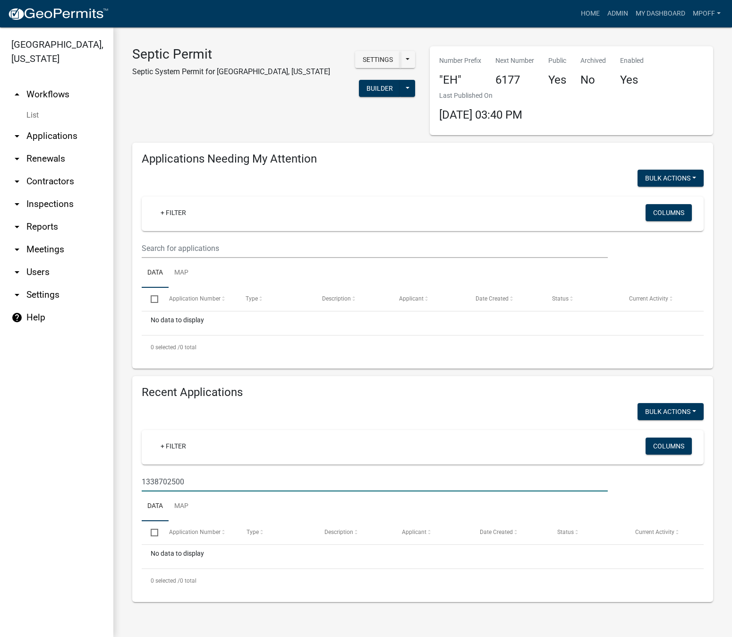
paste input "04679010"
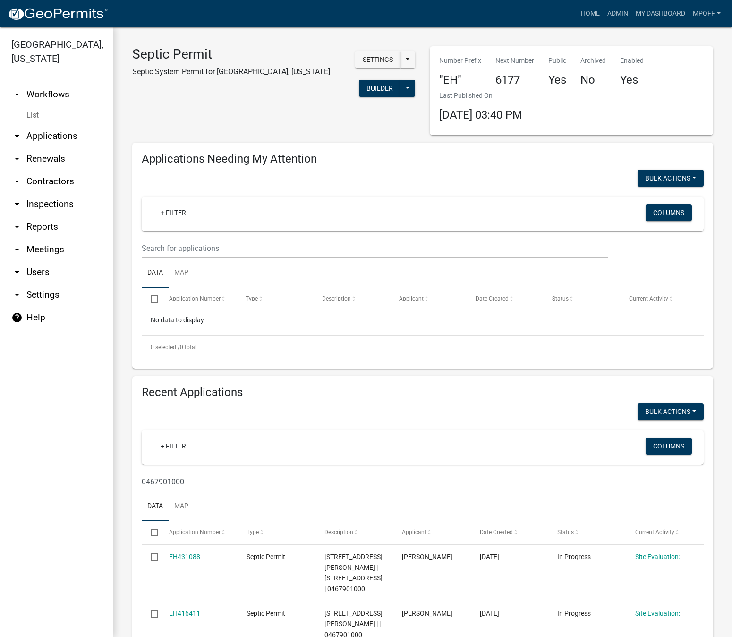
scroll to position [47, 0]
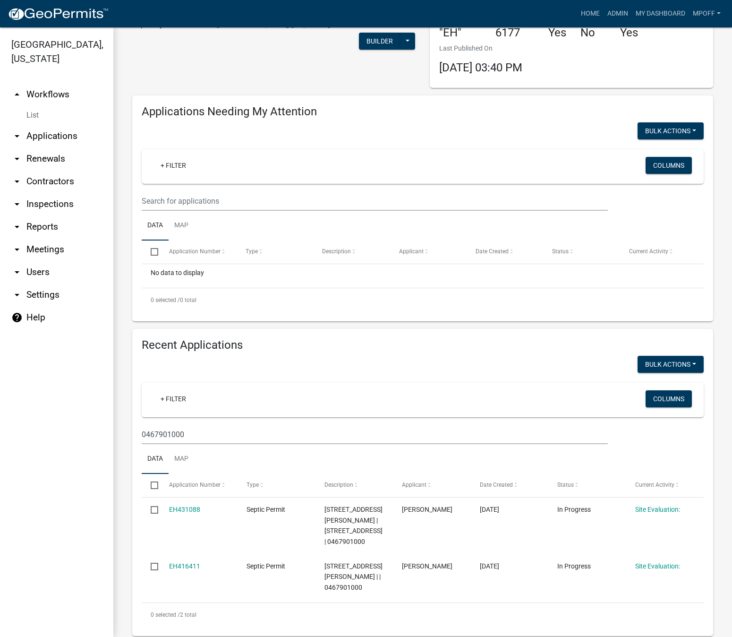
drag, startPoint x: 194, startPoint y: 424, endPoint x: 145, endPoint y: 434, distance: 50.6
click at [142, 433] on wm-filter-builder "+ Filter Columns 0467901000" at bounding box center [423, 413] width 562 height 61
drag, startPoint x: 181, startPoint y: 435, endPoint x: 126, endPoint y: 432, distance: 55.3
click at [126, 432] on div "Recent Applications Bulk Actions Void + Filter Columns 0467901000 Data Map Sele…" at bounding box center [422, 482] width 595 height 307
paste input "13387025"
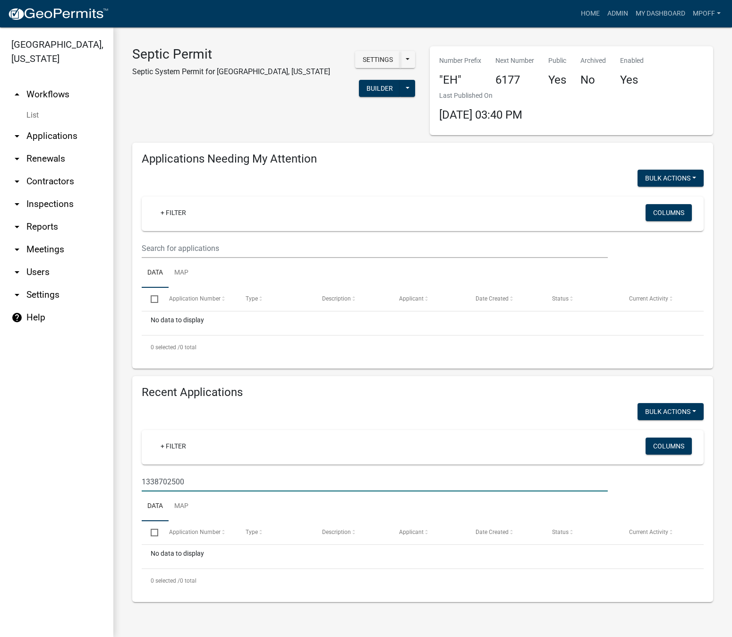
scroll to position [0, 0]
drag, startPoint x: 184, startPoint y: 476, endPoint x: 102, endPoint y: 483, distance: 82.0
click at [102, 483] on div "[GEOGRAPHIC_DATA], [US_STATE] arrow_drop_up Workflows List arrow_drop_down Appl…" at bounding box center [366, 331] width 732 height 609
paste input "9670010"
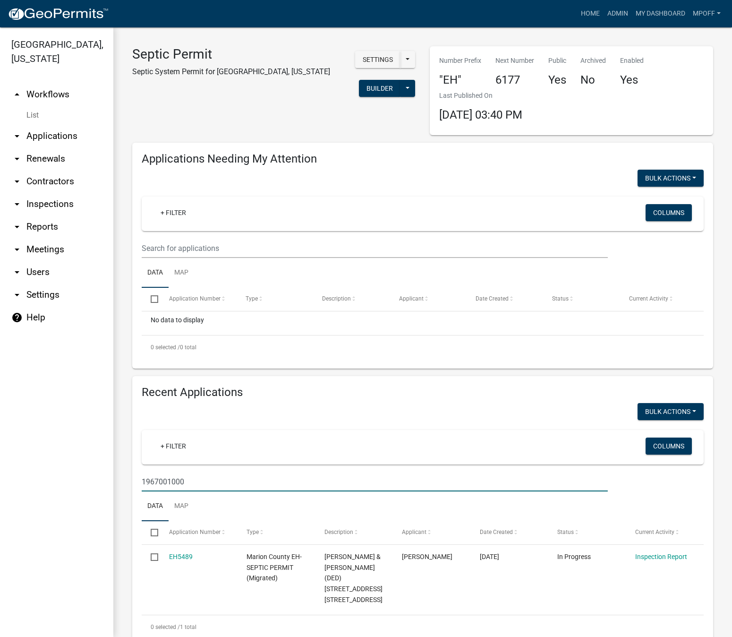
drag, startPoint x: 198, startPoint y: 482, endPoint x: 107, endPoint y: 477, distance: 91.3
click at [107, 477] on div "[GEOGRAPHIC_DATA], [US_STATE] arrow_drop_up Workflows List arrow_drop_down Appl…" at bounding box center [366, 331] width 732 height 609
paste input "07659005"
drag, startPoint x: 197, startPoint y: 484, endPoint x: 80, endPoint y: 476, distance: 117.4
click at [80, 476] on div "[GEOGRAPHIC_DATA], [US_STATE] arrow_drop_up Workflows List arrow_drop_down Appl…" at bounding box center [366, 331] width 732 height 609
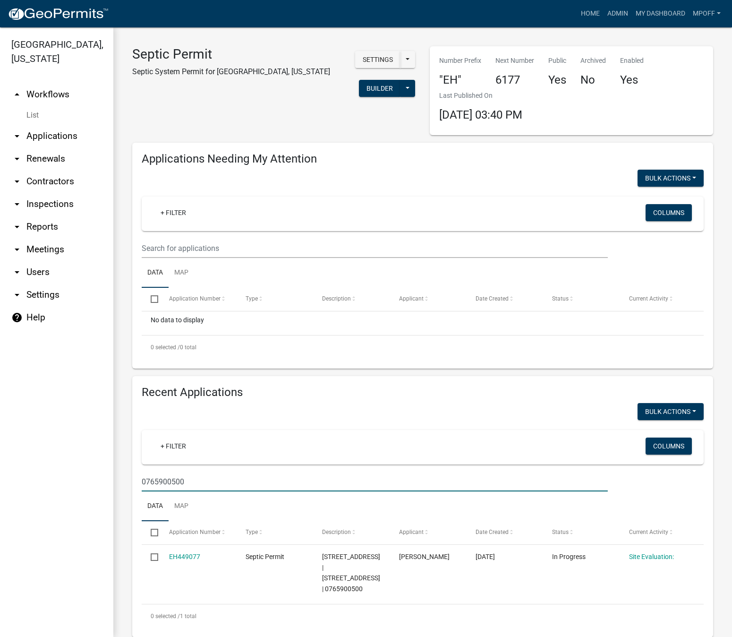
paste input "1916901"
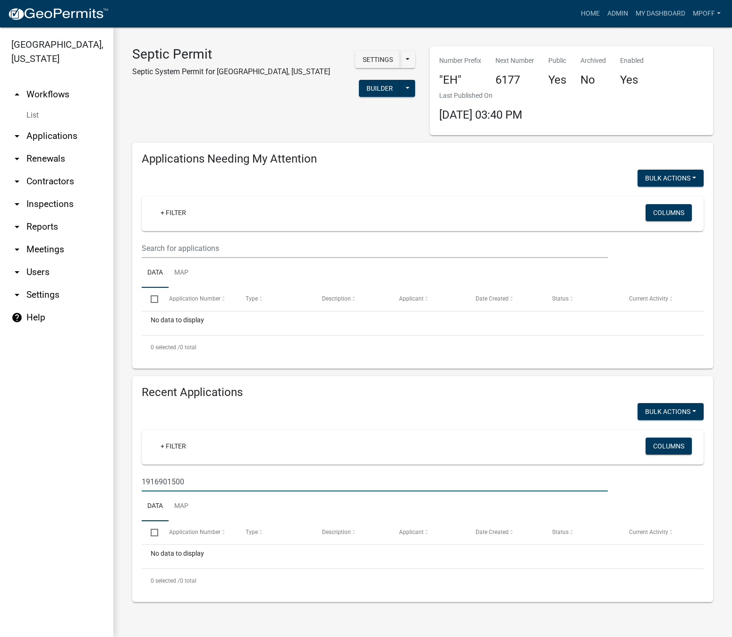
drag, startPoint x: 196, startPoint y: 482, endPoint x: 124, endPoint y: 480, distance: 71.8
click at [124, 480] on div "Septic Permit Septic System Permit for [GEOGRAPHIC_DATA], [US_STATE] Settings S…" at bounding box center [422, 323] width 619 height 593
paste input "21686000"
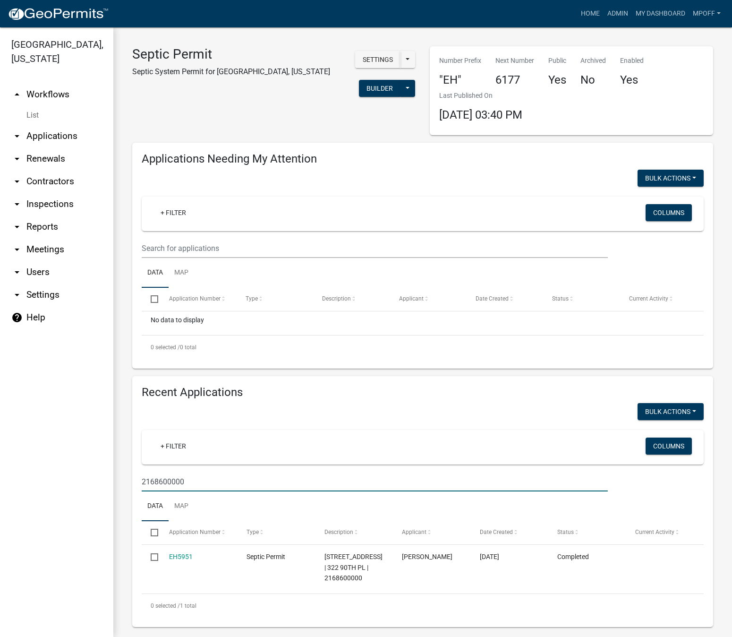
drag, startPoint x: 192, startPoint y: 479, endPoint x: 83, endPoint y: 475, distance: 109.2
click at [83, 475] on div "[GEOGRAPHIC_DATA], [US_STATE] arrow_drop_up Workflows List arrow_drop_down Appl…" at bounding box center [366, 331] width 732 height 609
paste input "19403005"
type input "1940300500"
